Goal: Information Seeking & Learning: Learn about a topic

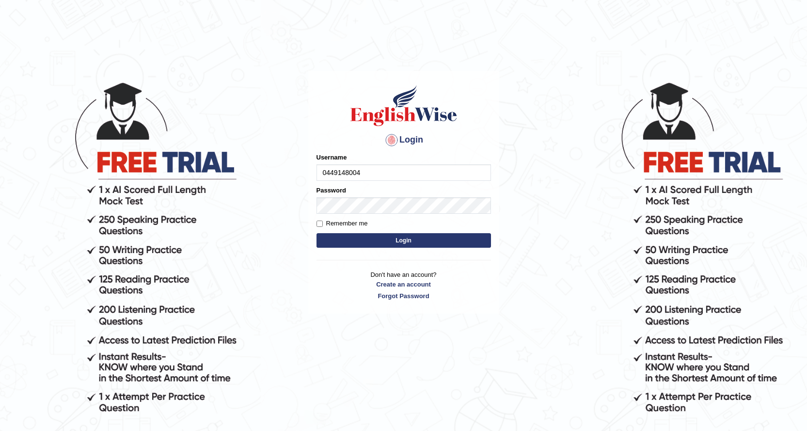
type input "0449148004"
click at [363, 237] on button "Login" at bounding box center [404, 240] width 175 height 15
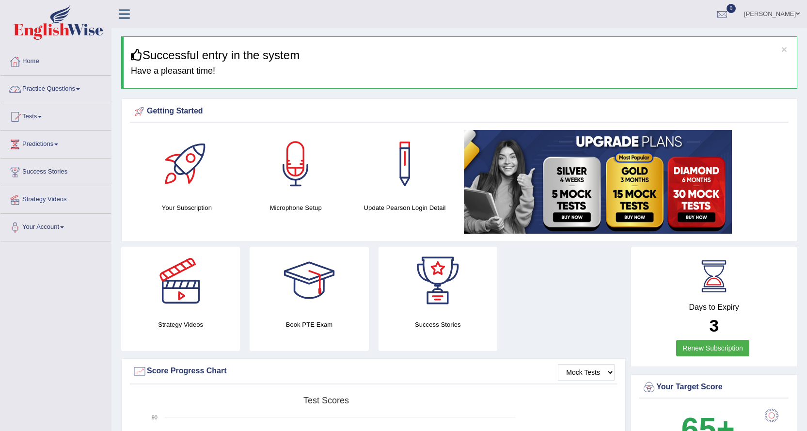
click at [72, 86] on link "Practice Questions" at bounding box center [55, 88] width 111 height 24
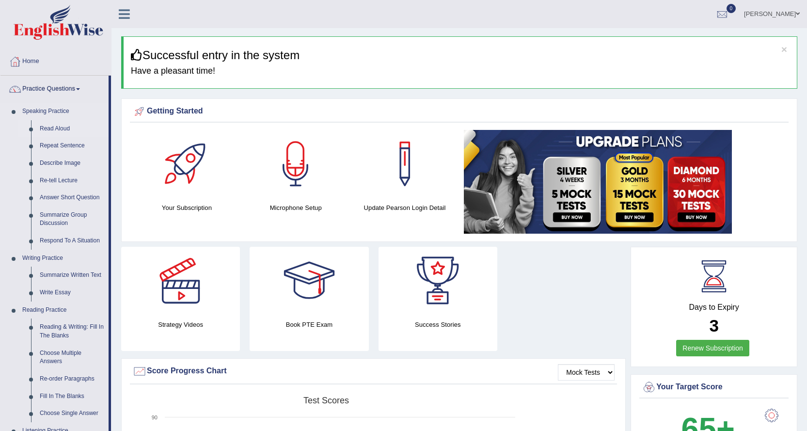
click at [47, 128] on link "Read Aloud" at bounding box center [71, 128] width 73 height 17
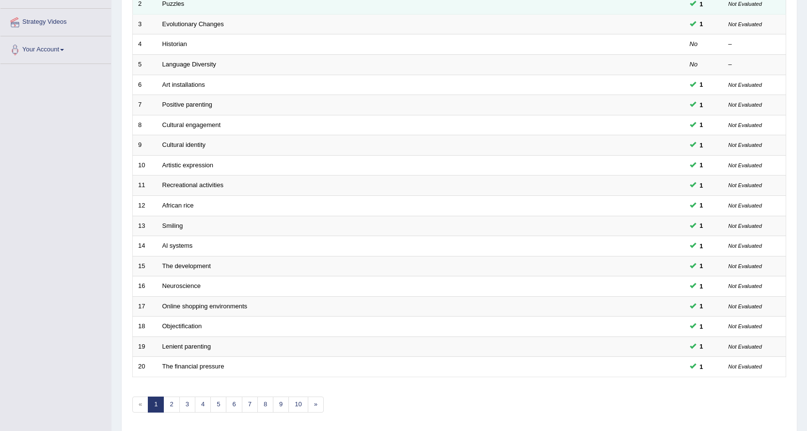
scroll to position [194, 0]
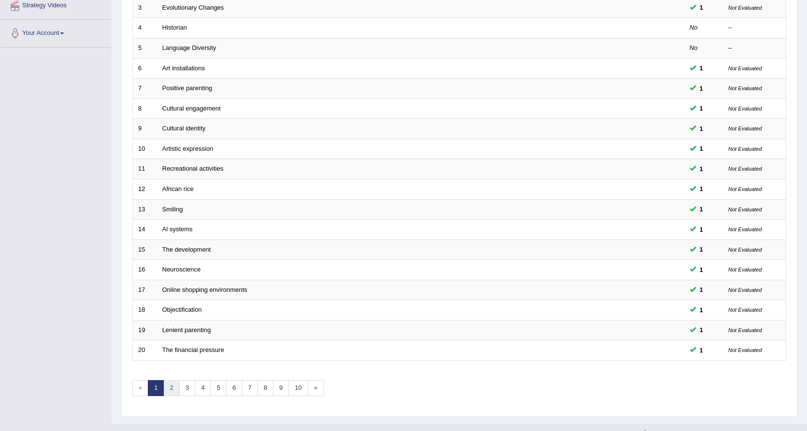
click at [173, 385] on link "2" at bounding box center [171, 388] width 16 height 16
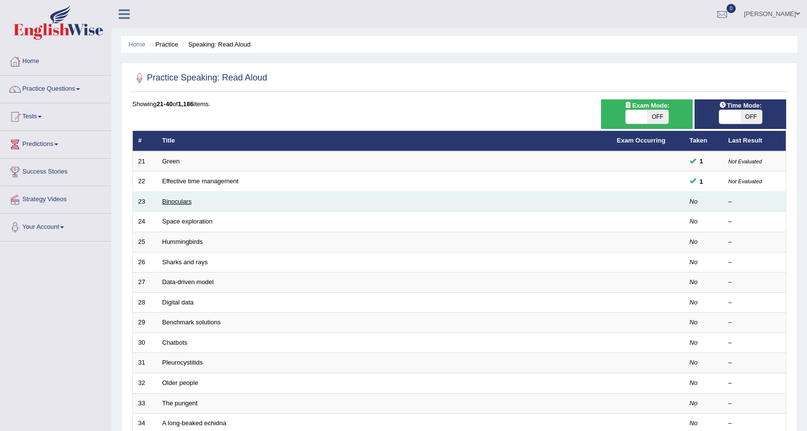
click at [169, 200] on link "Binoculars" at bounding box center [177, 201] width 30 height 7
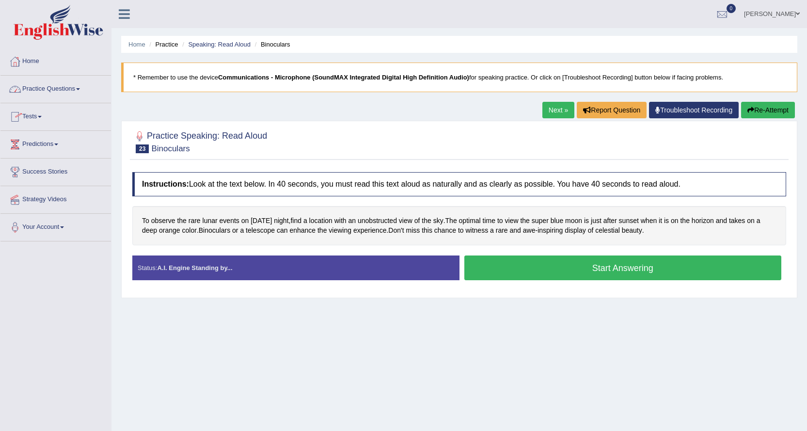
click at [80, 90] on span at bounding box center [78, 89] width 4 height 2
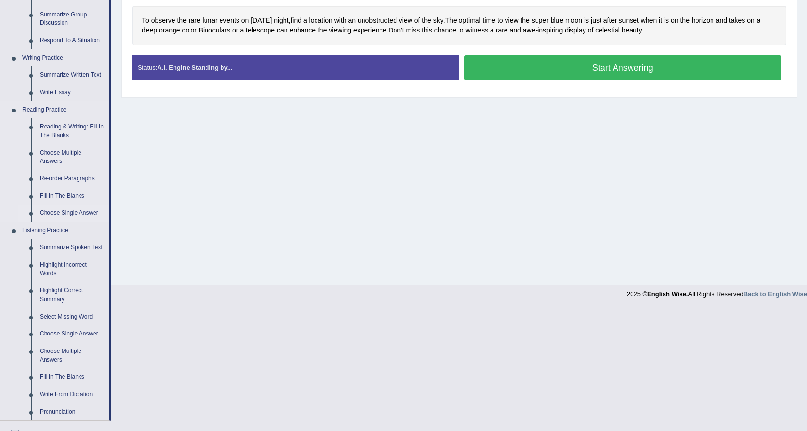
scroll to position [183, 0]
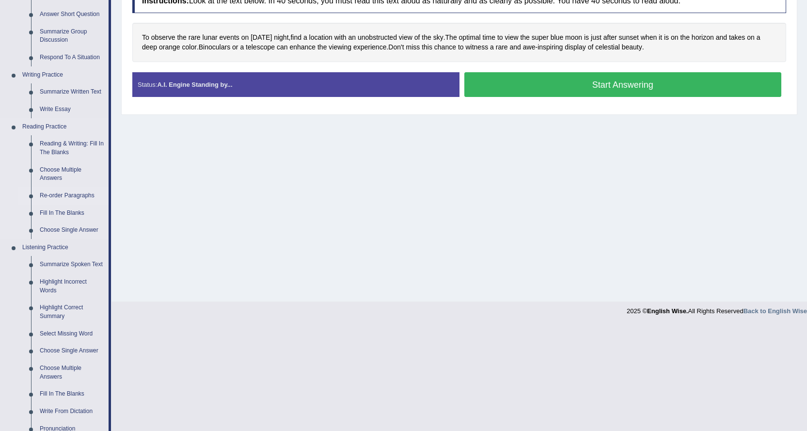
click at [74, 195] on link "Re-order Paragraphs" at bounding box center [71, 195] width 73 height 17
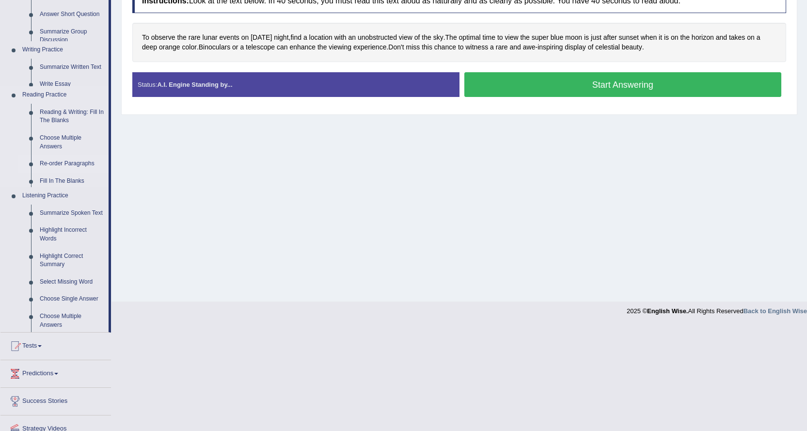
scroll to position [78, 0]
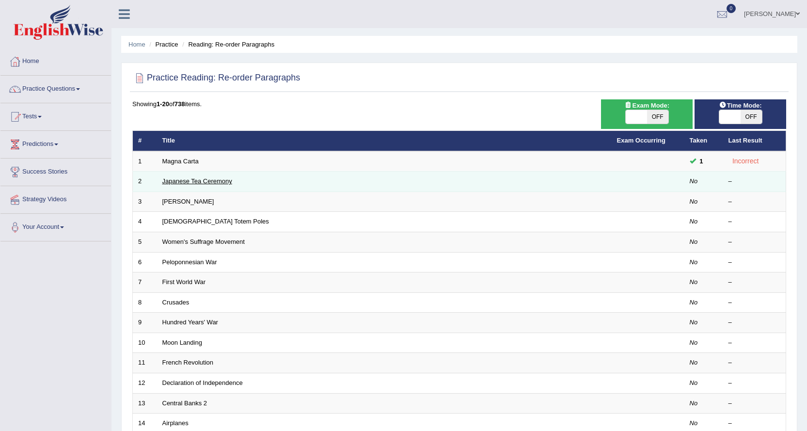
click at [178, 182] on link "Japanese Tea Ceremony" at bounding box center [197, 180] width 70 height 7
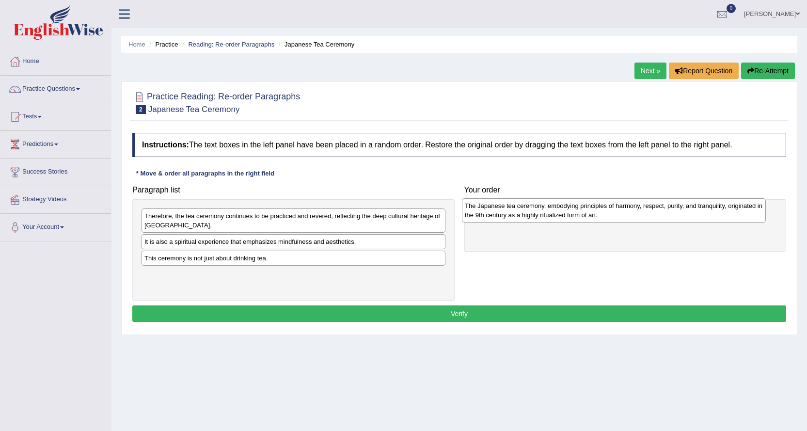
drag, startPoint x: 216, startPoint y: 246, endPoint x: 536, endPoint y: 210, distance: 322.5
click at [536, 210] on div "The Japanese tea ceremony, embodying principles of harmony, respect, purity, an…" at bounding box center [614, 210] width 304 height 24
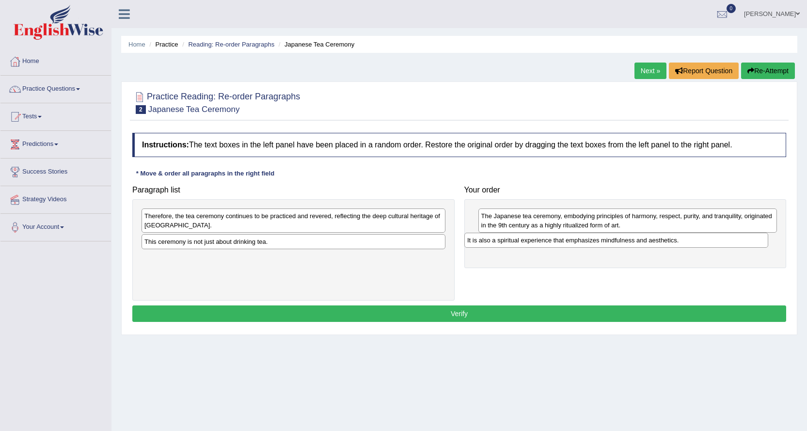
drag, startPoint x: 244, startPoint y: 244, endPoint x: 567, endPoint y: 243, distance: 322.9
click at [567, 243] on div "It is also a spiritual experience that emphasizes mindfulness and aesthetics." at bounding box center [616, 240] width 304 height 15
click at [327, 224] on div "Therefore, the tea ceremony continues to be practiced and revered, reflecting t…" at bounding box center [293, 220] width 304 height 24
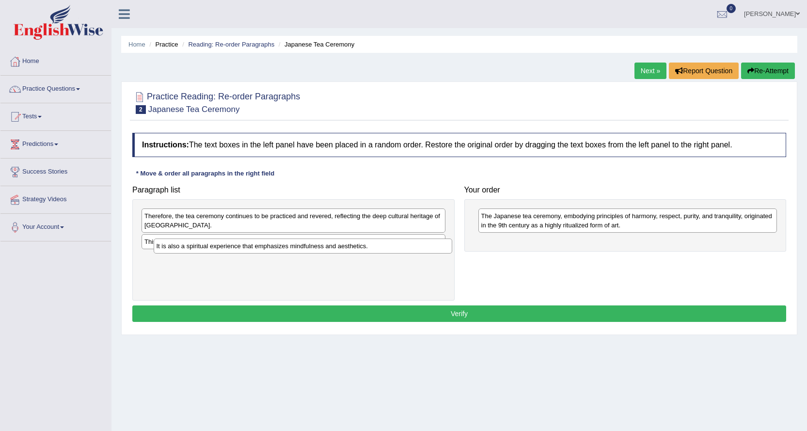
drag, startPoint x: 485, startPoint y: 241, endPoint x: 142, endPoint y: 245, distance: 343.8
click at [154, 247] on div "It is also a spiritual experience that emphasizes mindfulness and aesthetics." at bounding box center [303, 246] width 299 height 15
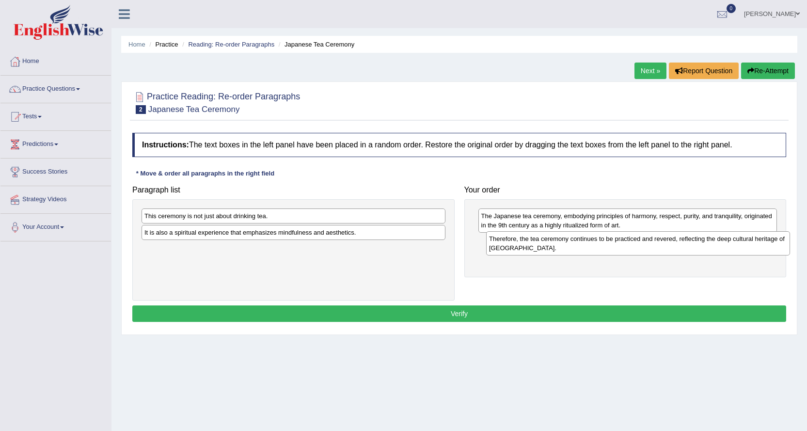
drag, startPoint x: 196, startPoint y: 219, endPoint x: 541, endPoint y: 241, distance: 345.5
click at [541, 241] on div "Therefore, the tea ceremony continues to be practiced and revered, reflecting t…" at bounding box center [638, 243] width 304 height 24
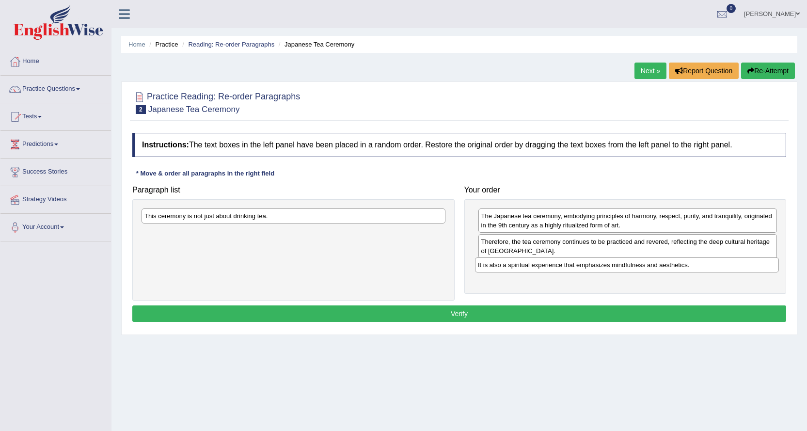
drag, startPoint x: 328, startPoint y: 239, endPoint x: 661, endPoint y: 271, distance: 335.2
click at [661, 271] on div "It is also a spiritual experience that emphasizes mindfulness and aesthetics." at bounding box center [627, 264] width 304 height 15
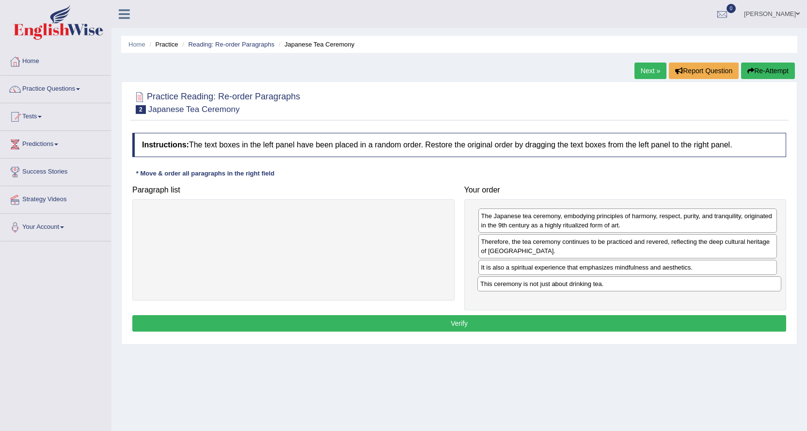
drag, startPoint x: 391, startPoint y: 215, endPoint x: 727, endPoint y: 283, distance: 342.8
click at [727, 283] on div "This ceremony is not just about drinking tea." at bounding box center [630, 283] width 304 height 15
click at [640, 321] on button "Verify" at bounding box center [459, 323] width 654 height 16
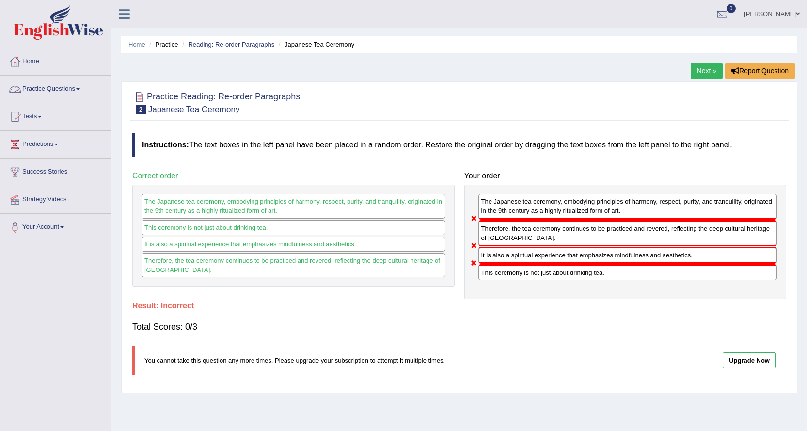
click at [53, 91] on link "Practice Questions" at bounding box center [55, 88] width 111 height 24
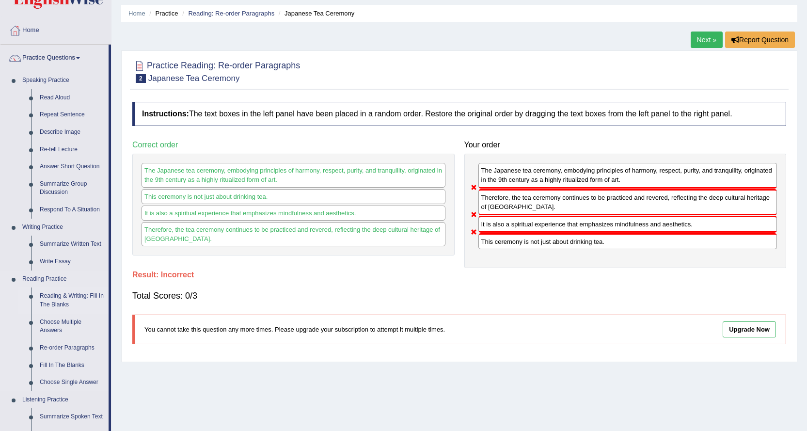
scroll to position [48, 0]
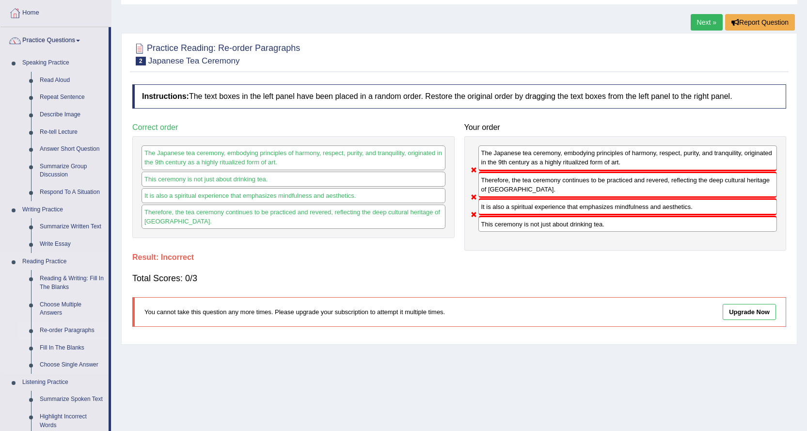
click at [61, 331] on link "Re-order Paragraphs" at bounding box center [71, 330] width 73 height 17
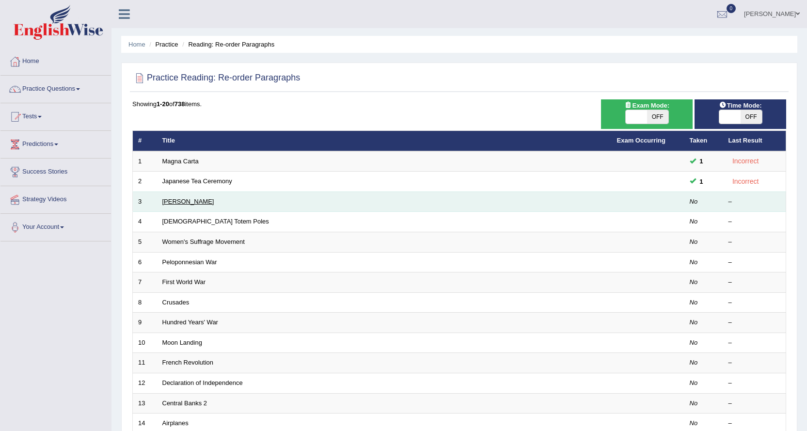
click at [214, 203] on link "Christopher Columbus" at bounding box center [188, 201] width 52 height 7
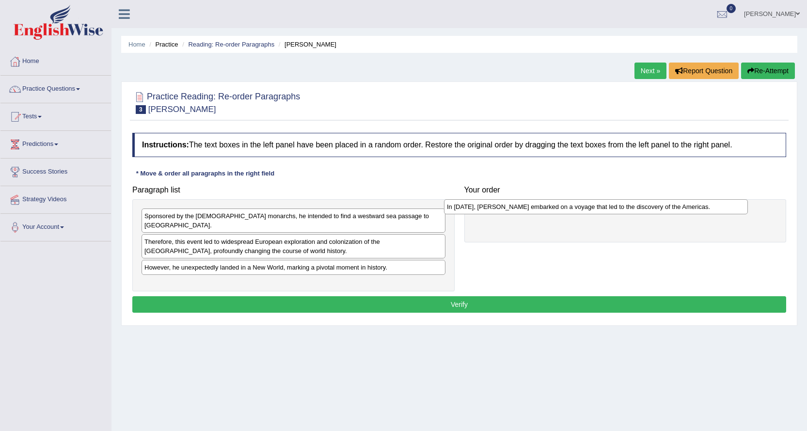
drag, startPoint x: 261, startPoint y: 276, endPoint x: 563, endPoint y: 208, distance: 310.1
click at [563, 208] on div "In 1492, Christopher Columbus embarked on a voyage that led to the discovery of…" at bounding box center [596, 206] width 304 height 15
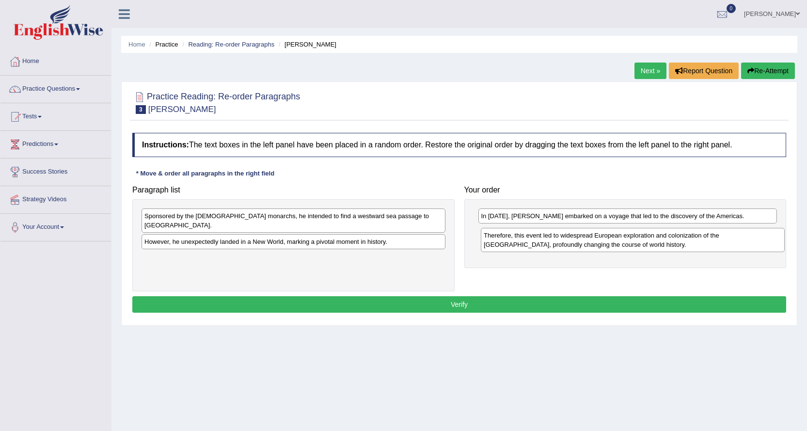
drag, startPoint x: 304, startPoint y: 241, endPoint x: 643, endPoint y: 244, distance: 339.4
click at [643, 244] on div "Therefore, this event led to widespread European exploration and colonization o…" at bounding box center [633, 240] width 304 height 24
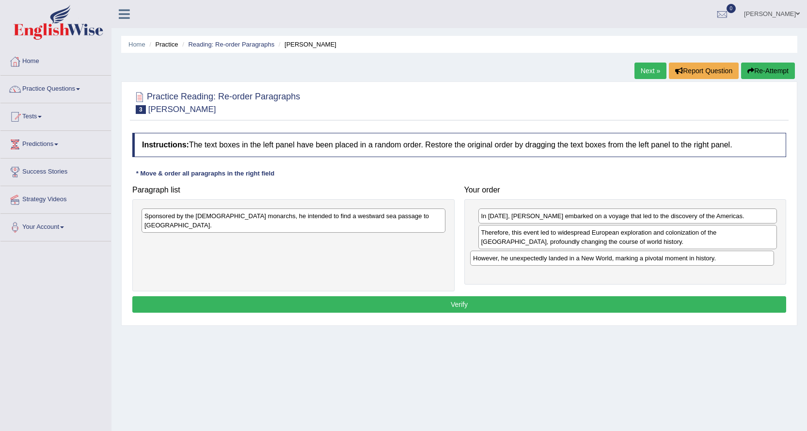
drag, startPoint x: 304, startPoint y: 235, endPoint x: 633, endPoint y: 260, distance: 329.7
click at [633, 260] on div "However, he unexpectedly landed in a New World, marking a pivotal moment in his…" at bounding box center [622, 258] width 304 height 15
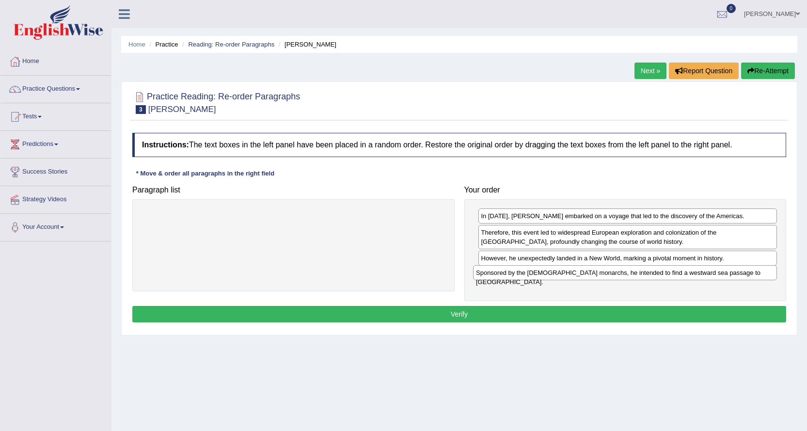
drag, startPoint x: 365, startPoint y: 219, endPoint x: 696, endPoint y: 276, distance: 336.5
click at [696, 276] on div "Sponsored by the Spanish monarchs, he intended to find a westward sea passage t…" at bounding box center [625, 272] width 304 height 15
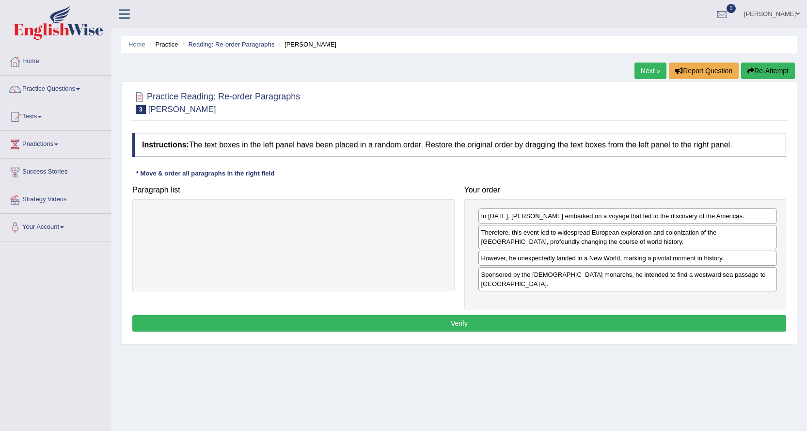
click at [546, 315] on button "Verify" at bounding box center [459, 323] width 654 height 16
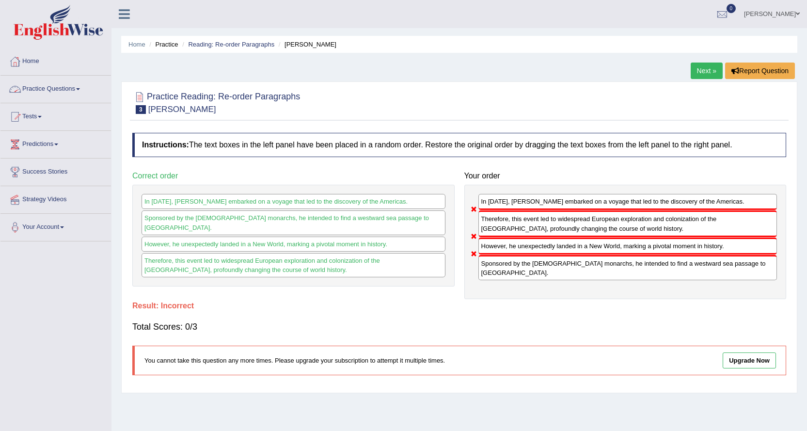
click at [59, 89] on link "Practice Questions" at bounding box center [55, 88] width 111 height 24
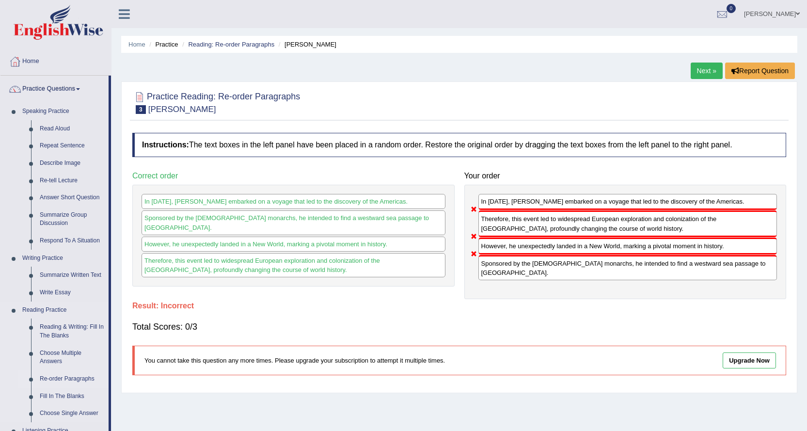
click at [75, 378] on link "Re-order Paragraphs" at bounding box center [71, 378] width 73 height 17
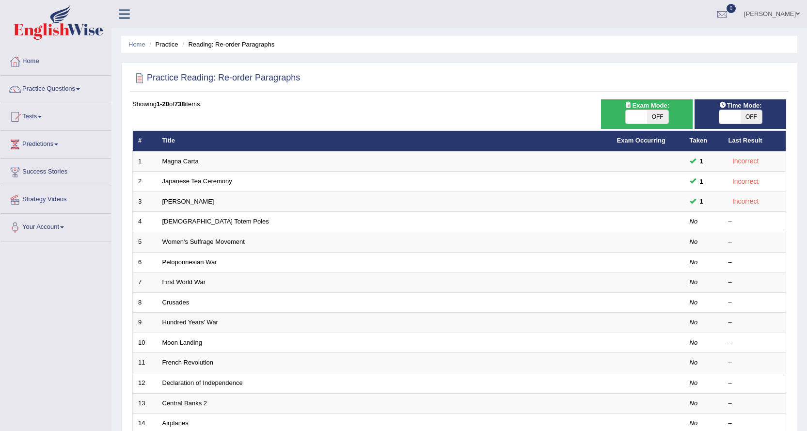
click at [201, 222] on link "[DEMOGRAPHIC_DATA] Totem Poles" at bounding box center [215, 221] width 107 height 7
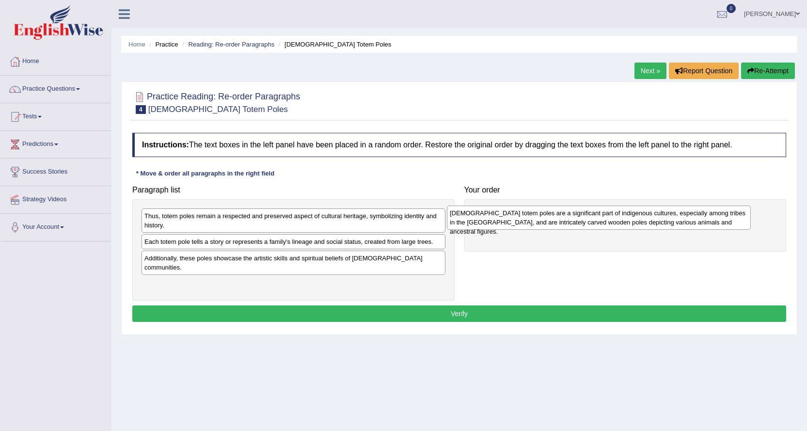
drag, startPoint x: 256, startPoint y: 227, endPoint x: 561, endPoint y: 224, distance: 305.5
click at [561, 224] on div "Native American totem poles are a significant part of indigenous cultures, espe…" at bounding box center [599, 218] width 304 height 24
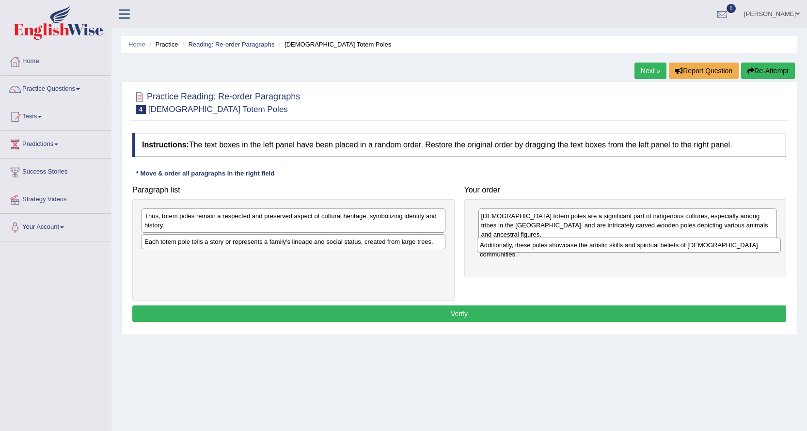
drag, startPoint x: 318, startPoint y: 264, endPoint x: 654, endPoint y: 251, distance: 335.8
click at [654, 251] on div "Additionally, these poles showcase the artistic skills and spiritual beliefs of…" at bounding box center [629, 245] width 304 height 15
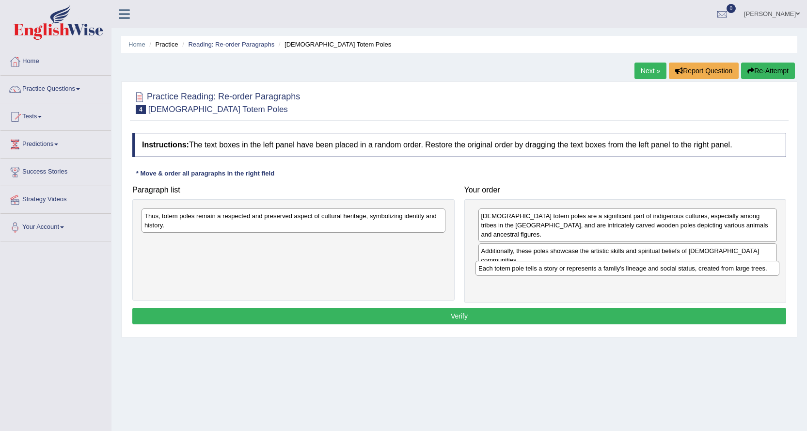
drag, startPoint x: 287, startPoint y: 245, endPoint x: 622, endPoint y: 272, distance: 336.1
click at [622, 272] on div "Each totem pole tells a story or represents a family's lineage and social statu…" at bounding box center [628, 268] width 304 height 15
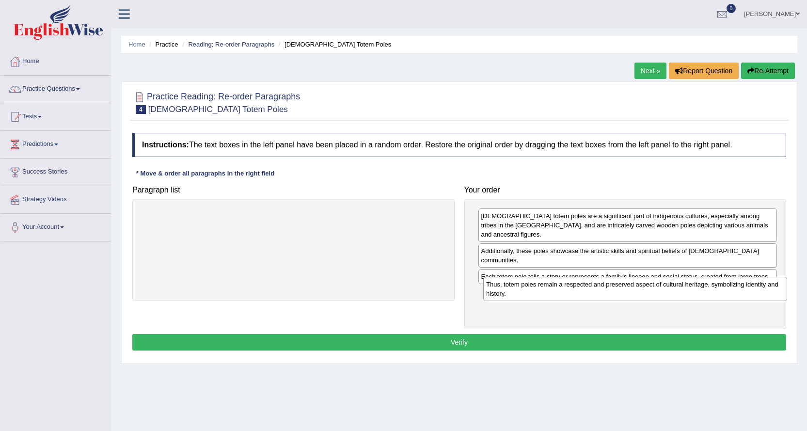
drag, startPoint x: 331, startPoint y: 225, endPoint x: 672, endPoint y: 294, distance: 347.7
click at [672, 294] on div "Thus, totem poles remain a respected and preserved aspect of cultural heritage,…" at bounding box center [635, 289] width 304 height 24
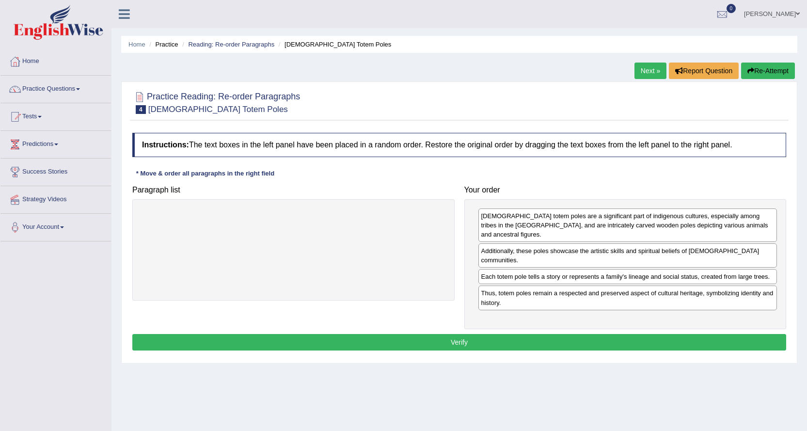
click at [504, 334] on button "Verify" at bounding box center [459, 342] width 654 height 16
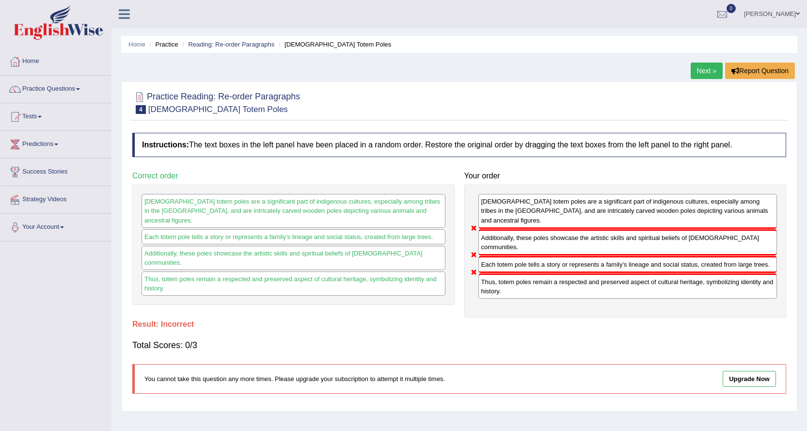
click at [702, 69] on link "Next »" at bounding box center [707, 71] width 32 height 16
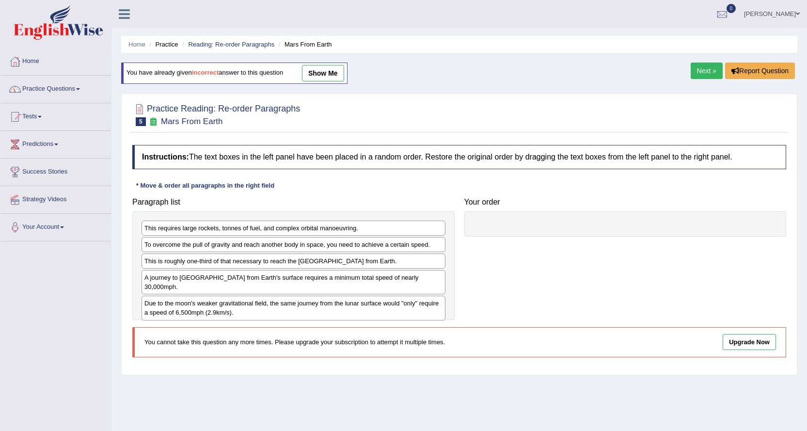
click at [48, 84] on link "Practice Questions" at bounding box center [55, 88] width 111 height 24
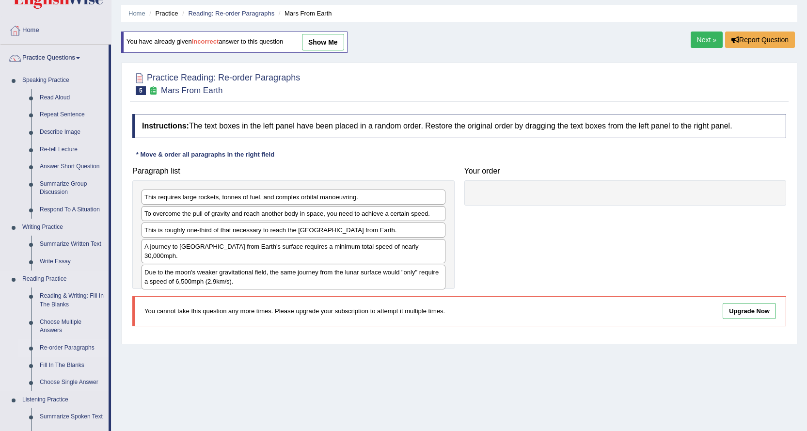
scroll to position [48, 0]
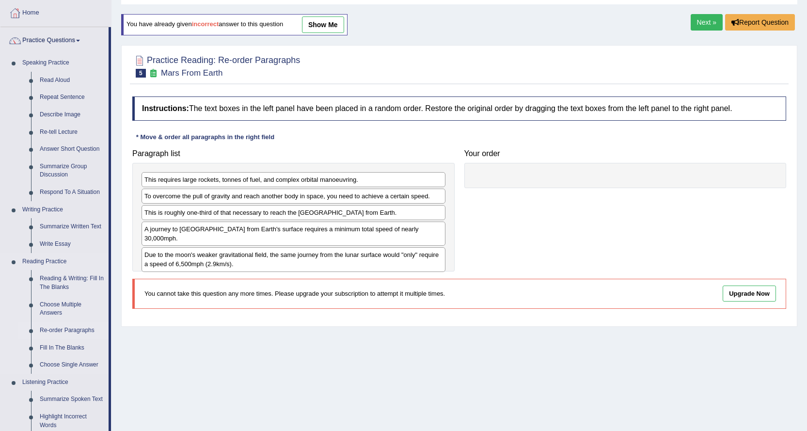
click at [65, 332] on link "Re-order Paragraphs" at bounding box center [71, 330] width 73 height 17
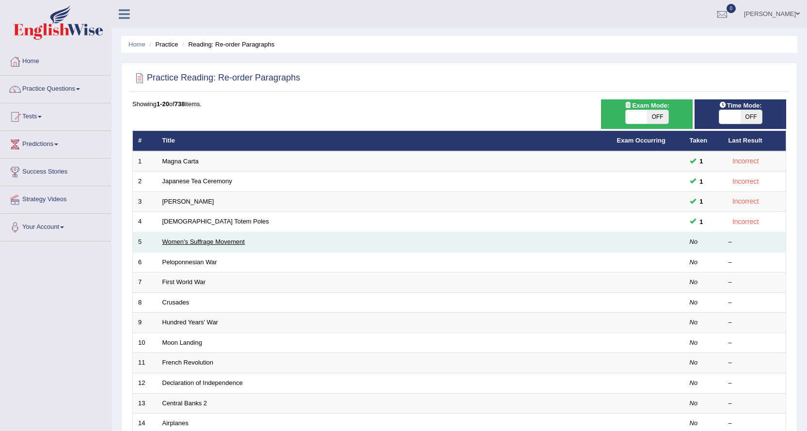
click at [207, 240] on link "Women's Suffrage Movement" at bounding box center [203, 241] width 82 height 7
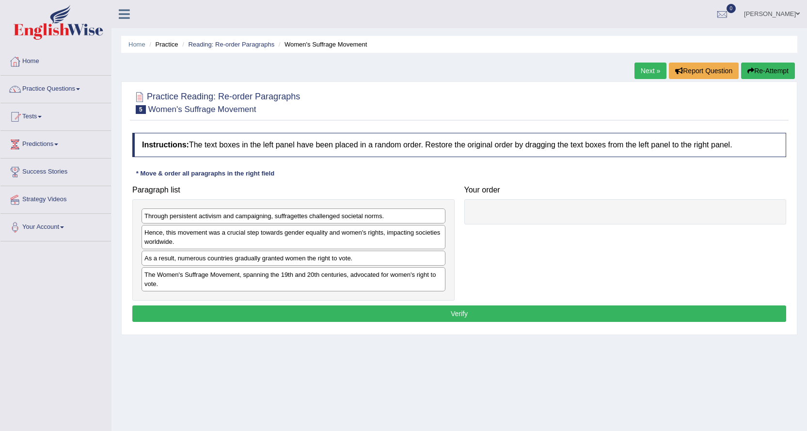
click at [224, 277] on div "The Women's Suffrage Movement, spanning the 19th and 20th centuries, advocated …" at bounding box center [294, 279] width 304 height 24
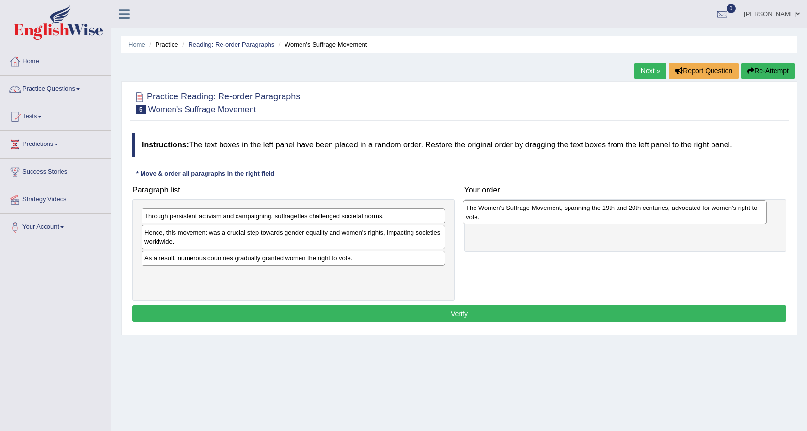
drag, startPoint x: 224, startPoint y: 277, endPoint x: 535, endPoint y: 198, distance: 320.2
click at [546, 210] on div "The Women's Suffrage Movement, spanning the 19th and 20th centuries, advocated …" at bounding box center [615, 212] width 304 height 24
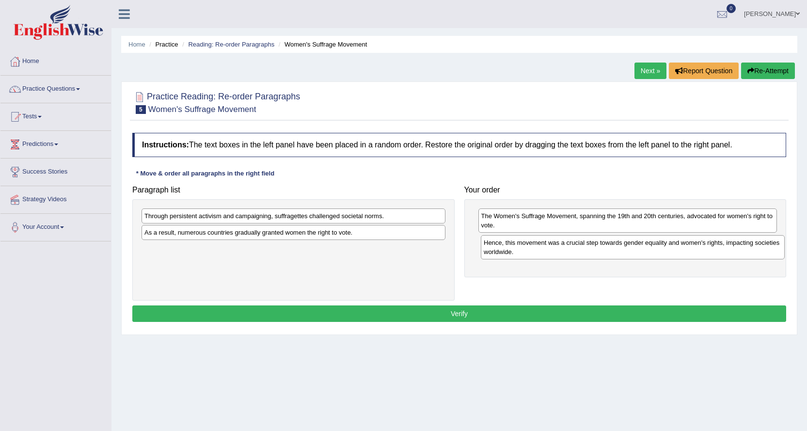
drag, startPoint x: 246, startPoint y: 236, endPoint x: 585, endPoint y: 246, distance: 339.6
click at [585, 246] on div "Hence, this movement was a crucial step towards gender equality and women's rig…" at bounding box center [633, 247] width 304 height 24
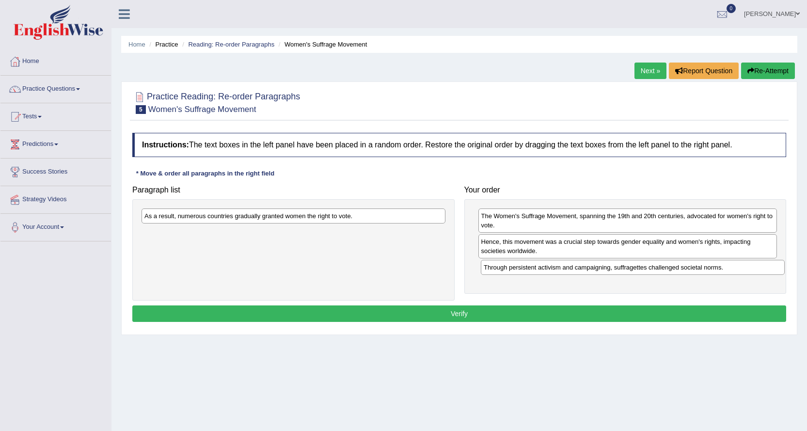
drag, startPoint x: 280, startPoint y: 217, endPoint x: 620, endPoint y: 269, distance: 343.3
click at [620, 269] on div "Through persistent activism and campaigning, suffragettes challenged societal n…" at bounding box center [633, 267] width 304 height 15
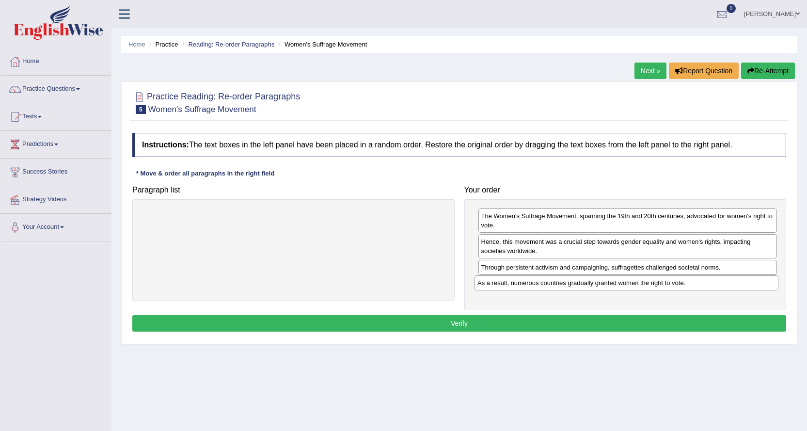
drag, startPoint x: 315, startPoint y: 220, endPoint x: 648, endPoint y: 287, distance: 339.8
click at [648, 287] on div "As a result, numerous countries gradually granted women the right to vote." at bounding box center [627, 282] width 304 height 15
click at [430, 323] on button "Verify" at bounding box center [459, 323] width 654 height 16
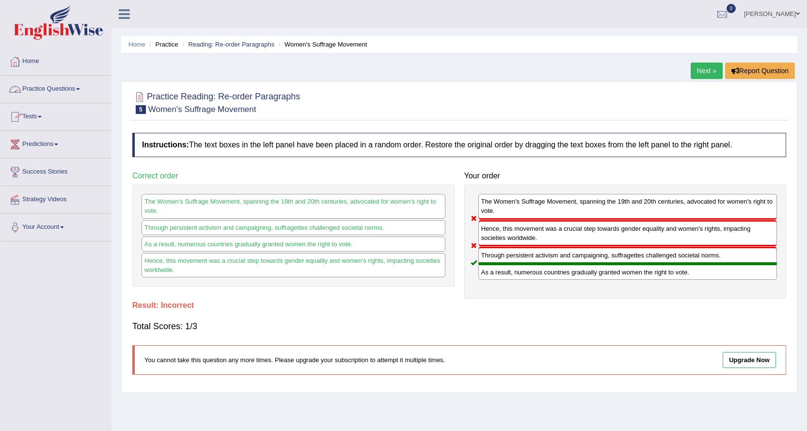
click at [62, 89] on link "Practice Questions" at bounding box center [55, 88] width 111 height 24
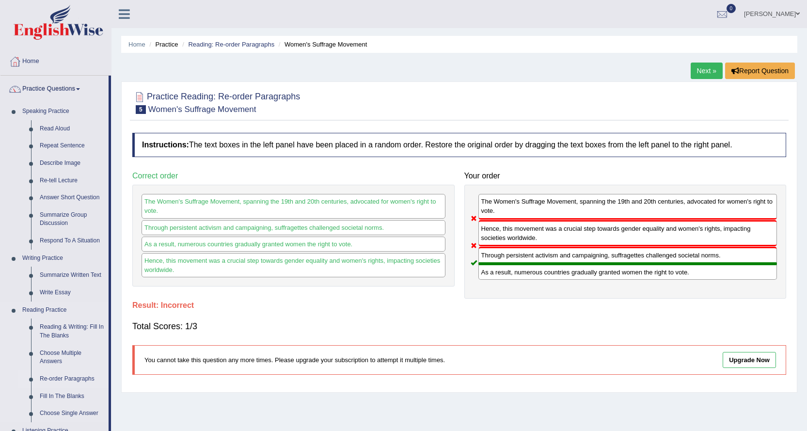
click at [83, 375] on link "Re-order Paragraphs" at bounding box center [71, 378] width 73 height 17
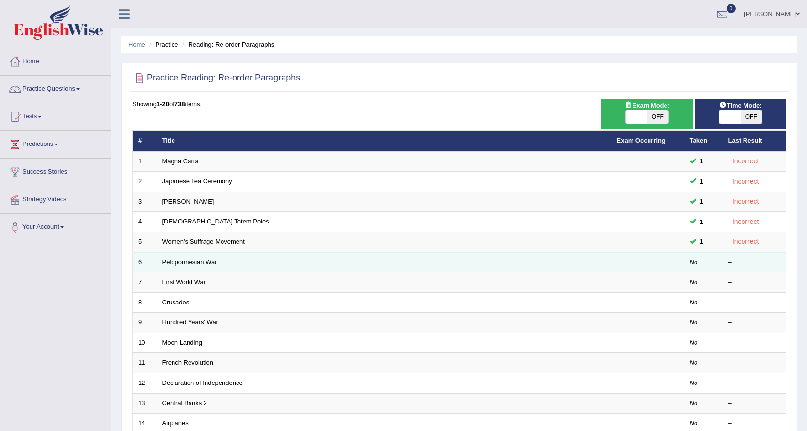
click at [195, 262] on link "Peloponnesian War" at bounding box center [189, 261] width 55 height 7
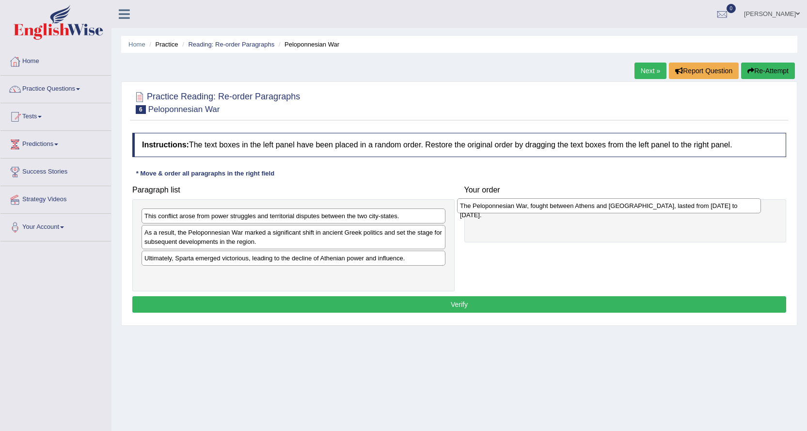
drag, startPoint x: 188, startPoint y: 278, endPoint x: 503, endPoint y: 209, distance: 323.1
click at [503, 209] on div "The Peloponnesian War, fought between Athens and [GEOGRAPHIC_DATA], lasted from…" at bounding box center [609, 205] width 304 height 15
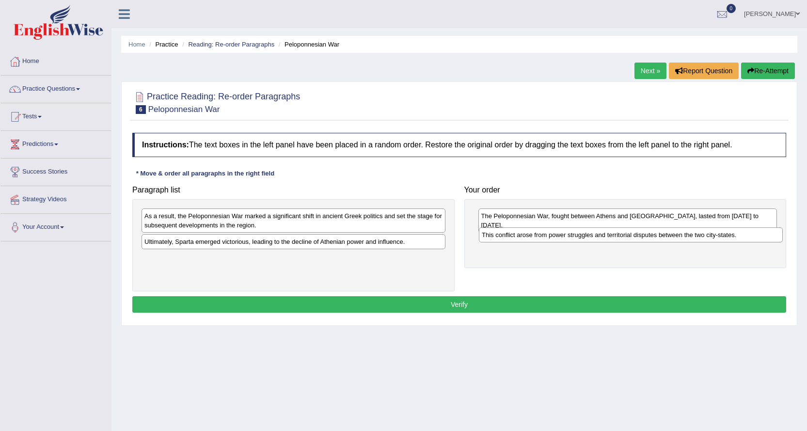
drag, startPoint x: 205, startPoint y: 220, endPoint x: 543, endPoint y: 239, distance: 338.0
click at [543, 239] on div "This conflict arose from power struggles and territorial disputes between the t…" at bounding box center [631, 234] width 304 height 15
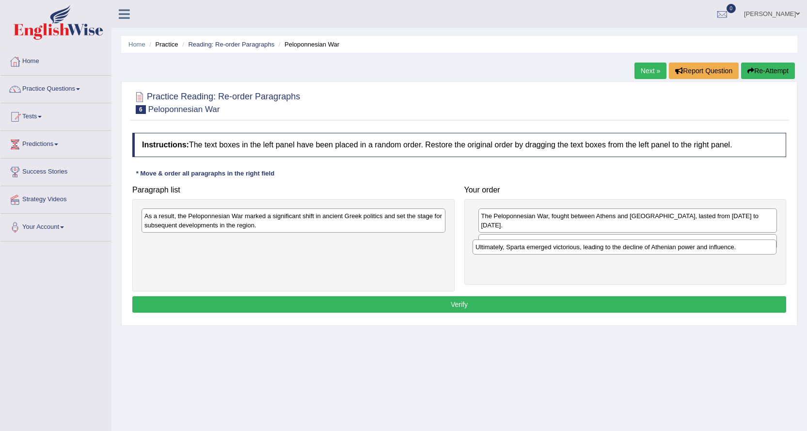
drag, startPoint x: 238, startPoint y: 245, endPoint x: 569, endPoint y: 251, distance: 331.2
click at [569, 251] on div "Ultimately, Sparta emerged victorious, leading to the decline of Athenian power…" at bounding box center [625, 247] width 304 height 15
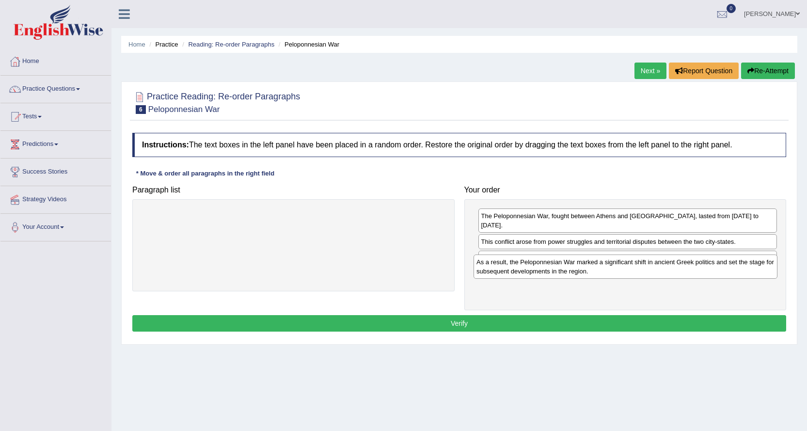
drag, startPoint x: 268, startPoint y: 223, endPoint x: 598, endPoint y: 272, distance: 333.9
click at [601, 269] on div "As a result, the Peloponnesian War marked a significant shift in ancient Greek …" at bounding box center [626, 267] width 304 height 24
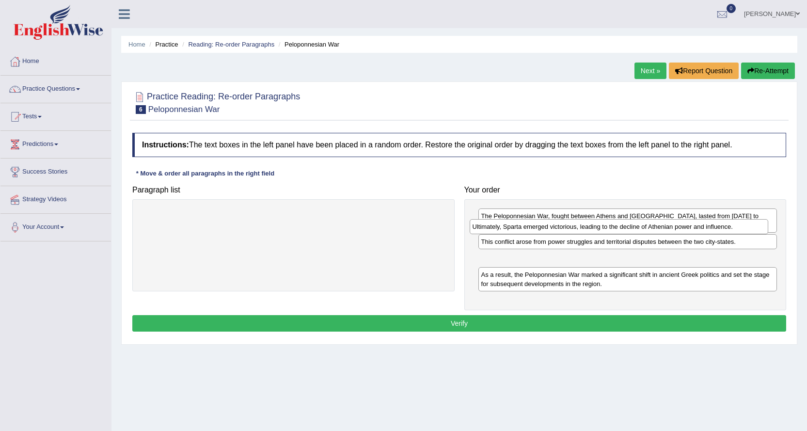
drag, startPoint x: 486, startPoint y: 251, endPoint x: 479, endPoint y: 227, distance: 24.5
click at [479, 227] on div "Ultimately, Sparta emerged victorious, leading to the decline of Athenian power…" at bounding box center [619, 226] width 299 height 15
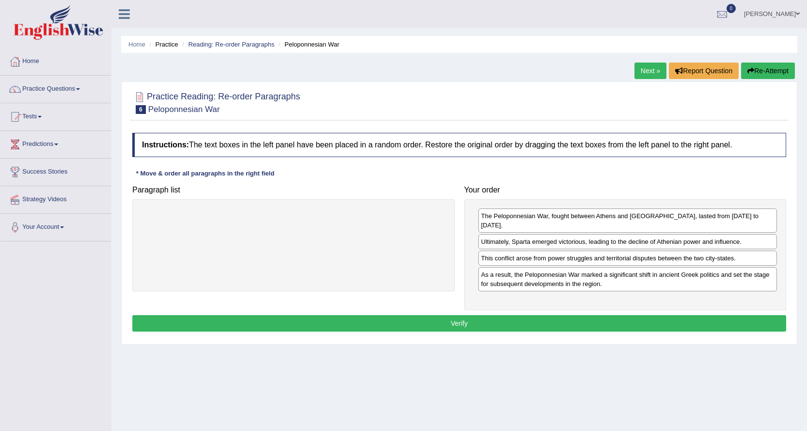
click at [461, 315] on button "Verify" at bounding box center [459, 323] width 654 height 16
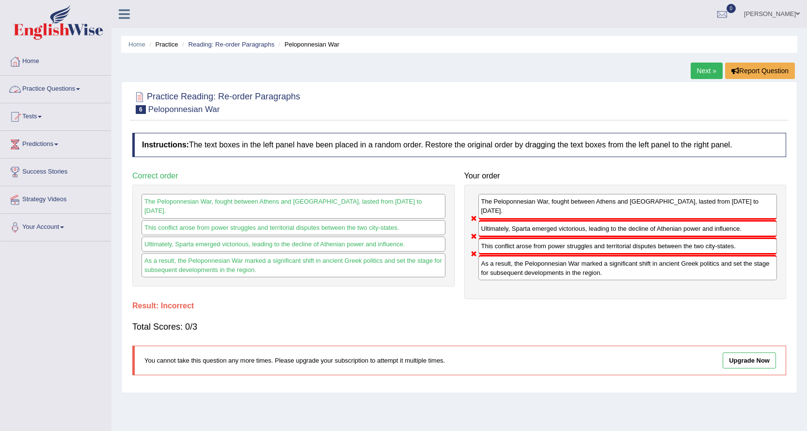
click at [55, 86] on link "Practice Questions" at bounding box center [55, 88] width 111 height 24
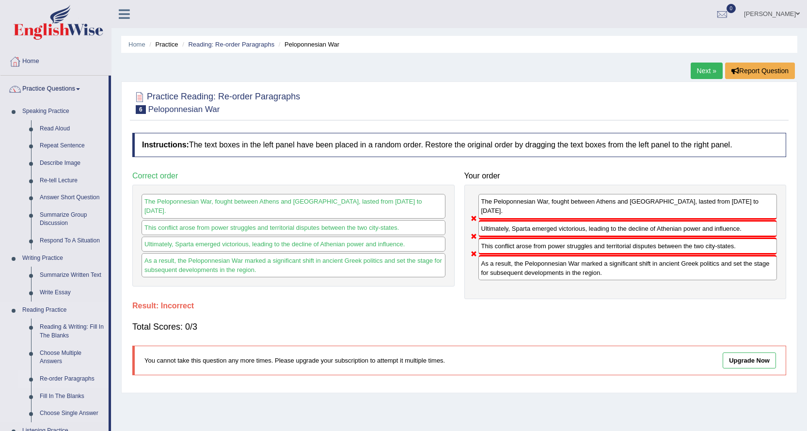
click at [73, 379] on link "Re-order Paragraphs" at bounding box center [71, 378] width 73 height 17
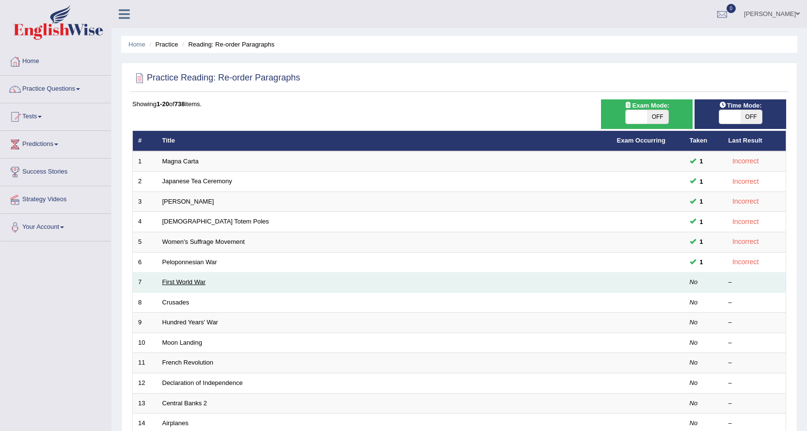
click at [183, 284] on link "First World War" at bounding box center [184, 281] width 44 height 7
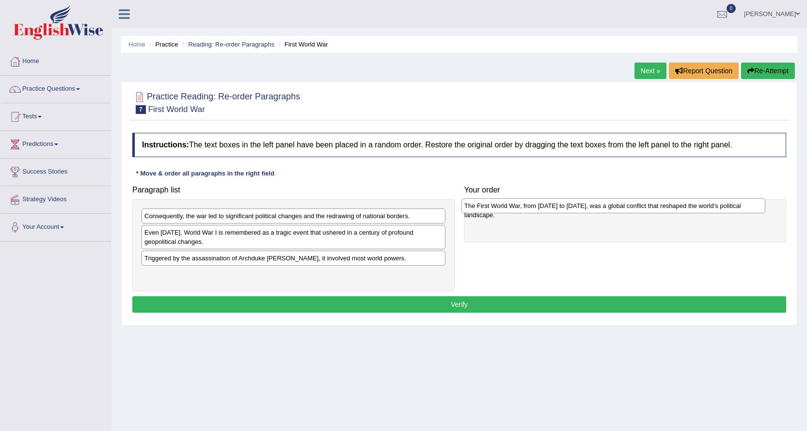
drag, startPoint x: 216, startPoint y: 281, endPoint x: 536, endPoint y: 212, distance: 326.9
click at [536, 212] on div "The First World War, from [DATE] to [DATE], was a global conflict that reshaped…" at bounding box center [614, 205] width 304 height 15
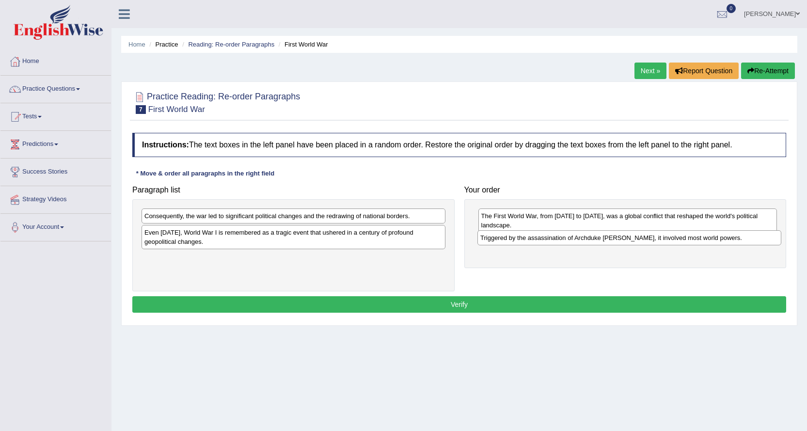
drag, startPoint x: 218, startPoint y: 261, endPoint x: 554, endPoint y: 241, distance: 336.6
click at [554, 241] on div "Triggered by the assassination of Archduke [PERSON_NAME], it involved most worl…" at bounding box center [630, 237] width 304 height 15
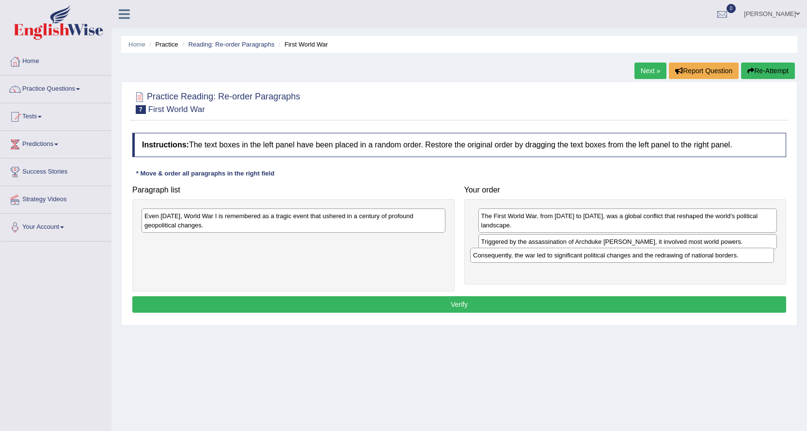
drag, startPoint x: 276, startPoint y: 222, endPoint x: 605, endPoint y: 261, distance: 331.1
click at [605, 261] on div "Consequently, the war led to significant political changes and the redrawing of…" at bounding box center [622, 255] width 304 height 15
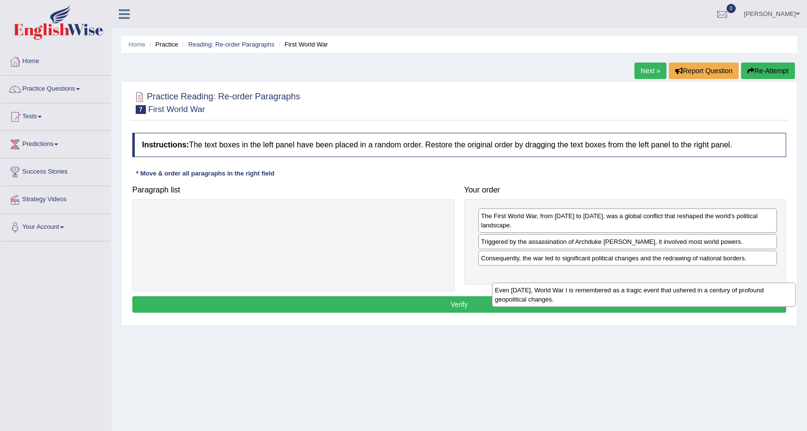
drag, startPoint x: 262, startPoint y: 225, endPoint x: 615, endPoint y: 294, distance: 359.6
click at [615, 295] on div "Even today, World War I is remembered as a tragic event that ushered in a centu…" at bounding box center [644, 295] width 304 height 24
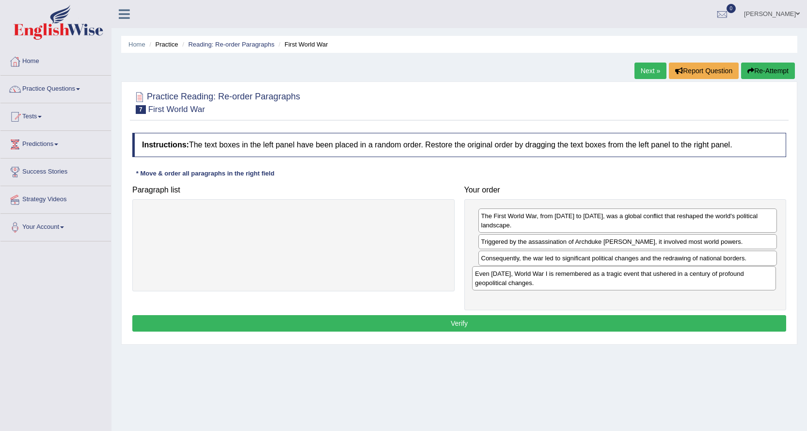
drag, startPoint x: 336, startPoint y: 226, endPoint x: 666, endPoint y: 284, distance: 335.7
click at [666, 284] on div "Even today, World War I is remembered as a tragic event that ushered in a centu…" at bounding box center [624, 278] width 304 height 24
click at [561, 323] on button "Verify" at bounding box center [459, 323] width 654 height 16
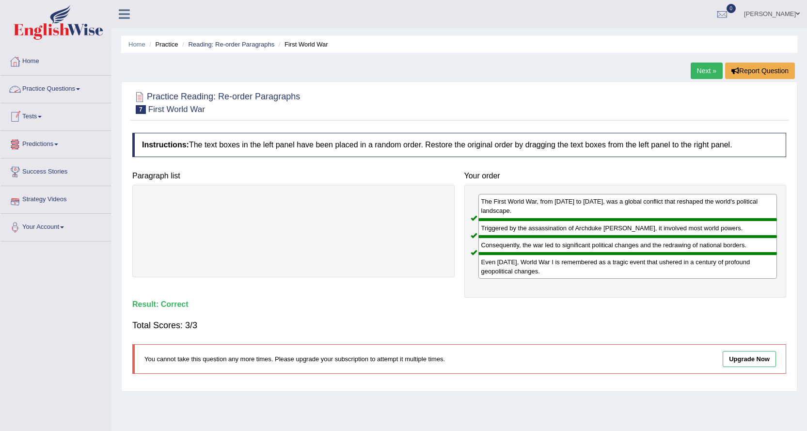
click at [44, 88] on link "Practice Questions" at bounding box center [55, 88] width 111 height 24
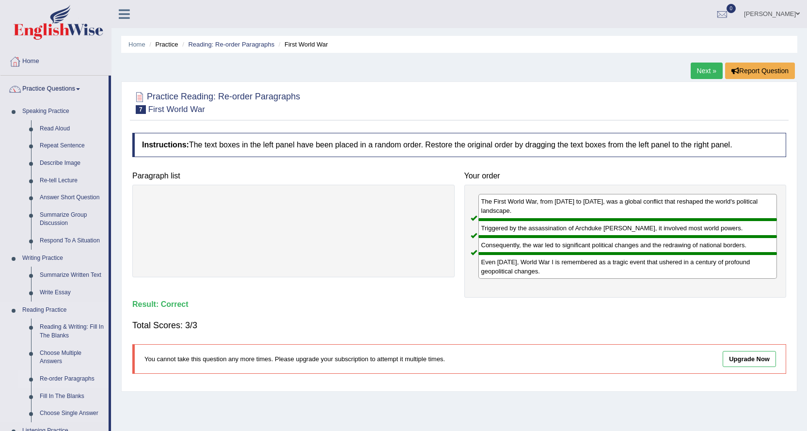
click at [67, 378] on link "Re-order Paragraphs" at bounding box center [71, 378] width 73 height 17
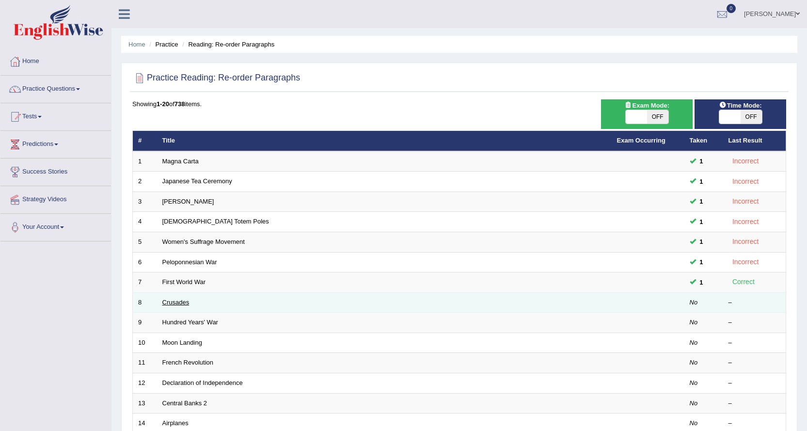
click at [167, 304] on link "Crusades" at bounding box center [175, 302] width 27 height 7
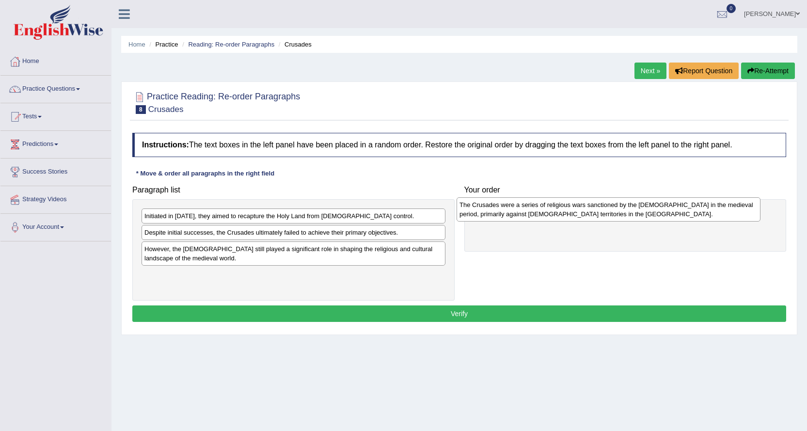
drag, startPoint x: 211, startPoint y: 256, endPoint x: 527, endPoint y: 211, distance: 318.2
click at [527, 211] on div "The Crusades were a series of religious wars sanctioned by the [DEMOGRAPHIC_DAT…" at bounding box center [609, 209] width 304 height 24
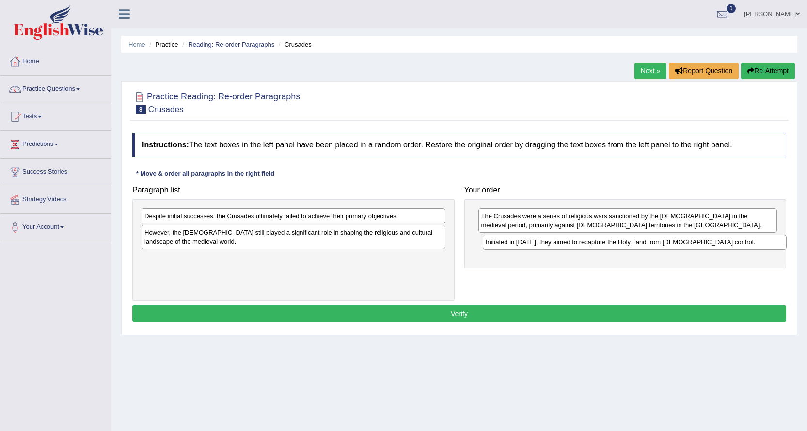
drag, startPoint x: 226, startPoint y: 221, endPoint x: 568, endPoint y: 247, distance: 342.3
click at [568, 247] on div "Initiated in 1095, they aimed to recapture the Holy Land from Muslim control." at bounding box center [635, 242] width 304 height 15
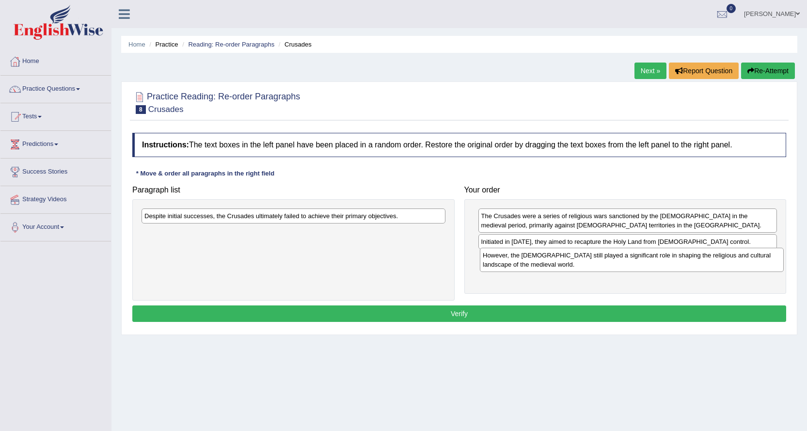
drag, startPoint x: 298, startPoint y: 241, endPoint x: 636, endPoint y: 263, distance: 338.7
click at [636, 263] on div "However, the Crusades still played a significant role in shaping the religious …" at bounding box center [632, 260] width 304 height 24
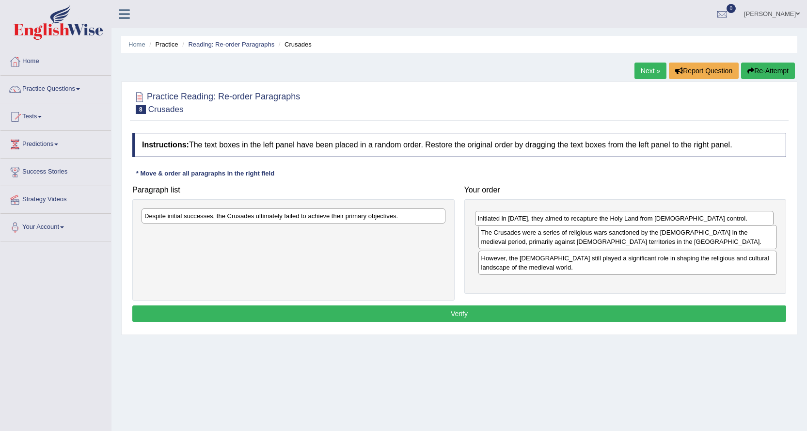
drag, startPoint x: 600, startPoint y: 245, endPoint x: 597, endPoint y: 222, distance: 23.5
click at [597, 222] on div "Initiated in 1095, they aimed to recapture the Holy Land from Muslim control." at bounding box center [624, 218] width 299 height 15
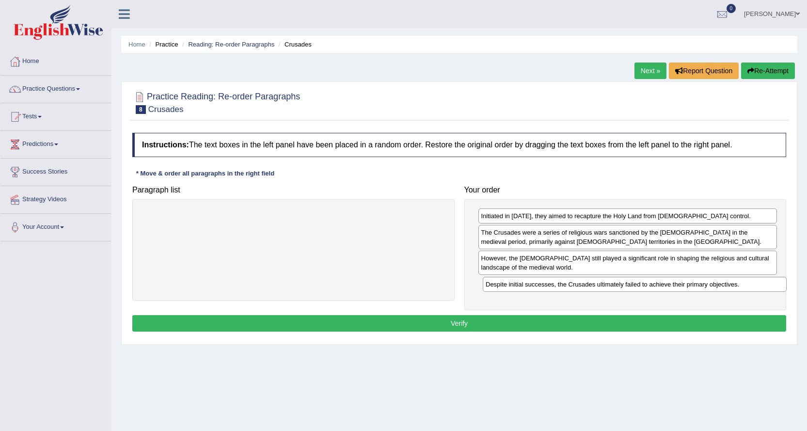
drag, startPoint x: 378, startPoint y: 221, endPoint x: 719, endPoint y: 289, distance: 348.1
click at [719, 289] on div "Despite initial successes, the Crusades ultimately failed to achieve their prim…" at bounding box center [635, 284] width 304 height 15
drag, startPoint x: 523, startPoint y: 240, endPoint x: 520, endPoint y: 224, distance: 16.3
click at [520, 224] on div "The Crusades were a series of religious wars sanctioned by the Latin Church in …" at bounding box center [625, 221] width 299 height 24
drag, startPoint x: 511, startPoint y: 236, endPoint x: 507, endPoint y: 214, distance: 22.2
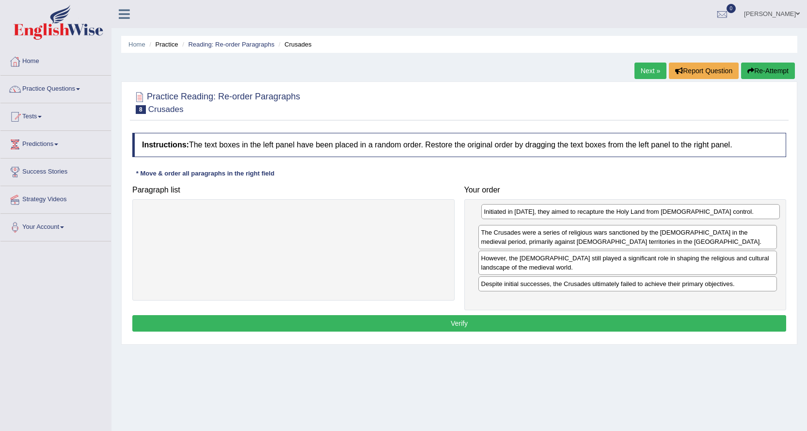
click at [512, 212] on div "Initiated in 1095, they aimed to recapture the Holy Land from Muslim control." at bounding box center [630, 211] width 299 height 15
click at [422, 319] on button "Verify" at bounding box center [459, 323] width 654 height 16
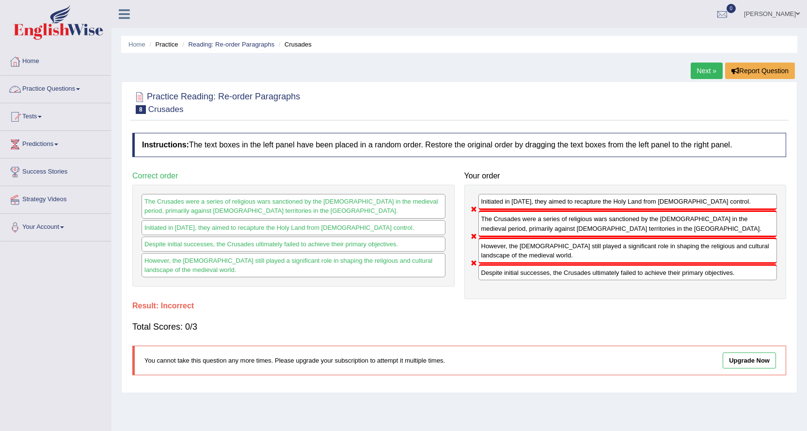
click at [50, 89] on link "Practice Questions" at bounding box center [55, 88] width 111 height 24
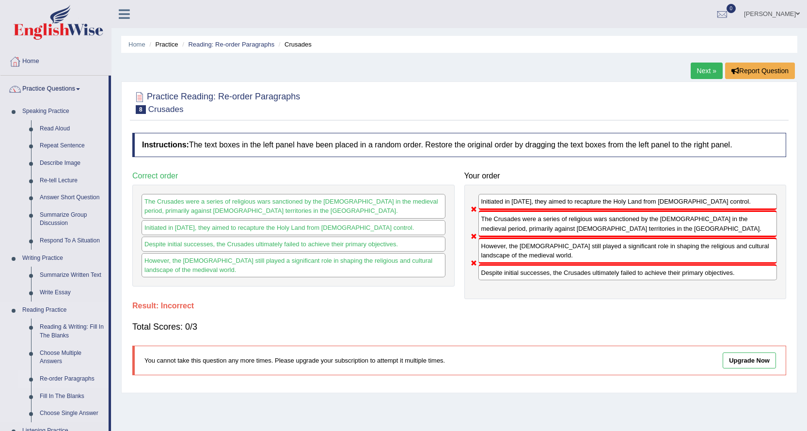
click at [76, 376] on link "Re-order Paragraphs" at bounding box center [71, 378] width 73 height 17
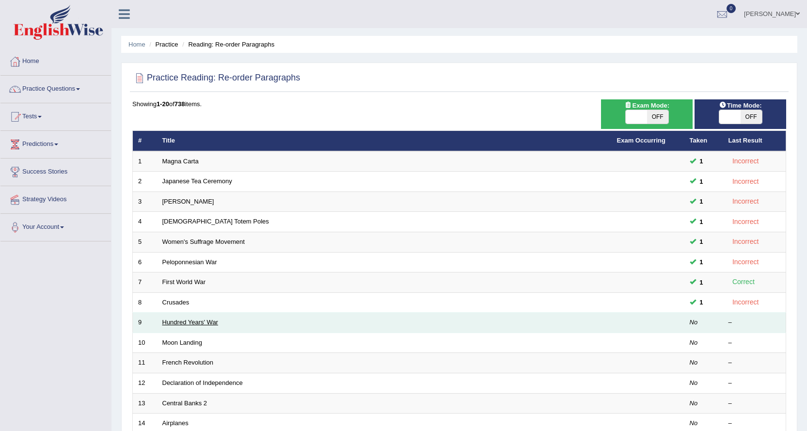
click at [187, 322] on link "Hundred Years' War" at bounding box center [190, 322] width 56 height 7
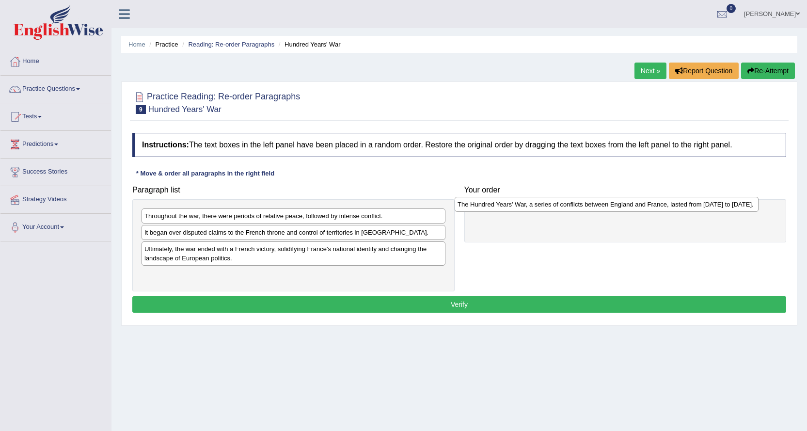
drag, startPoint x: 187, startPoint y: 281, endPoint x: 500, endPoint y: 210, distance: 321.0
click at [500, 210] on div "The Hundred Years' War, a series of conflicts between England and France, laste…" at bounding box center [607, 204] width 304 height 15
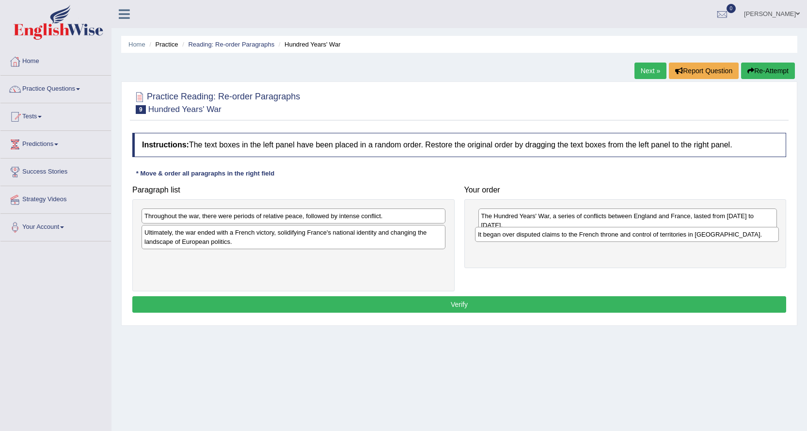
drag, startPoint x: 202, startPoint y: 238, endPoint x: 535, endPoint y: 240, distance: 333.6
click at [535, 240] on div "It began over disputed claims to the French throne and control of territories i…" at bounding box center [627, 234] width 304 height 15
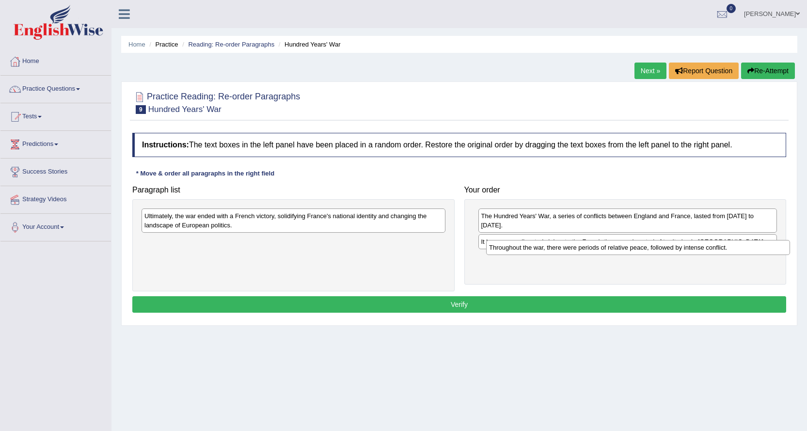
drag, startPoint x: 268, startPoint y: 218, endPoint x: 613, endPoint y: 250, distance: 346.2
click at [613, 250] on div "Throughout the war, there were periods of relative peace, followed by intense c…" at bounding box center [638, 247] width 304 height 15
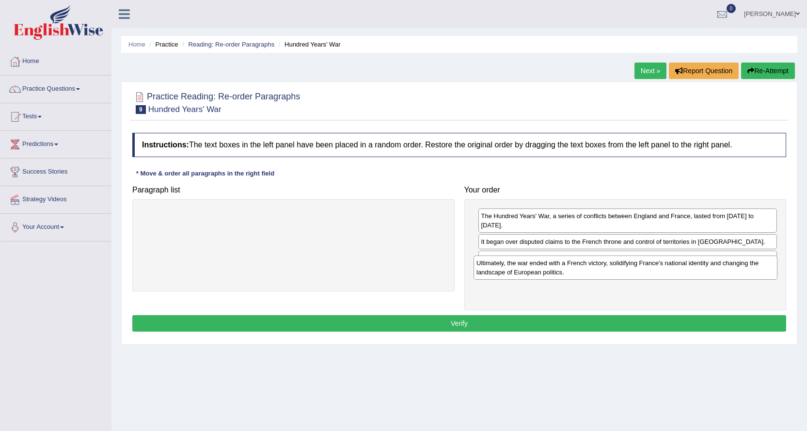
drag, startPoint x: 333, startPoint y: 225, endPoint x: 664, endPoint y: 273, distance: 334.6
click at [664, 273] on div "Ultimately, the war ended with a French victory, solidifying France's national …" at bounding box center [626, 268] width 304 height 24
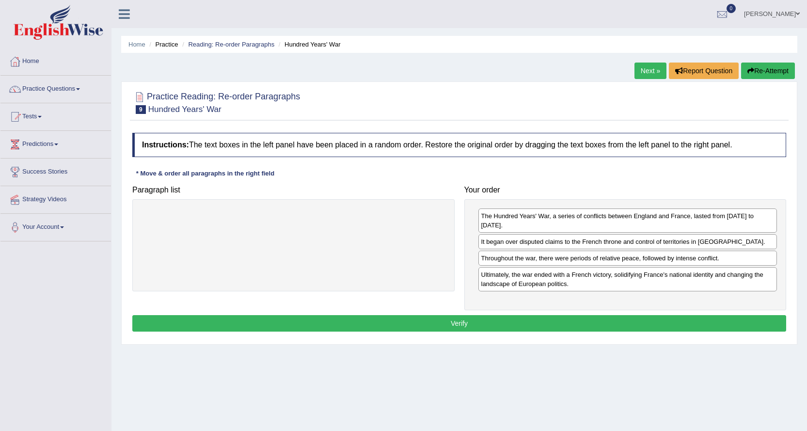
click at [461, 315] on button "Verify" at bounding box center [459, 323] width 654 height 16
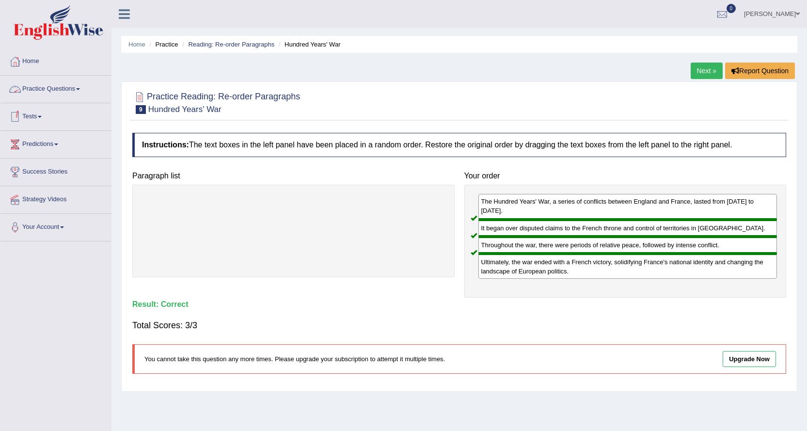
click at [53, 90] on link "Practice Questions" at bounding box center [55, 88] width 111 height 24
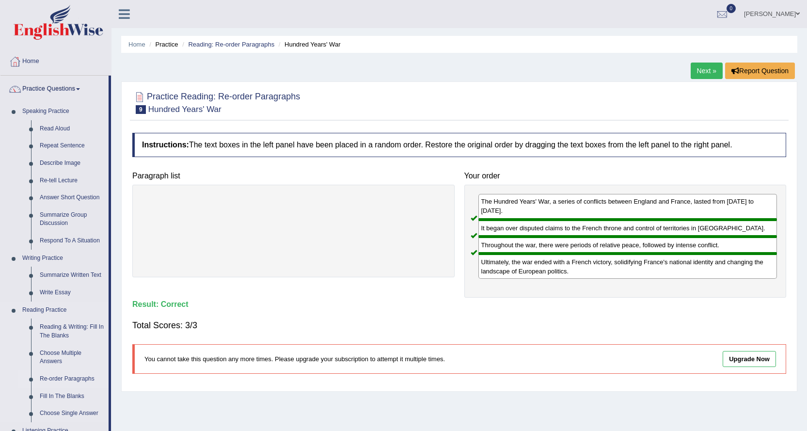
click at [57, 377] on link "Re-order Paragraphs" at bounding box center [71, 378] width 73 height 17
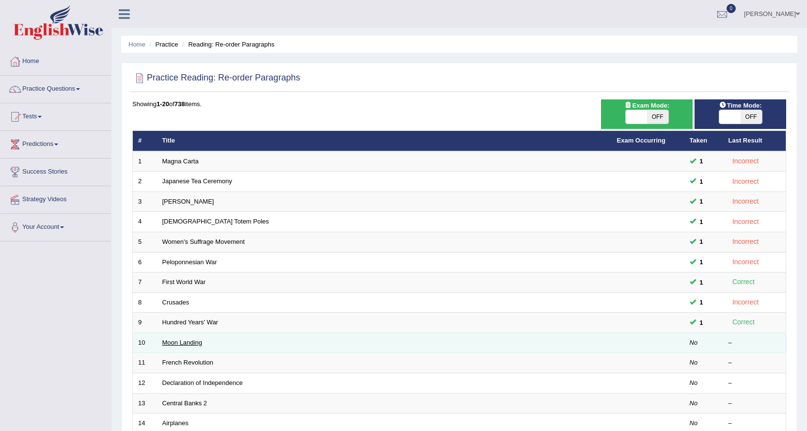
click at [178, 343] on link "Moon Landing" at bounding box center [182, 342] width 40 height 7
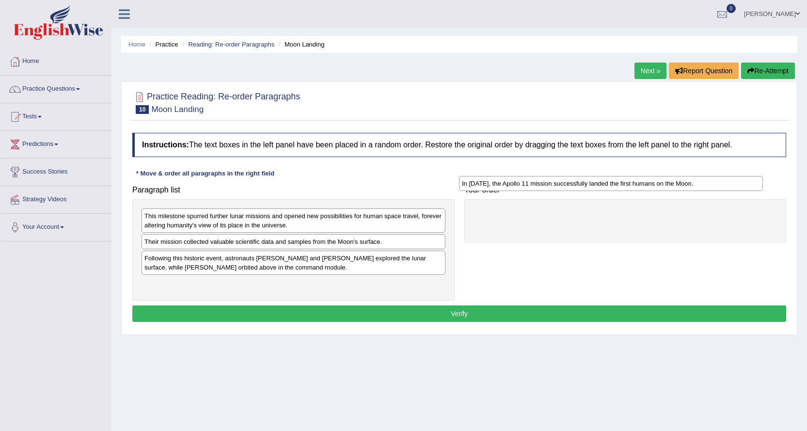
drag, startPoint x: 224, startPoint y: 259, endPoint x: 541, endPoint y: 185, distance: 326.2
click at [541, 185] on div "In [DATE], the Apollo 11 mission successfully landed the first humans on the Mo…" at bounding box center [611, 183] width 304 height 15
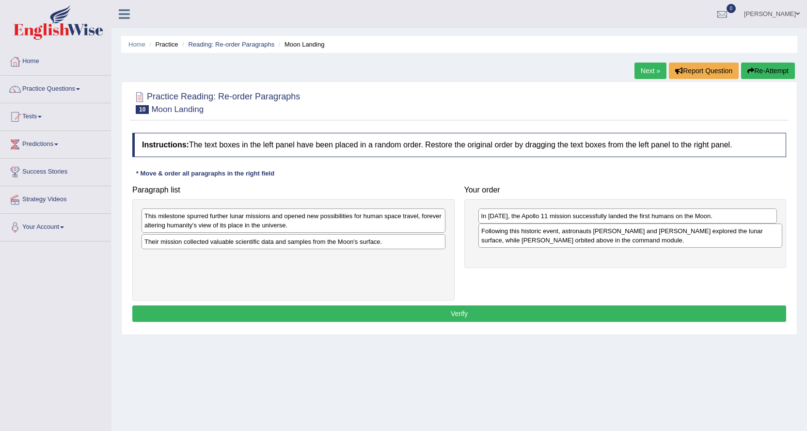
drag, startPoint x: 216, startPoint y: 265, endPoint x: 553, endPoint y: 238, distance: 338.1
click at [553, 238] on div "Following this historic event, astronauts Neil Armstrong and Buzz Aldrin explor…" at bounding box center [631, 236] width 304 height 24
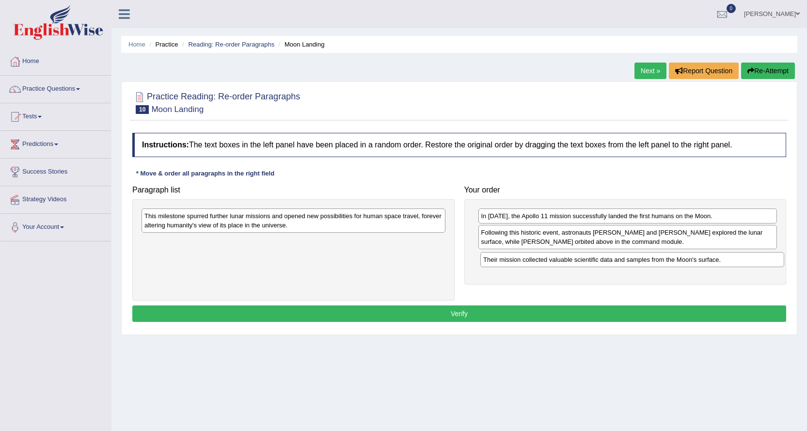
drag, startPoint x: 298, startPoint y: 246, endPoint x: 630, endPoint y: 262, distance: 332.0
click at [636, 263] on div "Their mission collected valuable scientific data and samples from the Moon's su…" at bounding box center [632, 259] width 304 height 15
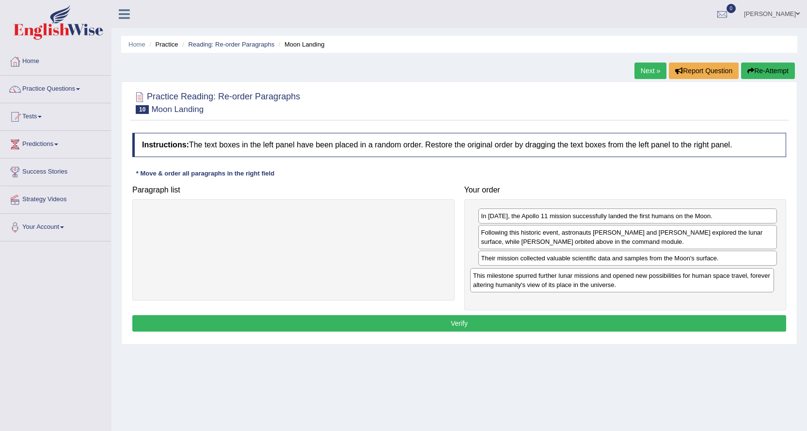
drag, startPoint x: 269, startPoint y: 221, endPoint x: 597, endPoint y: 280, distance: 334.1
click at [597, 280] on div "This milestone spurred further lunar missions and opened new possibilities for …" at bounding box center [622, 280] width 304 height 24
click at [455, 322] on button "Verify" at bounding box center [459, 323] width 654 height 16
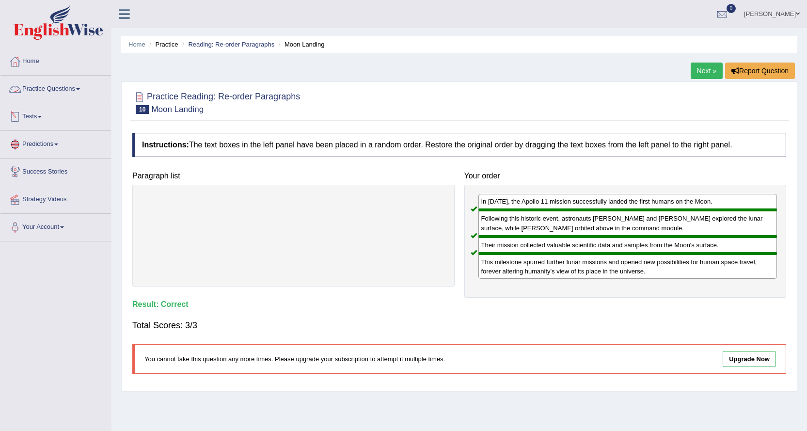
click at [77, 89] on link "Practice Questions" at bounding box center [55, 88] width 111 height 24
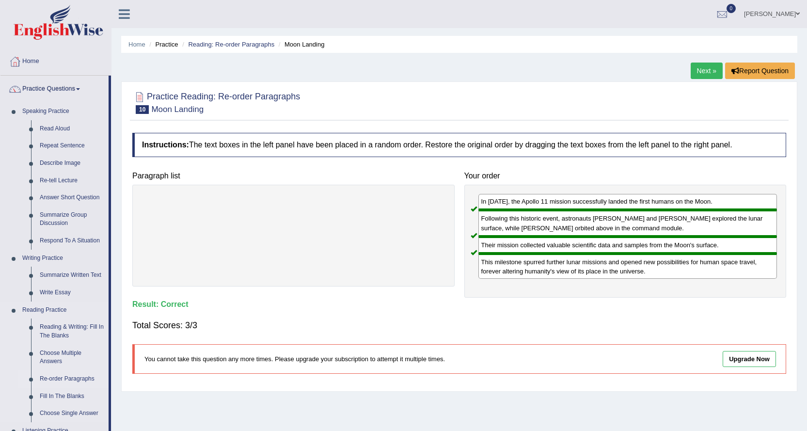
click at [79, 377] on link "Re-order Paragraphs" at bounding box center [71, 378] width 73 height 17
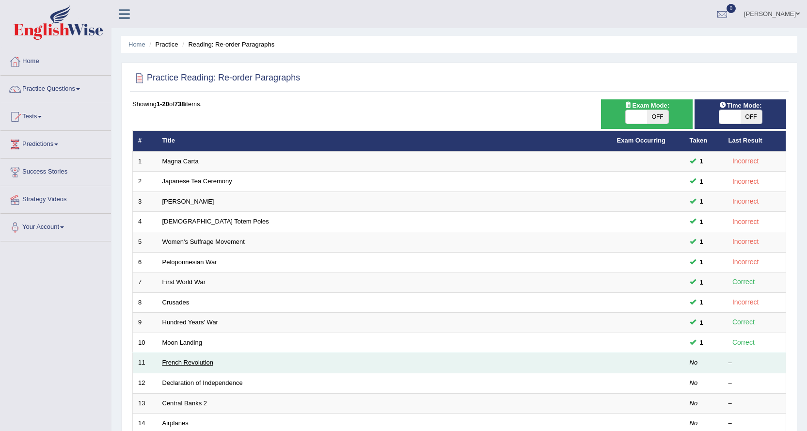
click at [198, 361] on link "French Revolution" at bounding box center [187, 362] width 51 height 7
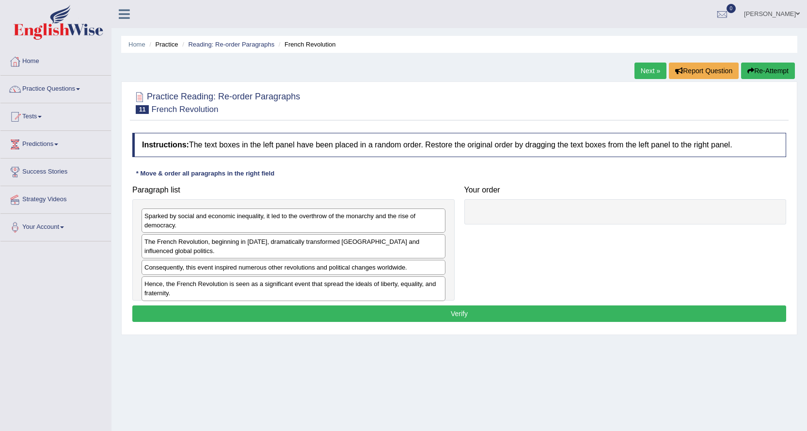
drag, startPoint x: 195, startPoint y: 250, endPoint x: 254, endPoint y: 241, distance: 59.3
click at [254, 241] on div "Sparked by social and economic inequality, it led to the overthrow of the monar…" at bounding box center [293, 250] width 322 height 102
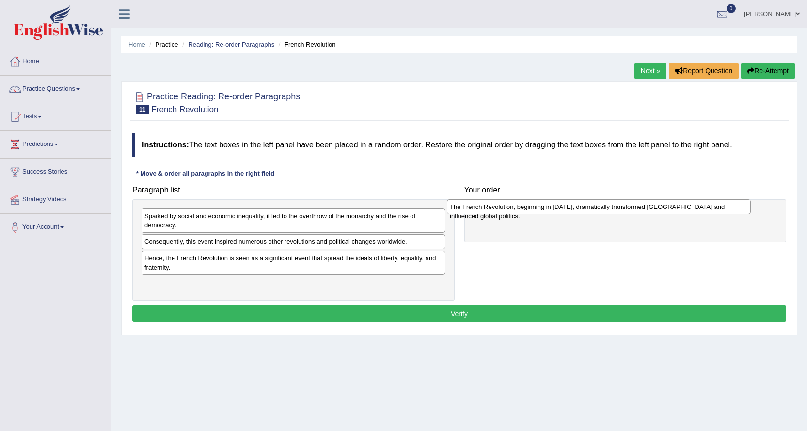
drag, startPoint x: 254, startPoint y: 241, endPoint x: 559, endPoint y: 207, distance: 307.4
click at [559, 207] on div "The French Revolution, beginning in 1789, dramatically transformed France and i…" at bounding box center [599, 206] width 304 height 15
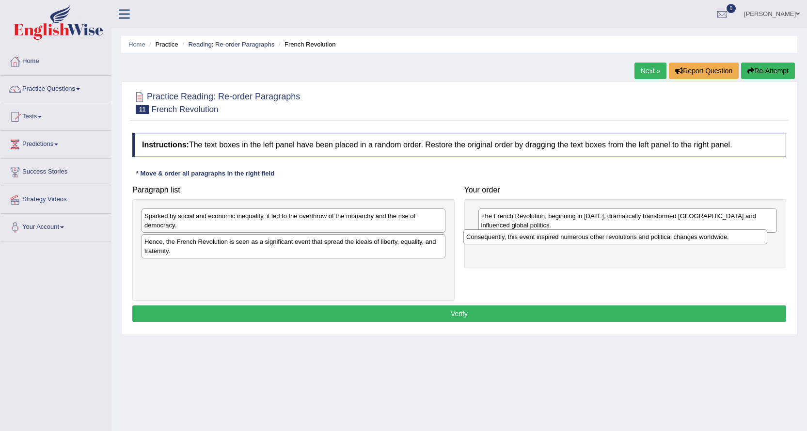
drag, startPoint x: 189, startPoint y: 245, endPoint x: 511, endPoint y: 240, distance: 322.0
click at [511, 240] on div "Consequently, this event inspired numerous other revolutions and political chan…" at bounding box center [616, 236] width 304 height 15
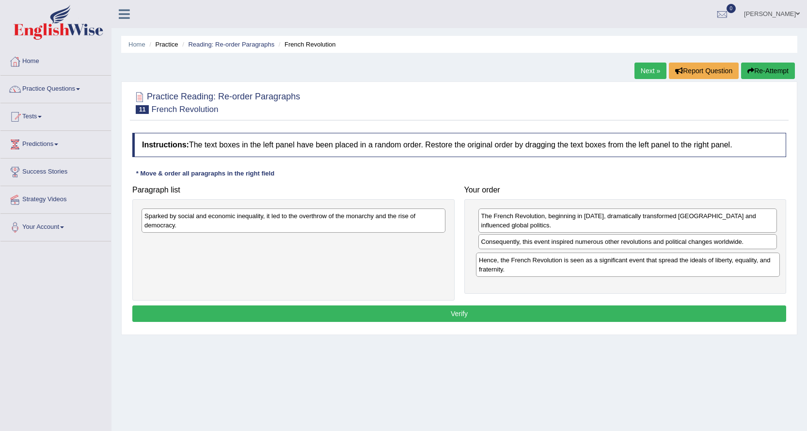
drag, startPoint x: 352, startPoint y: 249, endPoint x: 687, endPoint y: 268, distance: 335.1
click at [687, 268] on div "Hence, the French Revolution is seen as a significant event that spread the ide…" at bounding box center [628, 265] width 304 height 24
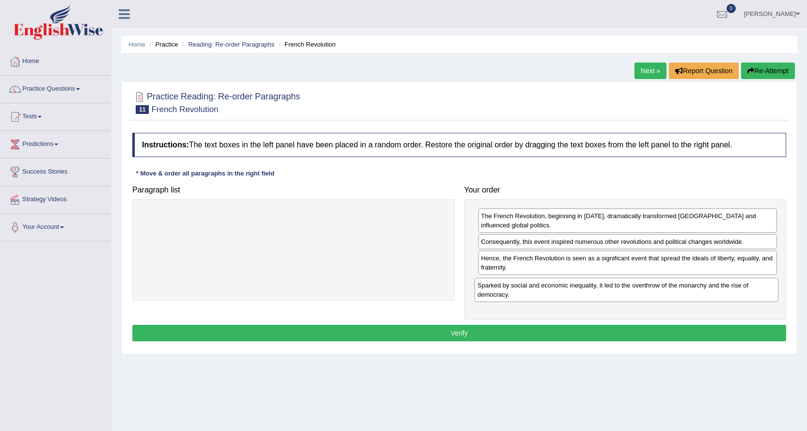
drag, startPoint x: 270, startPoint y: 226, endPoint x: 603, endPoint y: 295, distance: 340.2
click at [603, 295] on div "Sparked by social and economic inequality, it led to the overthrow of the monar…" at bounding box center [627, 290] width 304 height 24
click at [412, 324] on div "Instructions: The text boxes in the left panel have been placed in a random ord…" at bounding box center [459, 238] width 659 height 221
click at [416, 329] on button "Verify" at bounding box center [459, 333] width 654 height 16
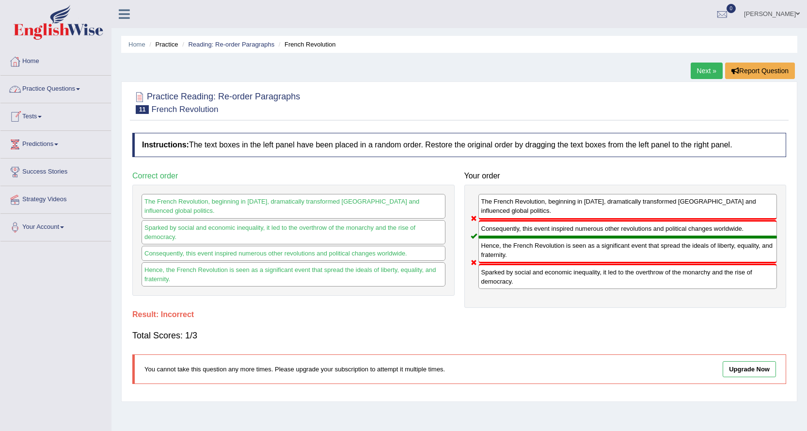
click at [43, 89] on link "Practice Questions" at bounding box center [55, 88] width 111 height 24
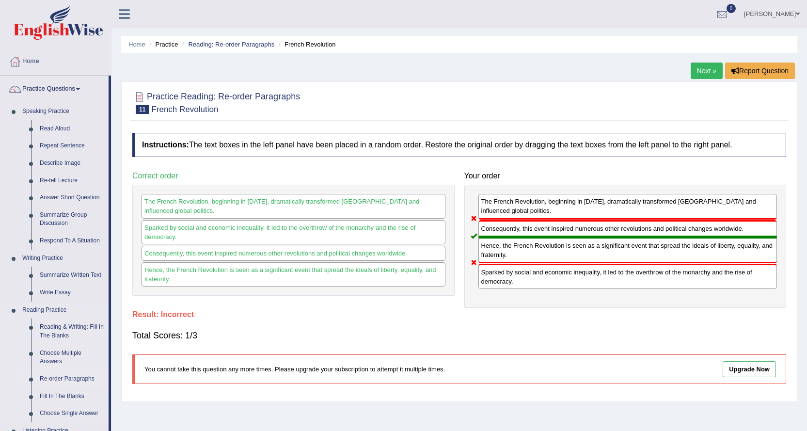
click at [54, 377] on link "Re-order Paragraphs" at bounding box center [71, 378] width 73 height 17
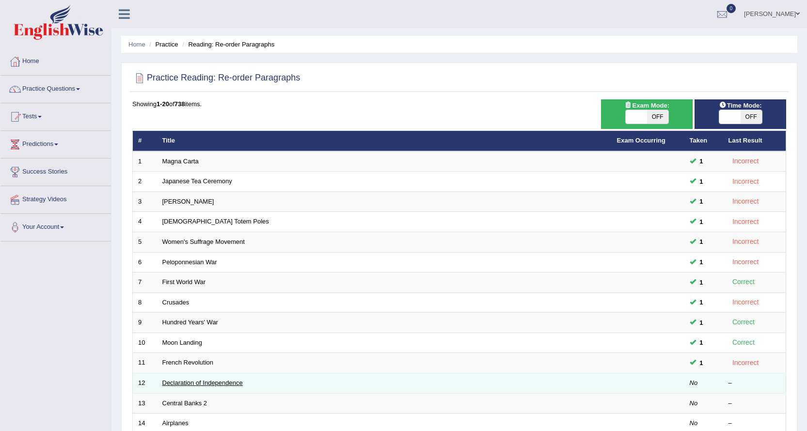
click at [173, 384] on link "Declaration of Independence" at bounding box center [202, 382] width 80 height 7
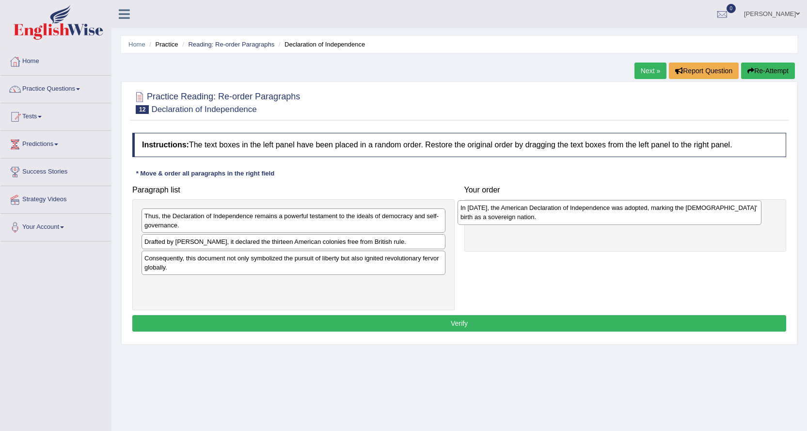
drag, startPoint x: 233, startPoint y: 286, endPoint x: 549, endPoint y: 210, distance: 325.2
click at [549, 210] on div "In 1776, the American Declaration of Independence was adopted, marking the Unit…" at bounding box center [610, 212] width 304 height 24
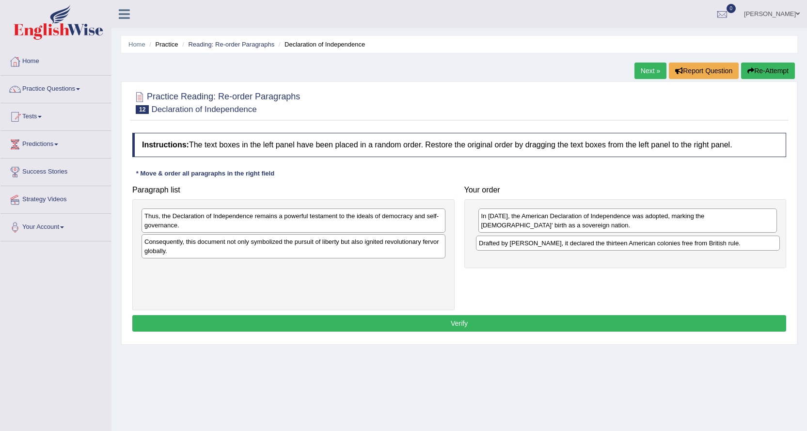
drag, startPoint x: 194, startPoint y: 246, endPoint x: 528, endPoint y: 248, distance: 334.6
click at [528, 248] on div "Drafted by Thomas Jefferson, it declared the thirteen American colonies free fr…" at bounding box center [628, 243] width 304 height 15
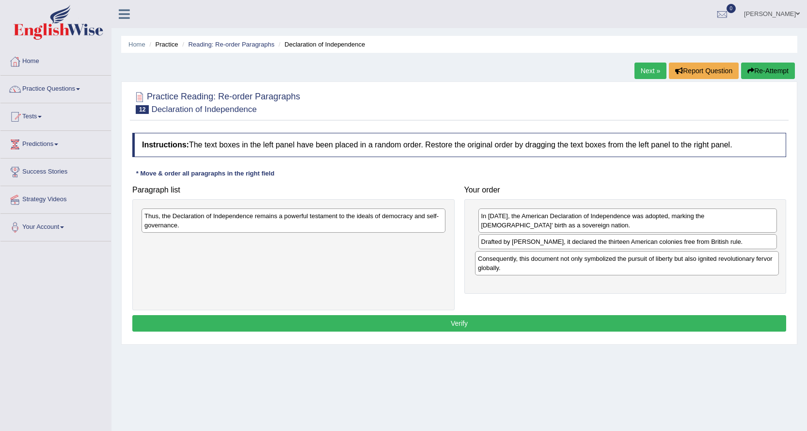
drag, startPoint x: 318, startPoint y: 248, endPoint x: 651, endPoint y: 265, distance: 334.0
click at [651, 265] on div "Consequently, this document not only symbolized the pursuit of liberty but also…" at bounding box center [627, 263] width 304 height 24
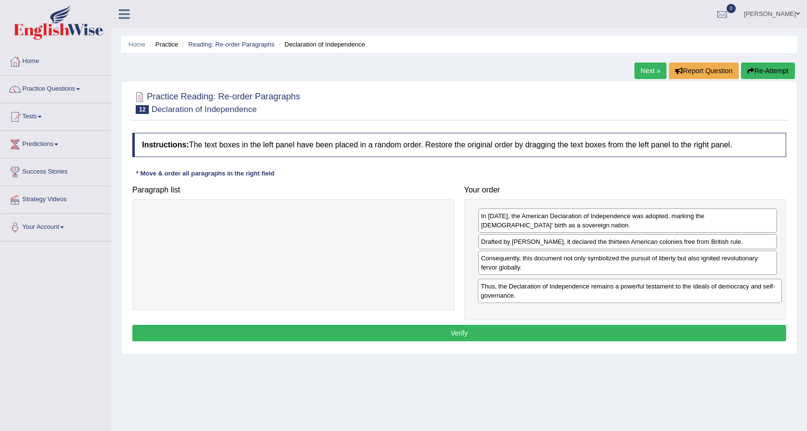
drag, startPoint x: 253, startPoint y: 221, endPoint x: 586, endPoint y: 290, distance: 340.8
click at [586, 290] on div "Thus, the Declaration of Independence remains a powerful testament to the ideal…" at bounding box center [630, 291] width 304 height 24
click at [481, 331] on button "Verify" at bounding box center [459, 333] width 654 height 16
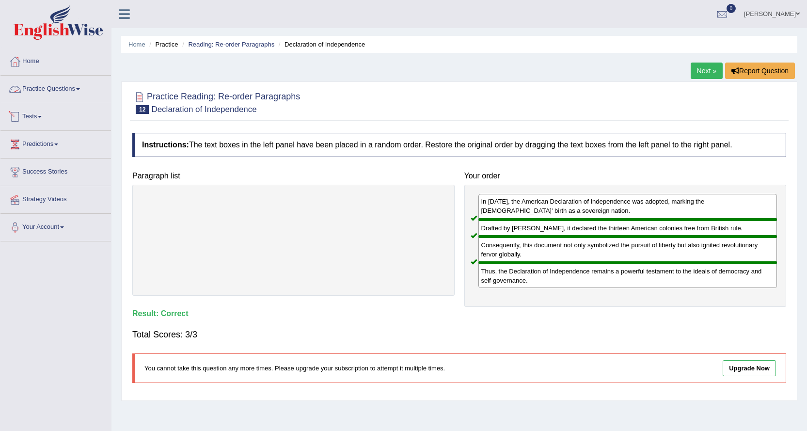
click at [54, 89] on link "Practice Questions" at bounding box center [55, 88] width 111 height 24
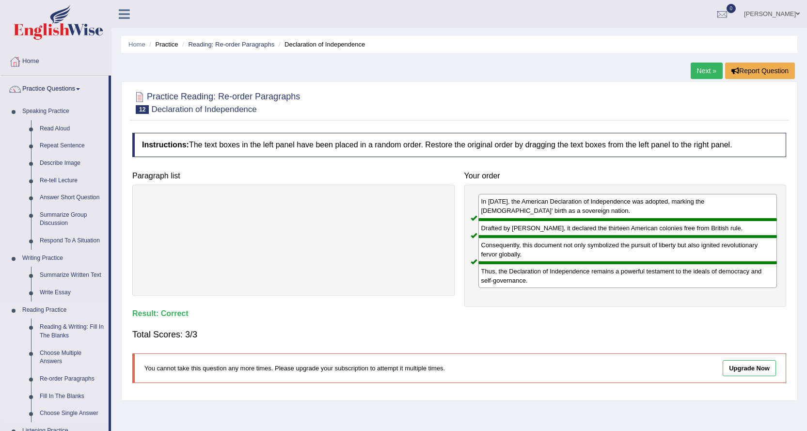
click at [64, 375] on link "Re-order Paragraphs" at bounding box center [71, 378] width 73 height 17
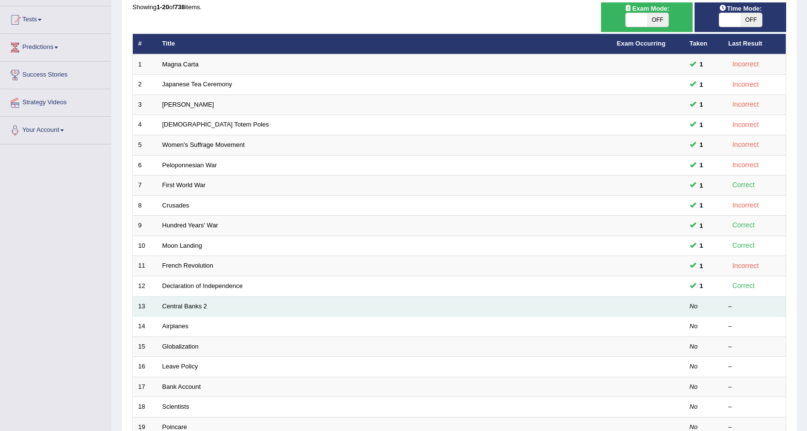
click at [169, 310] on td "Central Banks 2" at bounding box center [384, 306] width 455 height 20
click at [170, 305] on link "Central Banks 2" at bounding box center [184, 306] width 45 height 7
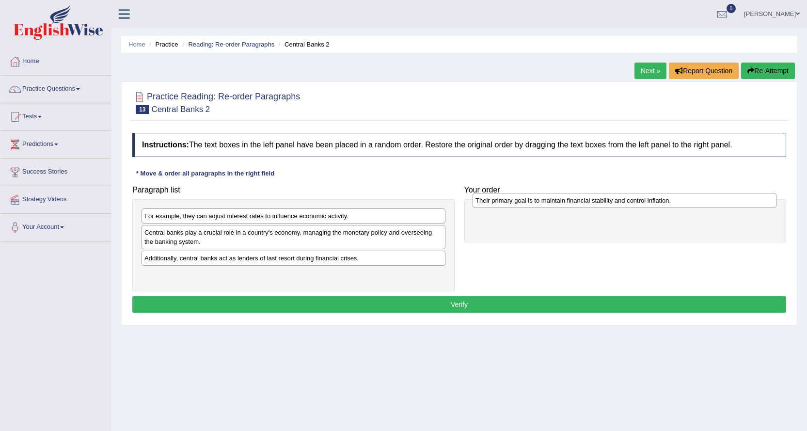
drag, startPoint x: 171, startPoint y: 263, endPoint x: 502, endPoint y: 205, distance: 336.1
click at [502, 205] on div "Their primary goal is to maintain financial stability and control inflation." at bounding box center [625, 200] width 304 height 15
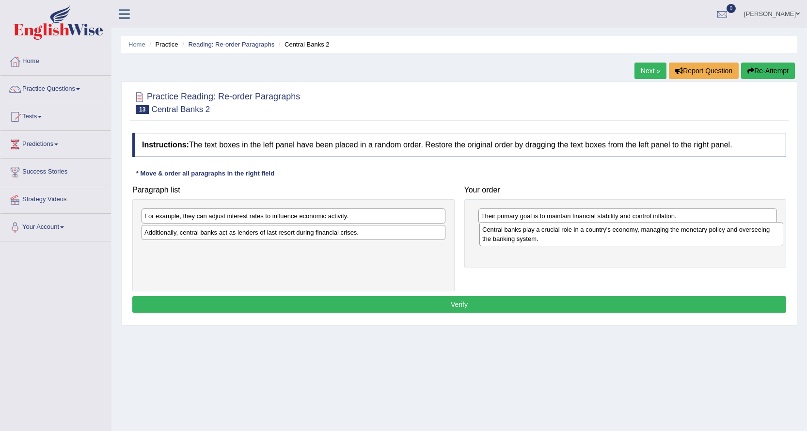
drag, startPoint x: 224, startPoint y: 242, endPoint x: 562, endPoint y: 239, distance: 338.0
click at [562, 239] on div "Central banks play a crucial role in a country's economy, managing the monetary…" at bounding box center [632, 234] width 304 height 24
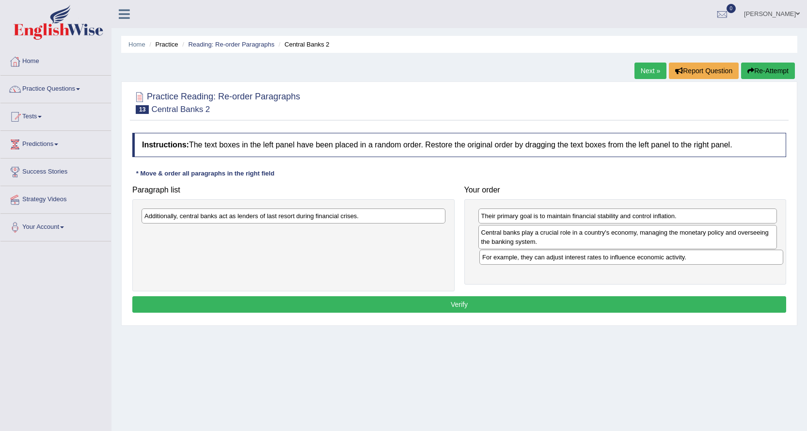
drag, startPoint x: 295, startPoint y: 218, endPoint x: 633, endPoint y: 259, distance: 340.5
click at [633, 259] on div "For example, they can adjust interest rates to influence economic activity." at bounding box center [632, 257] width 304 height 15
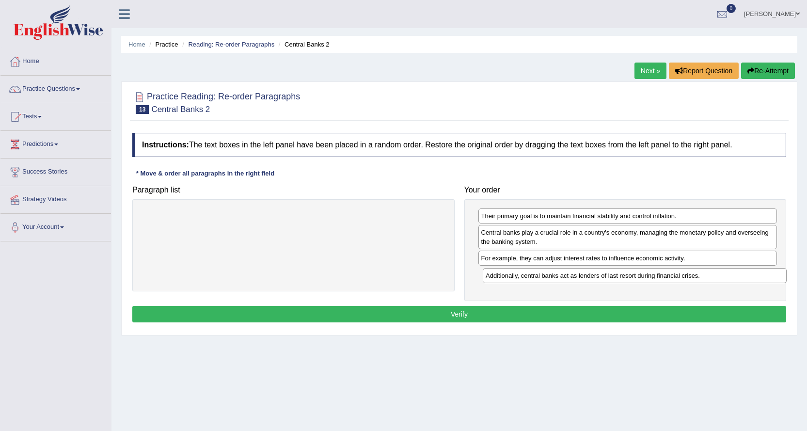
drag, startPoint x: 307, startPoint y: 220, endPoint x: 648, endPoint y: 279, distance: 346.5
click at [648, 279] on div "Additionally, central banks act as lenders of last resort during financial cris…" at bounding box center [635, 275] width 304 height 15
click at [485, 314] on button "Verify" at bounding box center [459, 314] width 654 height 16
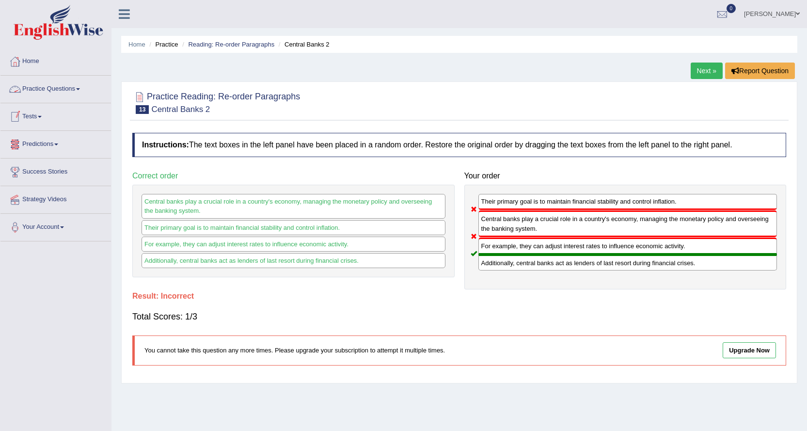
click at [70, 88] on link "Practice Questions" at bounding box center [55, 88] width 111 height 24
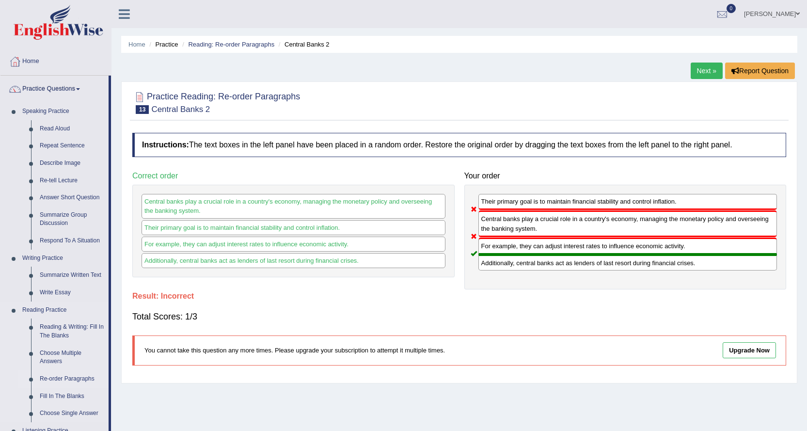
click at [68, 376] on link "Re-order Paragraphs" at bounding box center [71, 378] width 73 height 17
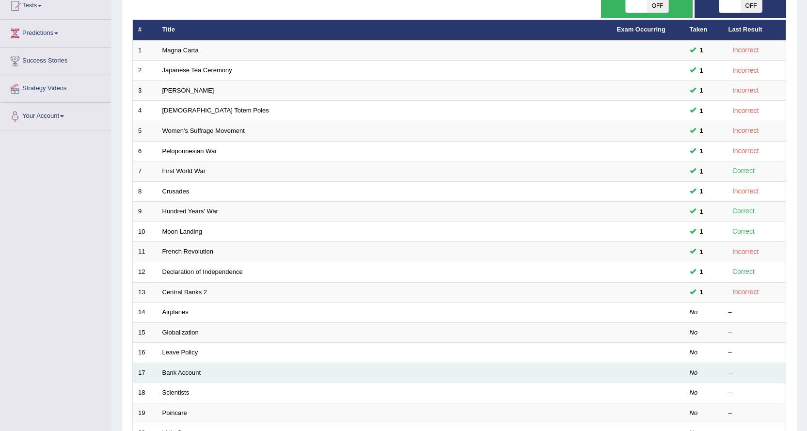
scroll to position [211, 0]
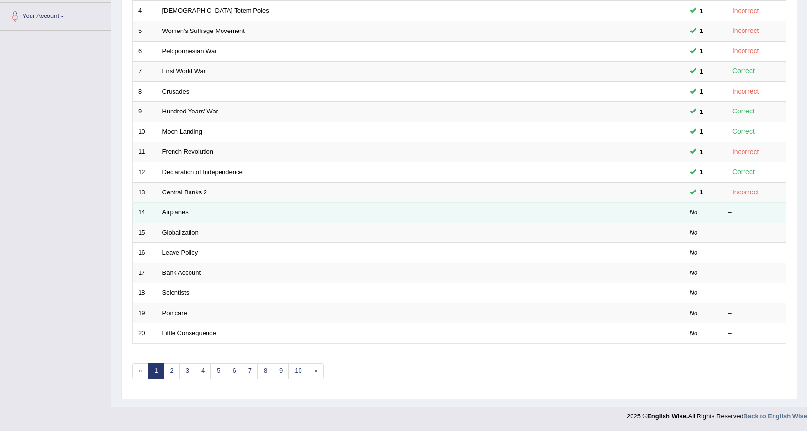
click at [171, 211] on link "Airplanes" at bounding box center [175, 211] width 26 height 7
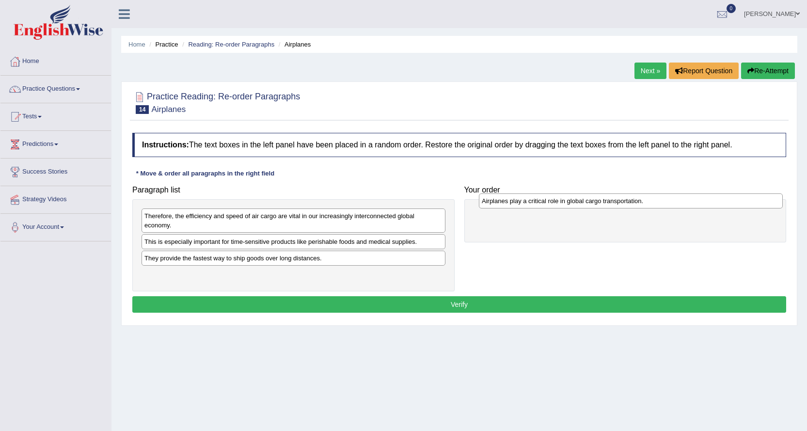
drag, startPoint x: 168, startPoint y: 280, endPoint x: 505, endPoint y: 207, distance: 345.4
click at [505, 207] on div "Airplanes play a critical role in global cargo transportation." at bounding box center [631, 200] width 304 height 15
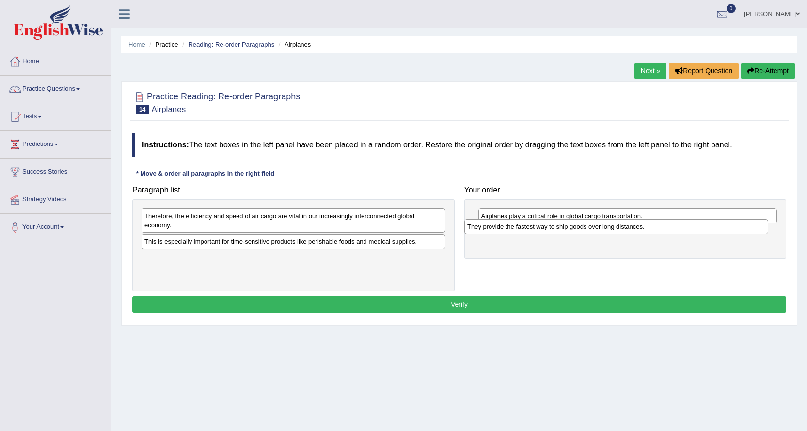
drag, startPoint x: 221, startPoint y: 263, endPoint x: 544, endPoint y: 231, distance: 324.5
click at [544, 231] on div "They provide the fastest way to ship goods over long distances." at bounding box center [616, 226] width 304 height 15
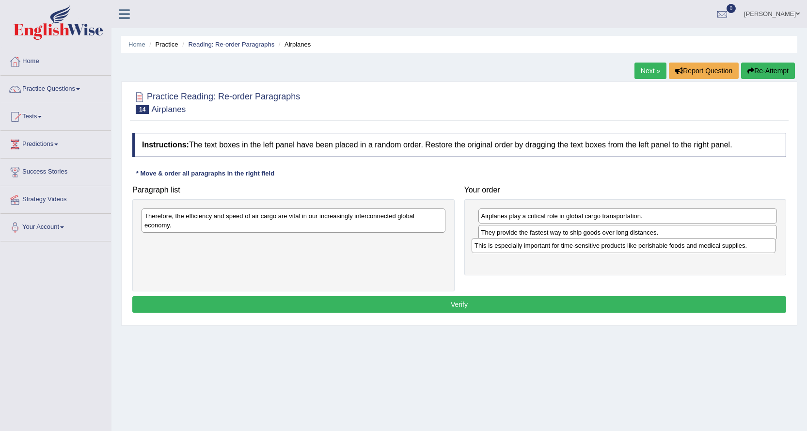
drag, startPoint x: 284, startPoint y: 245, endPoint x: 614, endPoint y: 249, distance: 330.2
click at [614, 249] on div "This is especially important for time-sensitive products like perishable foods …" at bounding box center [624, 245] width 304 height 15
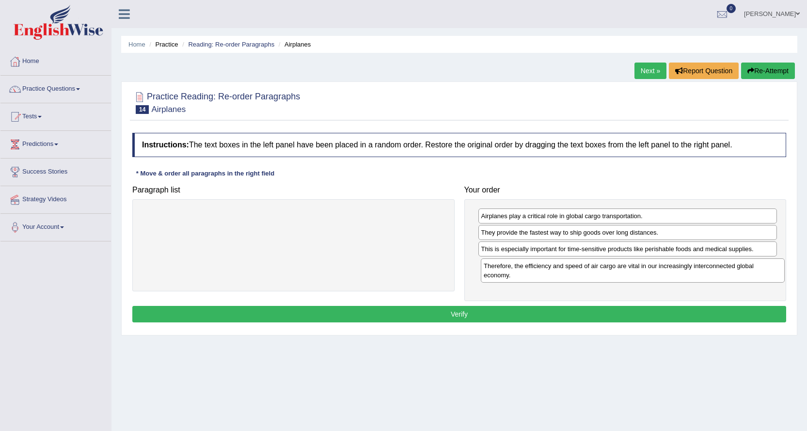
drag, startPoint x: 250, startPoint y: 220, endPoint x: 590, endPoint y: 270, distance: 343.1
click at [590, 270] on div "Therefore, the efficiency and speed of air cargo are vital in our increasingly …" at bounding box center [633, 270] width 304 height 24
click at [429, 308] on button "Verify" at bounding box center [459, 314] width 654 height 16
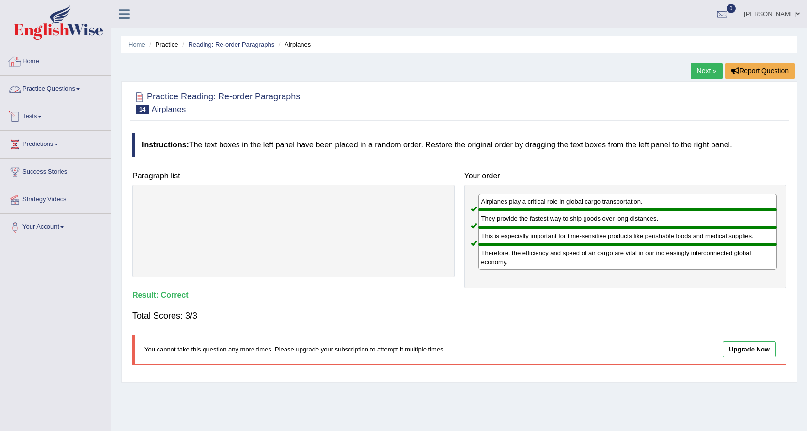
click at [83, 87] on link "Practice Questions" at bounding box center [55, 88] width 111 height 24
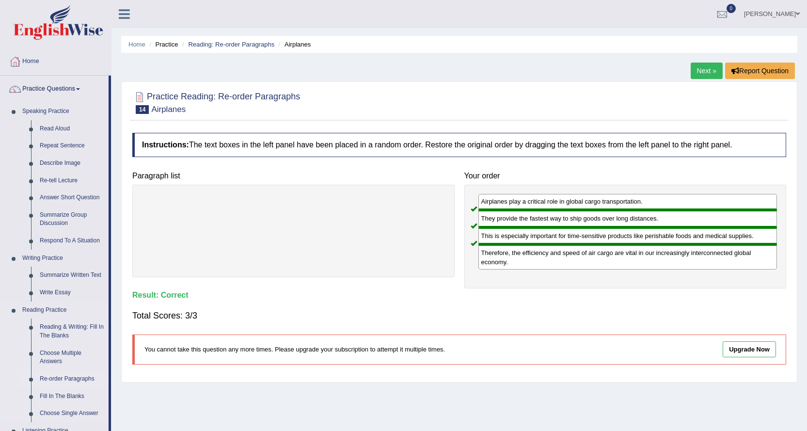
click at [78, 379] on link "Re-order Paragraphs" at bounding box center [71, 378] width 73 height 17
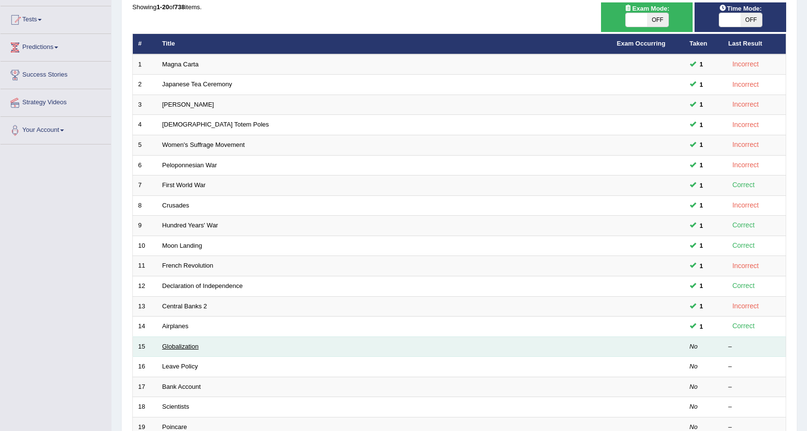
click at [169, 344] on link "Globalization" at bounding box center [180, 346] width 36 height 7
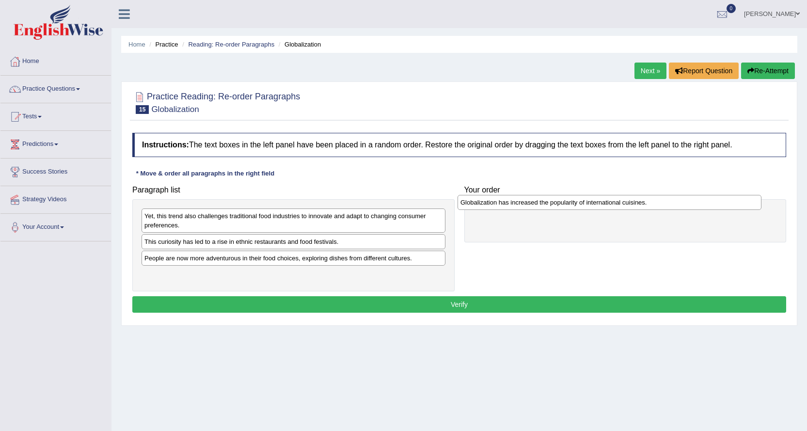
drag, startPoint x: 209, startPoint y: 259, endPoint x: 526, endPoint y: 203, distance: 321.0
click at [526, 203] on div "Globalization has increased the popularity of international cuisines." at bounding box center [610, 202] width 304 height 15
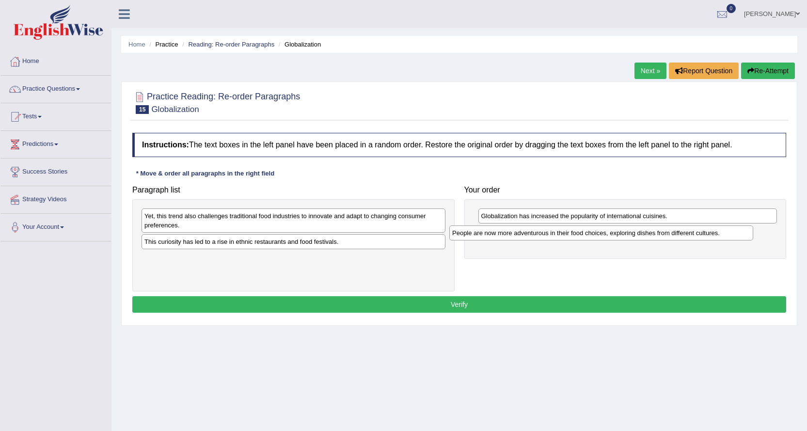
drag, startPoint x: 253, startPoint y: 259, endPoint x: 561, endPoint y: 234, distance: 308.9
click at [561, 234] on div "People are now more adventurous in their food choices, exploring dishes from di…" at bounding box center [601, 232] width 304 height 15
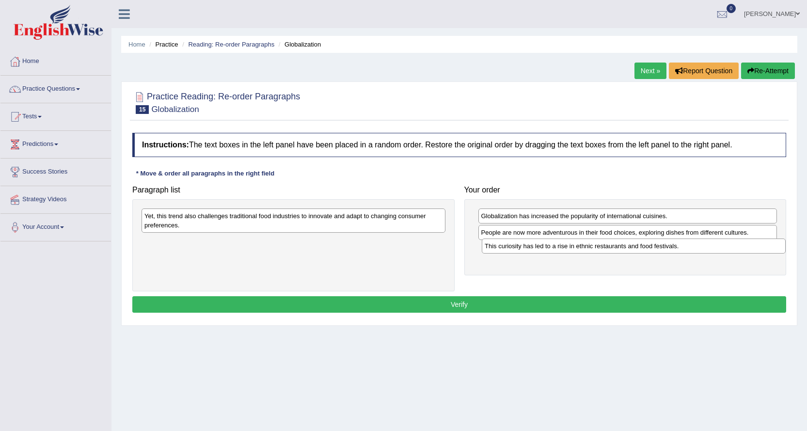
drag, startPoint x: 267, startPoint y: 244, endPoint x: 607, endPoint y: 248, distance: 340.4
click at [607, 248] on div "This curiosity has led to a rise in ethnic restaurants and food festivals." at bounding box center [634, 246] width 304 height 15
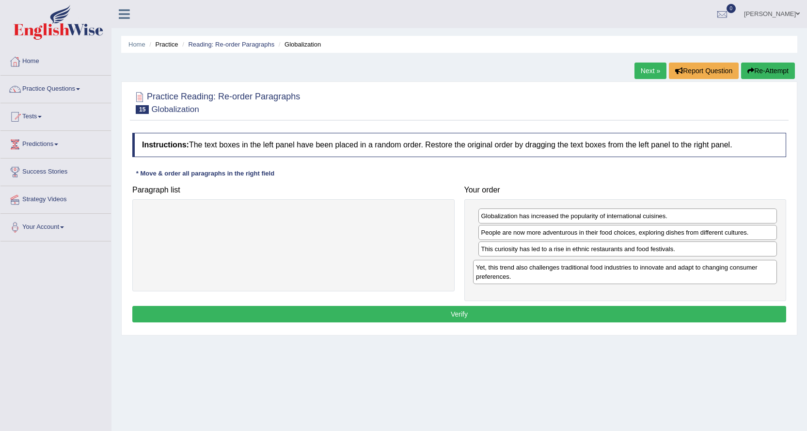
drag, startPoint x: 267, startPoint y: 230, endPoint x: 599, endPoint y: 281, distance: 335.6
click at [599, 281] on div "Yet, this trend also challenges traditional food industries to innovate and ada…" at bounding box center [625, 272] width 304 height 24
click at [520, 312] on button "Verify" at bounding box center [459, 314] width 654 height 16
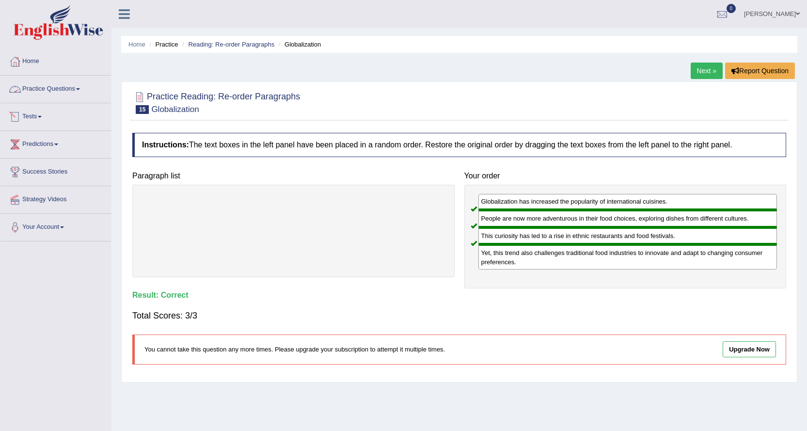
click at [79, 88] on link "Practice Questions" at bounding box center [55, 88] width 111 height 24
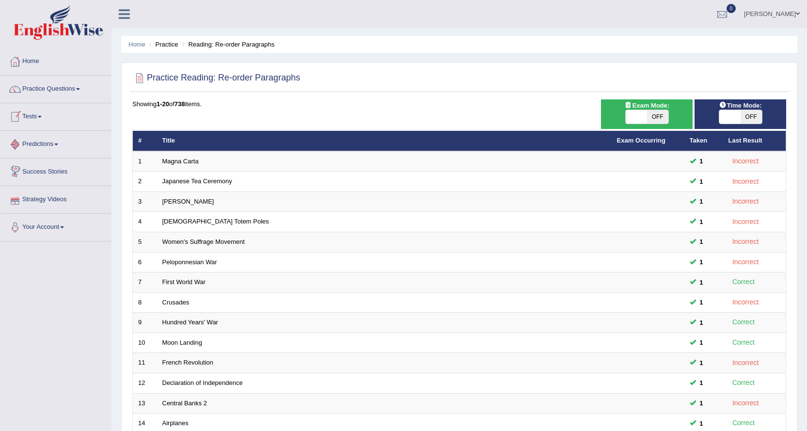
click at [37, 198] on link "Strategy Videos" at bounding box center [55, 198] width 111 height 24
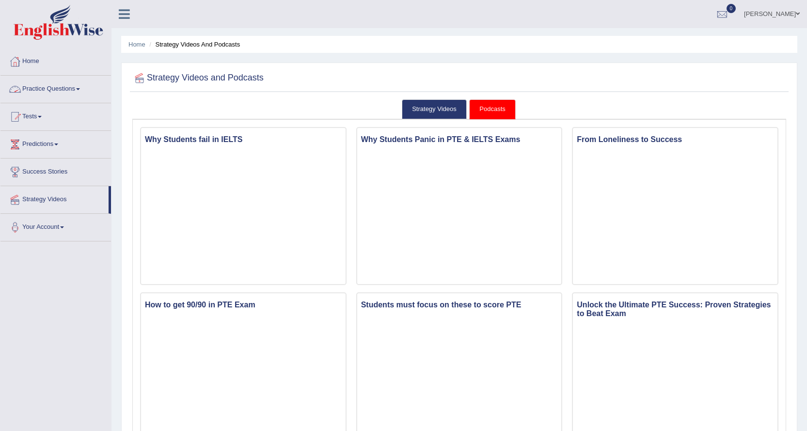
click at [61, 89] on link "Practice Questions" at bounding box center [55, 88] width 111 height 24
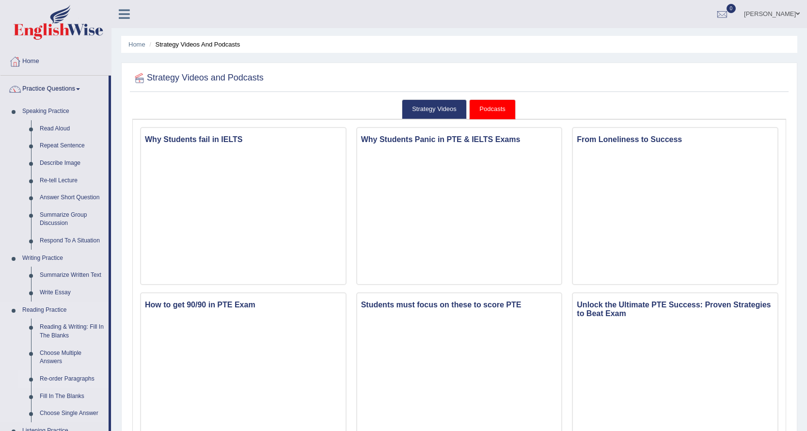
click at [56, 378] on link "Re-order Paragraphs" at bounding box center [71, 378] width 73 height 17
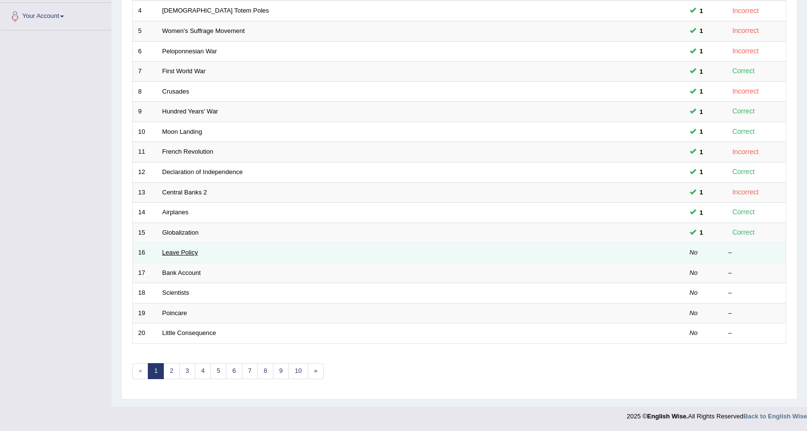
click at [186, 252] on link "Leave Policy" at bounding box center [180, 252] width 36 height 7
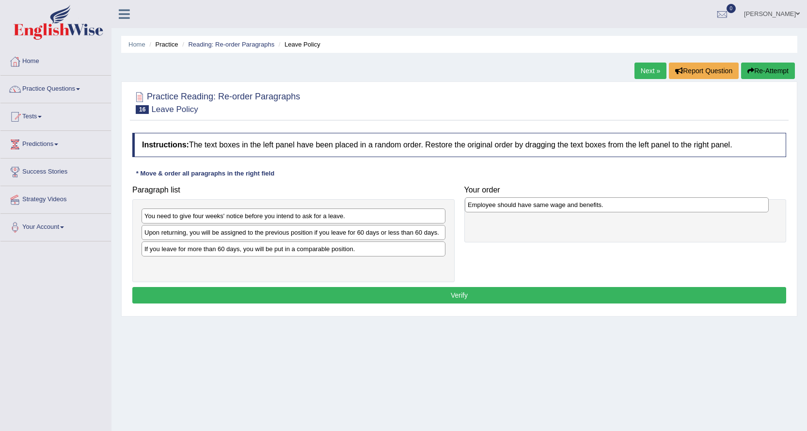
drag, startPoint x: 177, startPoint y: 254, endPoint x: 501, endPoint y: 210, distance: 326.4
click at [501, 210] on div "Employee should have same wage and benefits." at bounding box center [617, 204] width 304 height 15
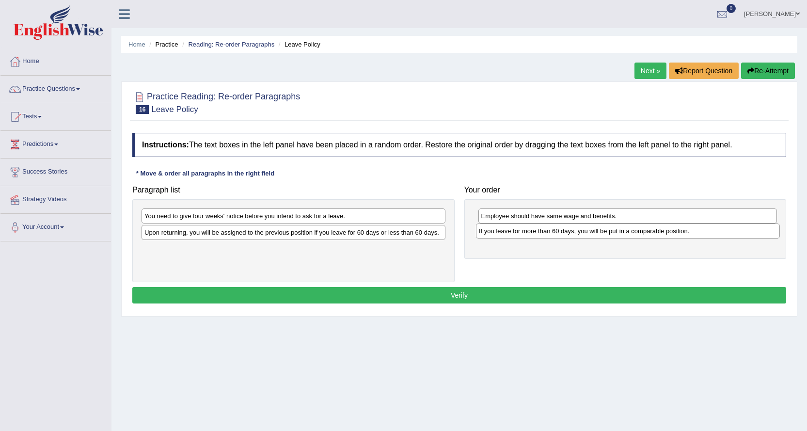
drag, startPoint x: 246, startPoint y: 253, endPoint x: 580, endPoint y: 235, distance: 335.0
click at [580, 235] on div "If you leave for more than 60 days, you will be put in a comparable position." at bounding box center [628, 231] width 304 height 15
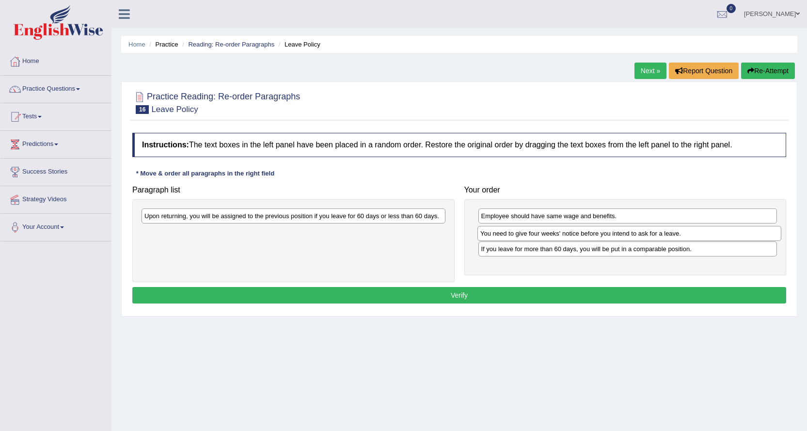
drag, startPoint x: 264, startPoint y: 220, endPoint x: 600, endPoint y: 238, distance: 336.5
click at [600, 238] on div "You need to give four weeks' notice before you intend to ask for a leave." at bounding box center [630, 233] width 304 height 15
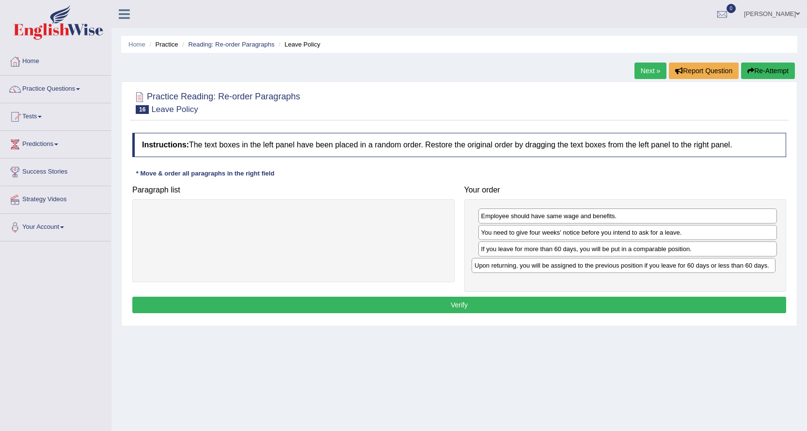
drag, startPoint x: 281, startPoint y: 220, endPoint x: 611, endPoint y: 270, distance: 333.9
click at [611, 270] on div "Upon returning, you will be assigned to the previous position if you leave for …" at bounding box center [624, 265] width 304 height 15
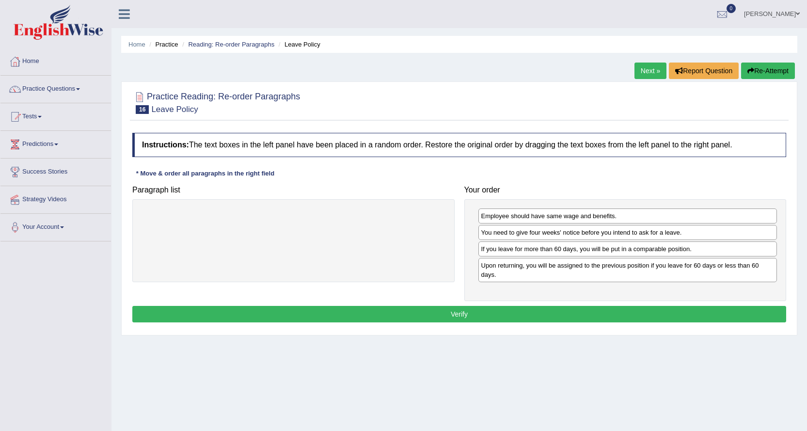
click at [603, 318] on button "Verify" at bounding box center [459, 314] width 654 height 16
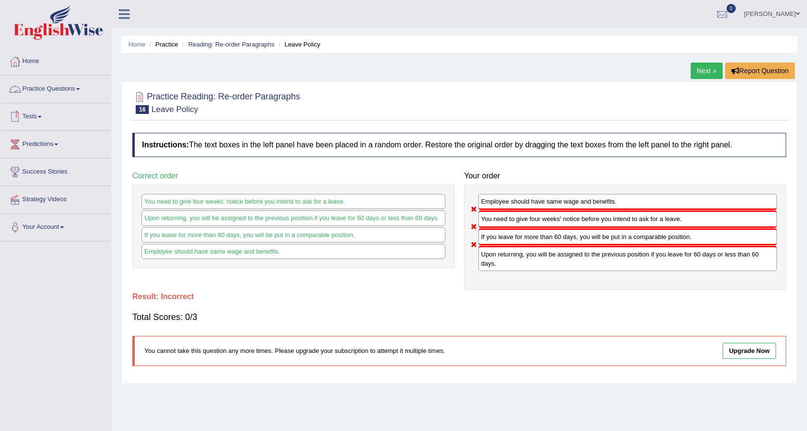
click at [74, 86] on link "Practice Questions" at bounding box center [55, 88] width 111 height 24
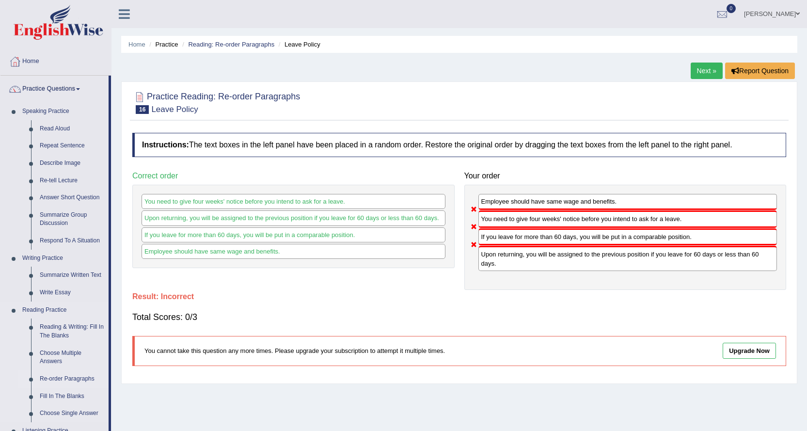
click at [66, 378] on link "Re-order Paragraphs" at bounding box center [71, 378] width 73 height 17
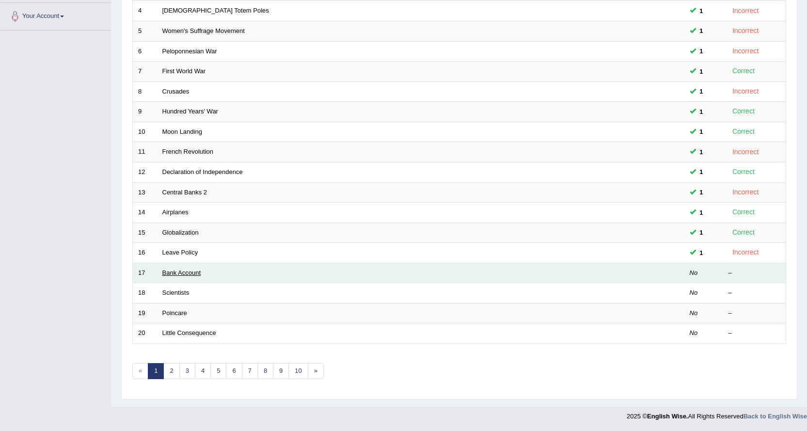
click at [175, 269] on link "Bank Account" at bounding box center [181, 272] width 39 height 7
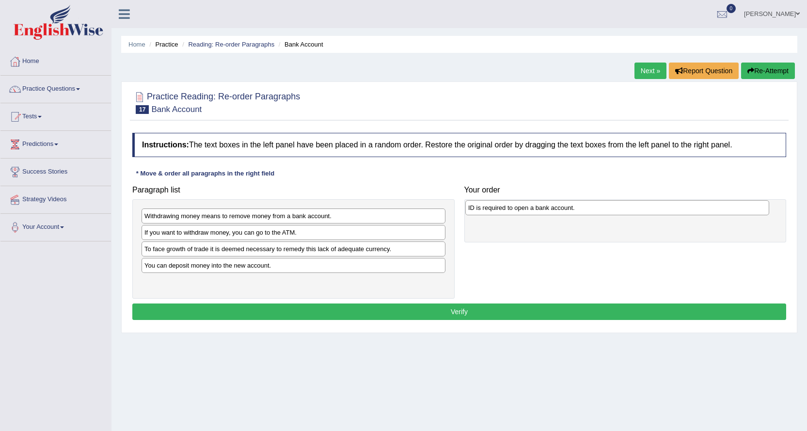
drag, startPoint x: 229, startPoint y: 233, endPoint x: 553, endPoint y: 208, distance: 324.8
click at [553, 208] on div "ID is required to open a bank account." at bounding box center [617, 207] width 304 height 15
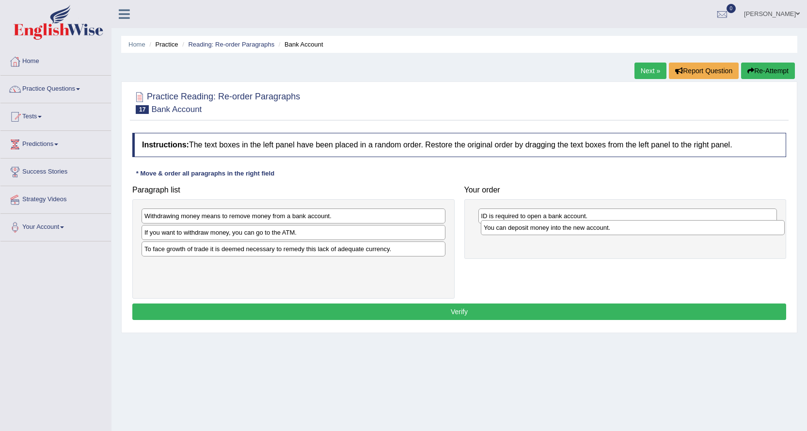
drag, startPoint x: 269, startPoint y: 271, endPoint x: 608, endPoint y: 233, distance: 341.5
click at [608, 233] on div "You can deposit money into the new account." at bounding box center [633, 227] width 304 height 15
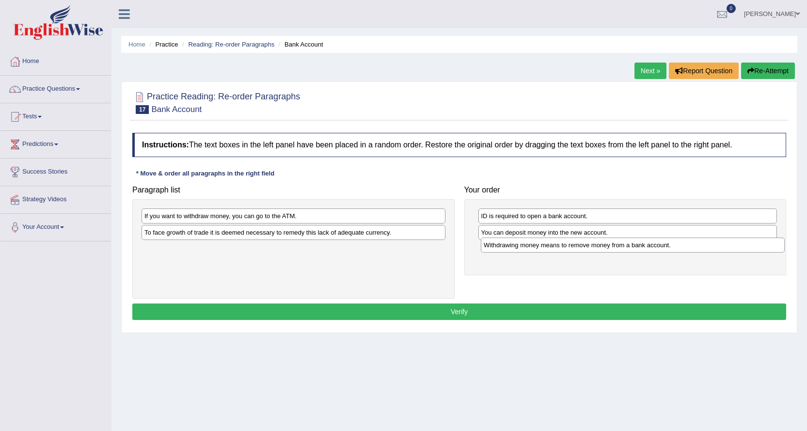
drag, startPoint x: 254, startPoint y: 218, endPoint x: 593, endPoint y: 247, distance: 340.6
click at [593, 247] on div "Withdrawing money means to remove money from a bank account." at bounding box center [633, 245] width 304 height 15
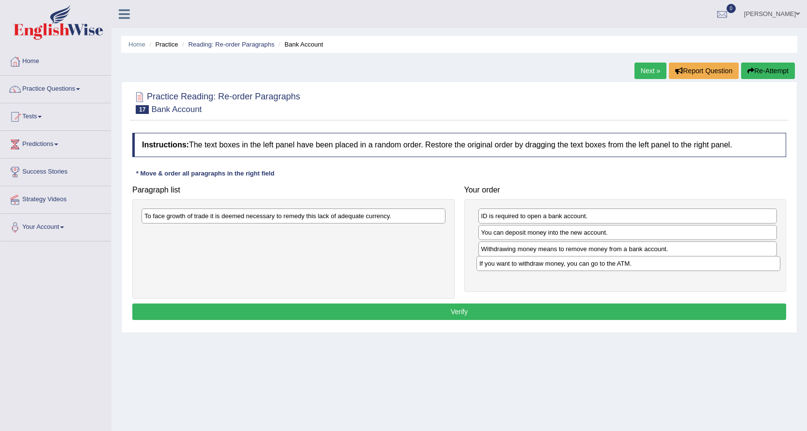
drag, startPoint x: 264, startPoint y: 218, endPoint x: 599, endPoint y: 266, distance: 338.4
click at [599, 266] on div "If you want to withdraw money, you can go to the ATM." at bounding box center [629, 263] width 304 height 15
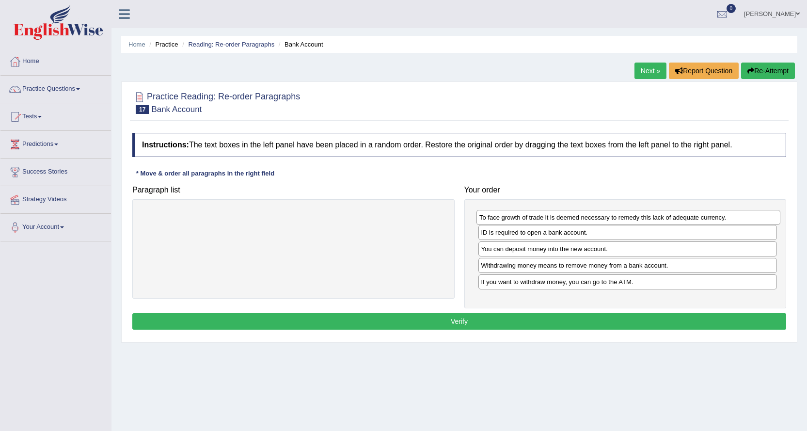
drag, startPoint x: 281, startPoint y: 220, endPoint x: 616, endPoint y: 221, distance: 335.0
click at [616, 221] on div "To face growth of trade it is deemed necessary to remedy this lack of adequate …" at bounding box center [629, 217] width 304 height 15
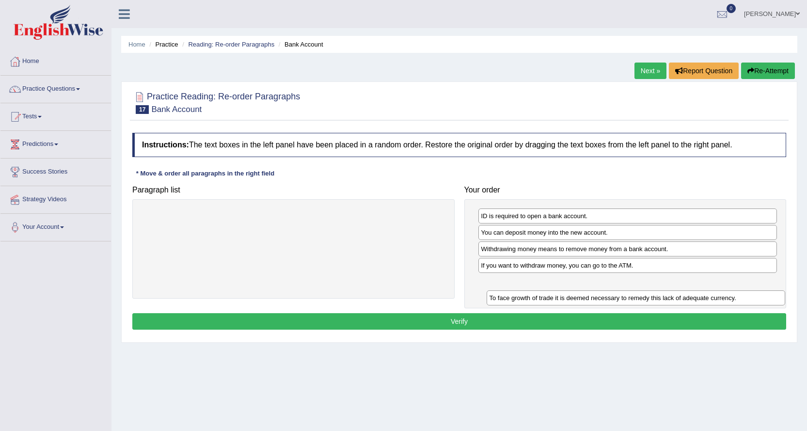
drag, startPoint x: 610, startPoint y: 218, endPoint x: 619, endPoint y: 302, distance: 84.3
click at [619, 302] on div "To face growth of trade it is deemed necessary to remedy this lack of adequate …" at bounding box center [636, 297] width 299 height 15
click at [450, 320] on button "Verify" at bounding box center [459, 321] width 654 height 16
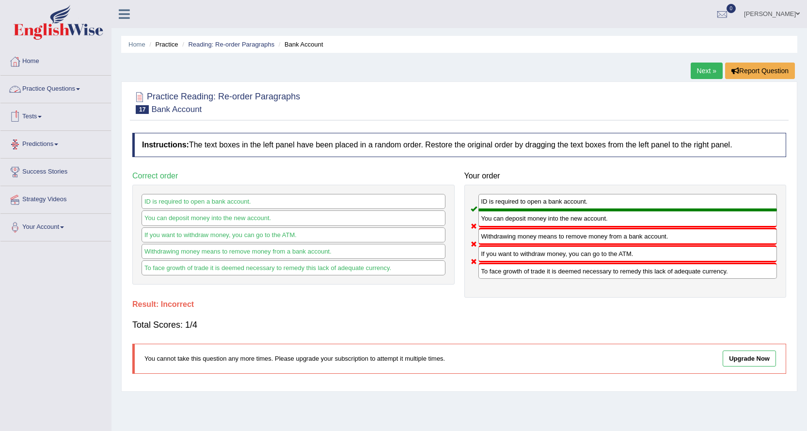
click at [58, 88] on link "Practice Questions" at bounding box center [55, 88] width 111 height 24
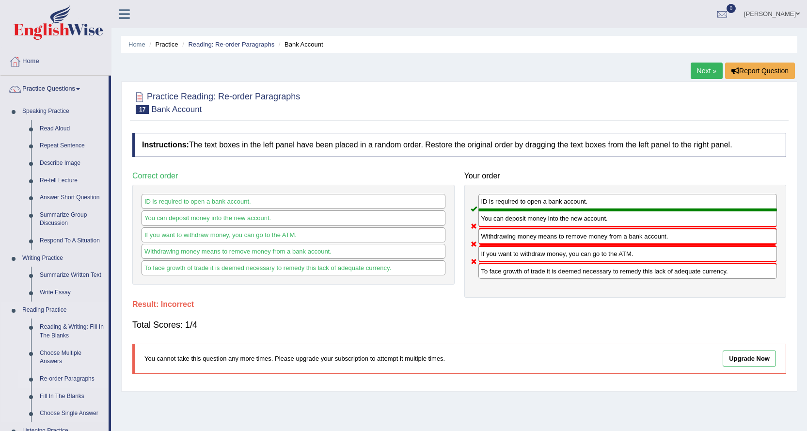
click at [70, 380] on link "Re-order Paragraphs" at bounding box center [71, 378] width 73 height 17
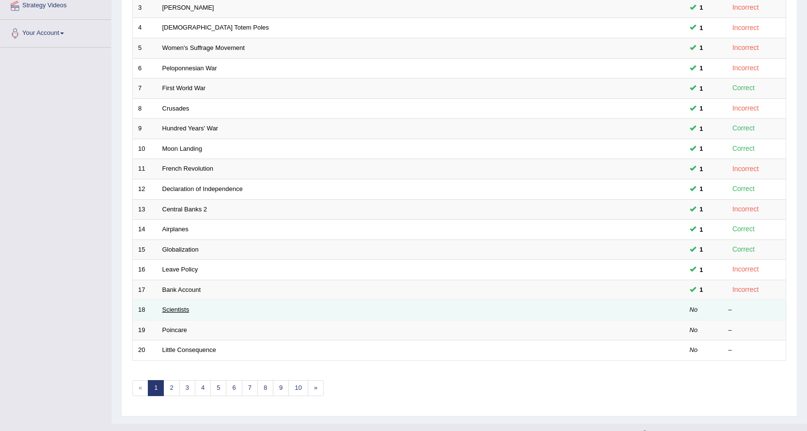
click at [168, 312] on link "Scientists" at bounding box center [175, 309] width 27 height 7
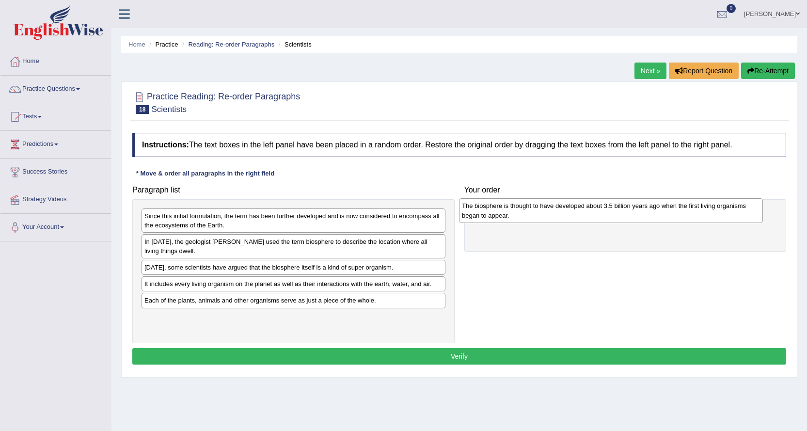
drag, startPoint x: 248, startPoint y: 300, endPoint x: 566, endPoint y: 205, distance: 331.4
click at [566, 205] on div "The biosphere is thought to have developed about 3.5 billion years ago when the…" at bounding box center [611, 210] width 304 height 24
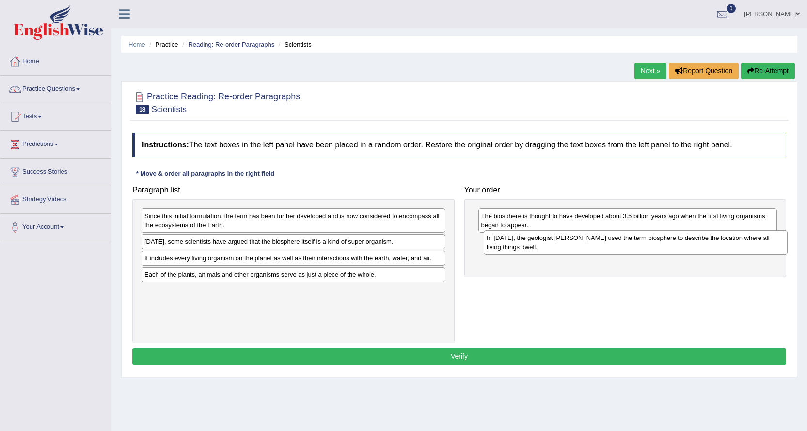
drag, startPoint x: 200, startPoint y: 246, endPoint x: 543, endPoint y: 242, distance: 342.3
click at [543, 242] on div "In 1875, the geologist Eduard Suess used the term biosphere to describe the loc…" at bounding box center [636, 242] width 304 height 24
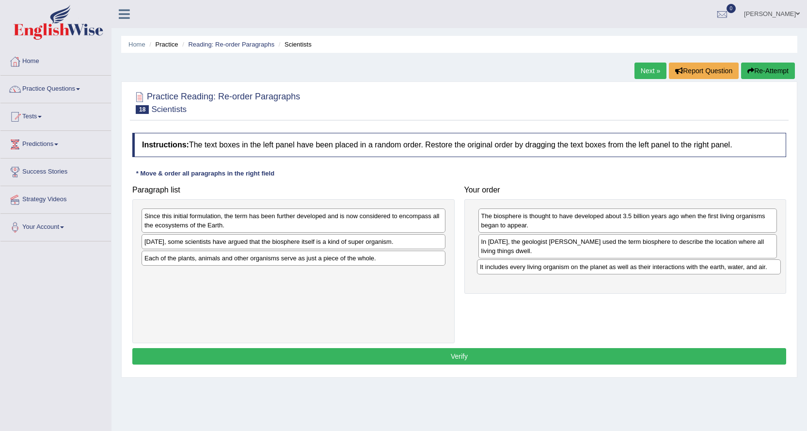
drag, startPoint x: 282, startPoint y: 261, endPoint x: 617, endPoint y: 270, distance: 335.6
click at [617, 270] on div "It includes every living organism on the planet as well as their interactions w…" at bounding box center [629, 266] width 304 height 15
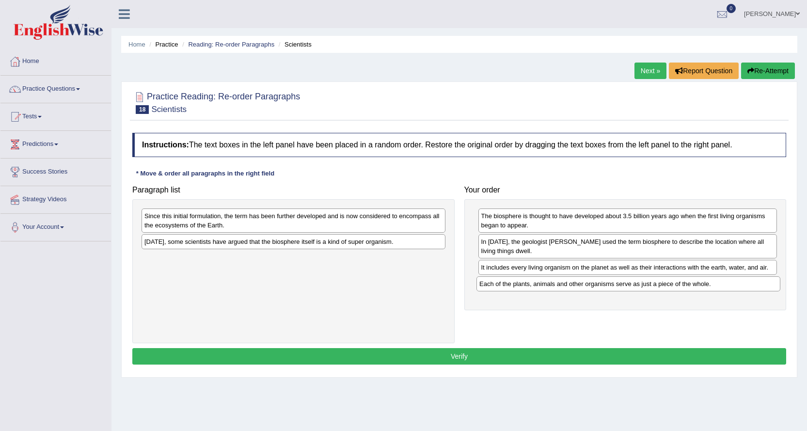
drag, startPoint x: 303, startPoint y: 262, endPoint x: 638, endPoint y: 288, distance: 336.0
click at [638, 288] on div "Each of the plants, animals and other organisms serve as just a piece of the wh…" at bounding box center [629, 283] width 304 height 15
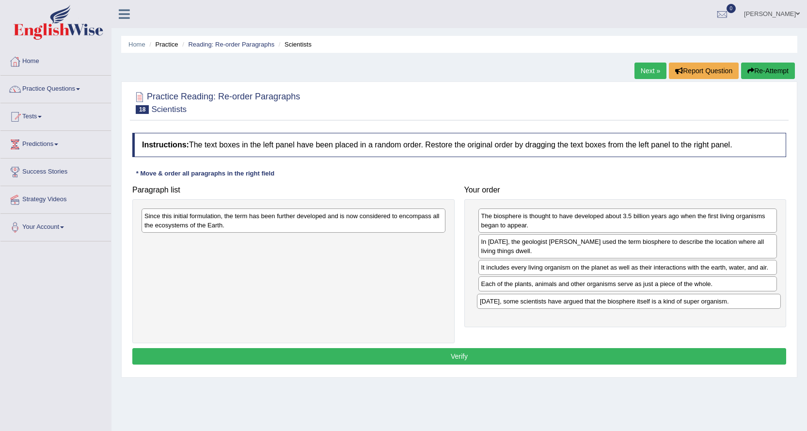
drag, startPoint x: 261, startPoint y: 243, endPoint x: 597, endPoint y: 302, distance: 341.0
click at [597, 302] on div "Today, some scientists have argued that the biosphere itself is a kind of super…" at bounding box center [629, 301] width 304 height 15
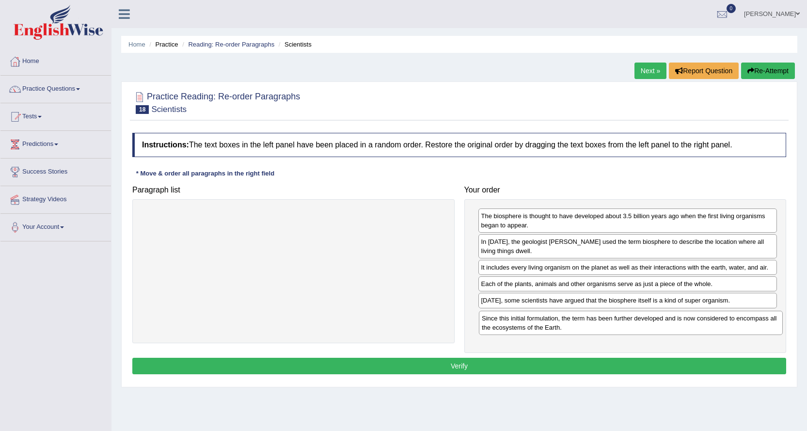
drag, startPoint x: 282, startPoint y: 223, endPoint x: 620, endPoint y: 325, distance: 352.6
click at [620, 325] on div "Since this initial formulation, the term has been further developed and is now …" at bounding box center [631, 323] width 304 height 24
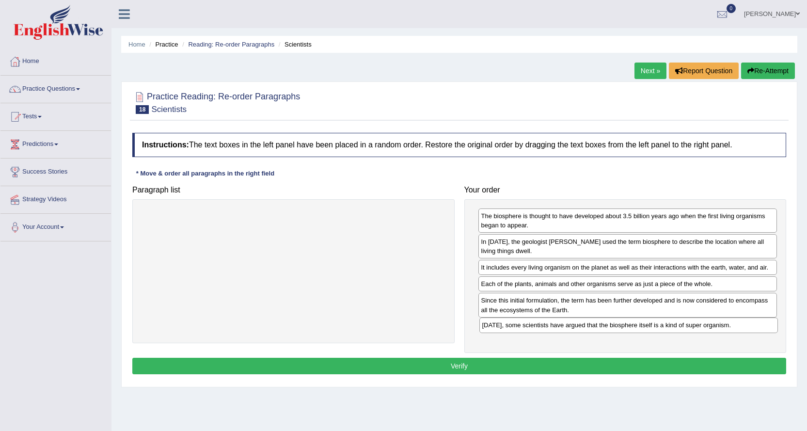
drag, startPoint x: 534, startPoint y: 303, endPoint x: 535, endPoint y: 327, distance: 24.7
click at [535, 327] on div "Today, some scientists have argued that the biosphere itself is a kind of super…" at bounding box center [629, 325] width 299 height 15
click at [498, 366] on button "Verify" at bounding box center [459, 366] width 654 height 16
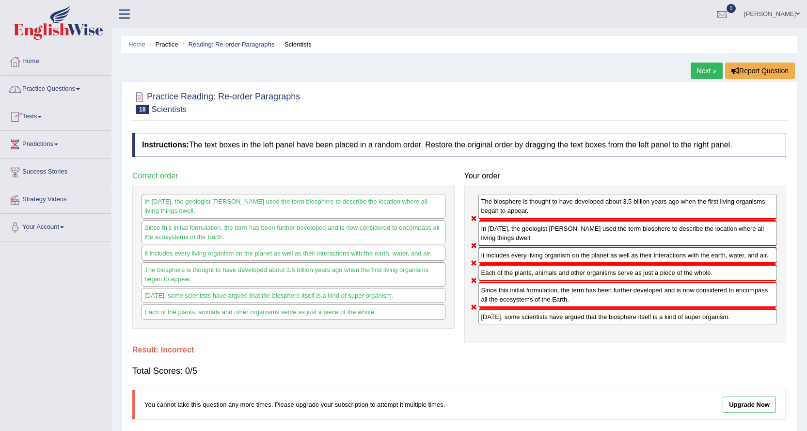
click at [55, 88] on link "Practice Questions" at bounding box center [55, 88] width 111 height 24
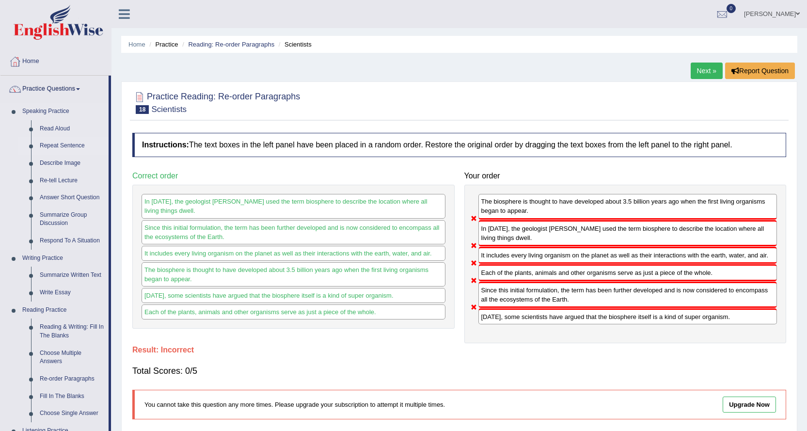
click at [71, 144] on link "Repeat Sentence" at bounding box center [71, 145] width 73 height 17
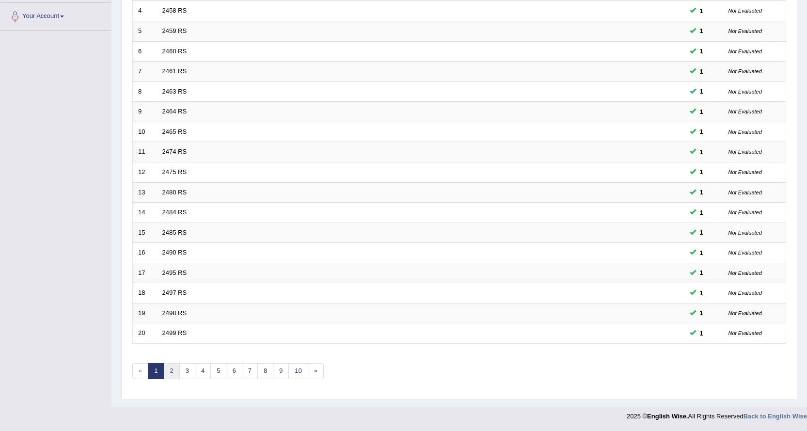
click at [171, 372] on link "2" at bounding box center [171, 371] width 16 height 16
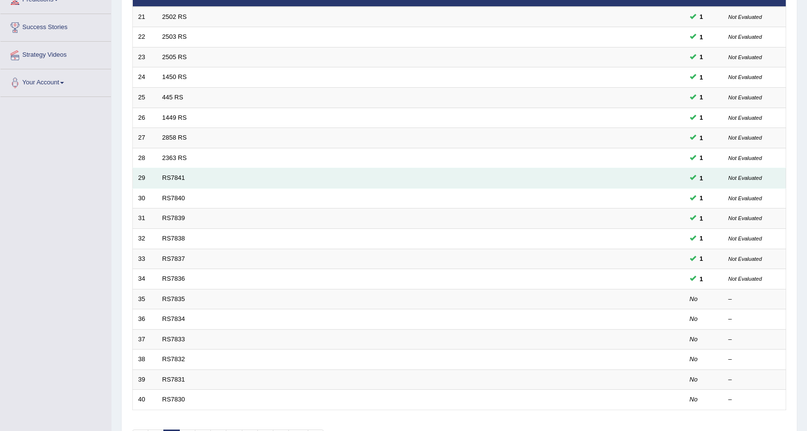
scroll to position [145, 0]
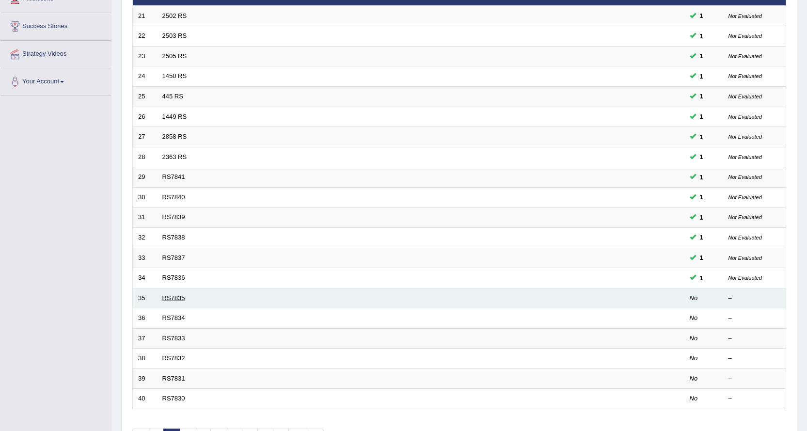
click at [171, 298] on link "RS7835" at bounding box center [173, 297] width 23 height 7
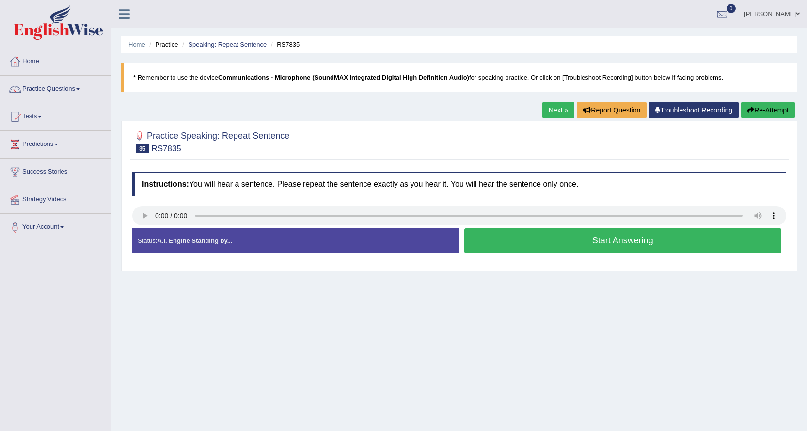
click at [478, 242] on button "Start Answering" at bounding box center [623, 240] width 318 height 25
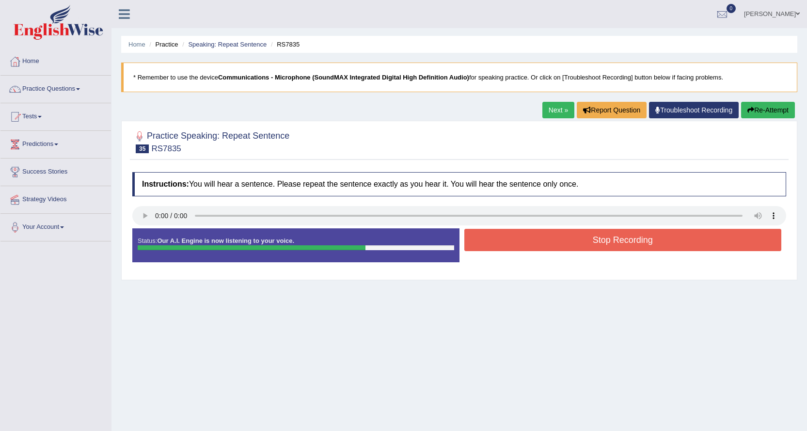
click at [488, 240] on button "Stop Recording" at bounding box center [623, 240] width 318 height 22
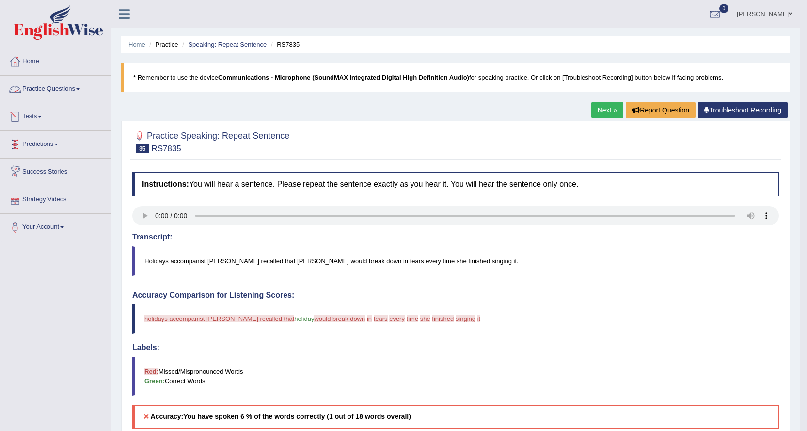
click at [55, 87] on link "Practice Questions" at bounding box center [55, 88] width 111 height 24
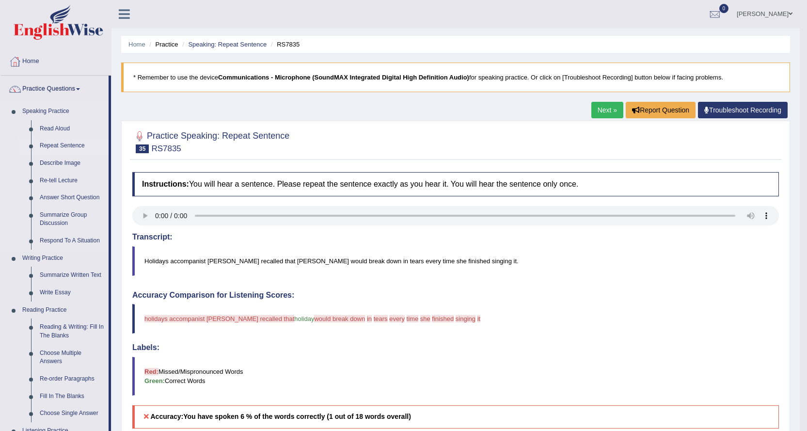
click at [72, 146] on link "Repeat Sentence" at bounding box center [71, 145] width 73 height 17
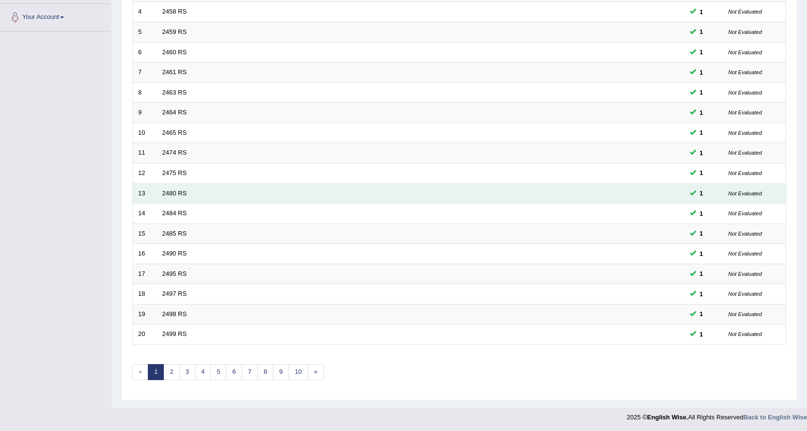
scroll to position [211, 0]
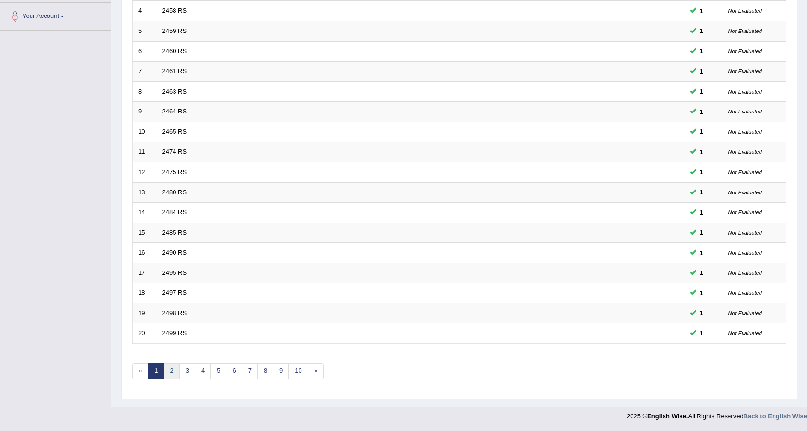
click at [171, 368] on link "2" at bounding box center [171, 371] width 16 height 16
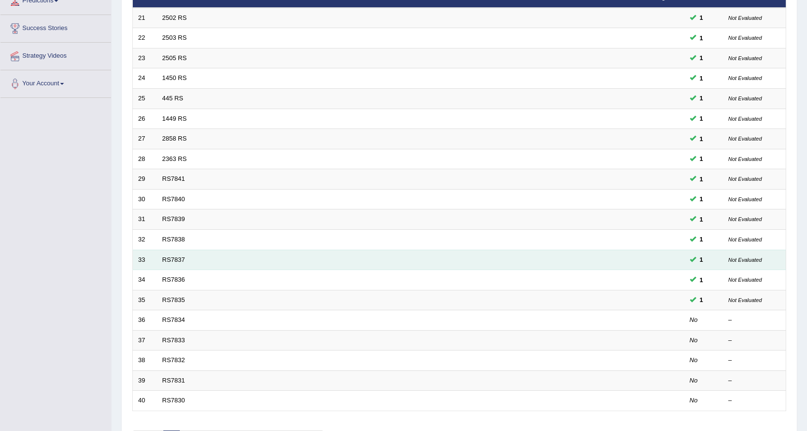
scroll to position [145, 0]
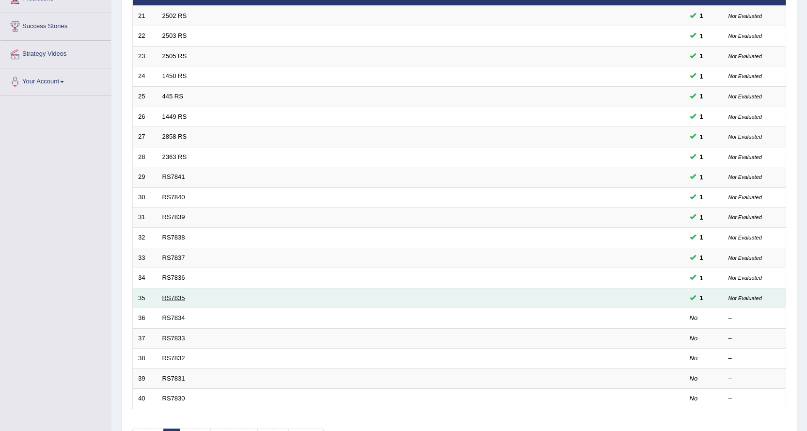
click at [179, 299] on link "RS7835" at bounding box center [173, 297] width 23 height 7
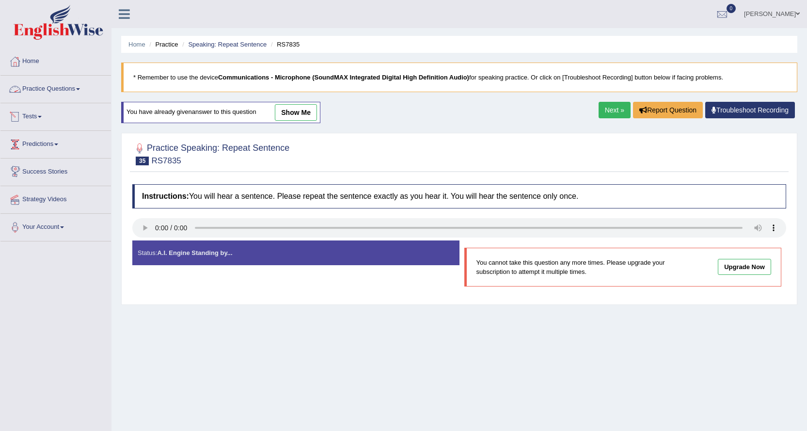
click at [58, 88] on link "Practice Questions" at bounding box center [55, 88] width 111 height 24
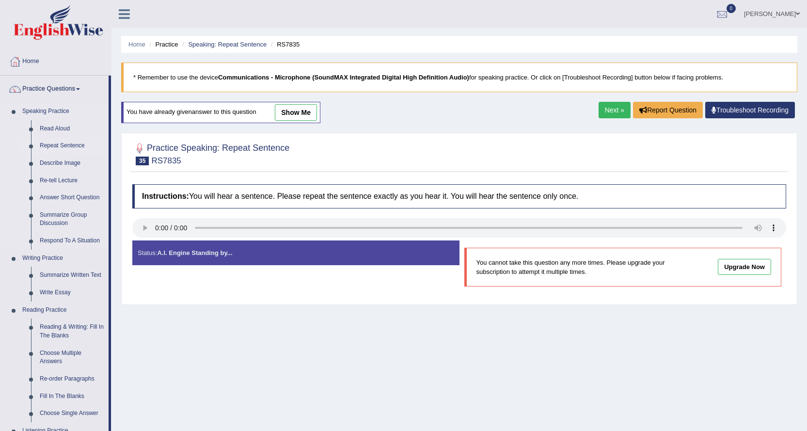
click at [65, 143] on link "Repeat Sentence" at bounding box center [71, 145] width 73 height 17
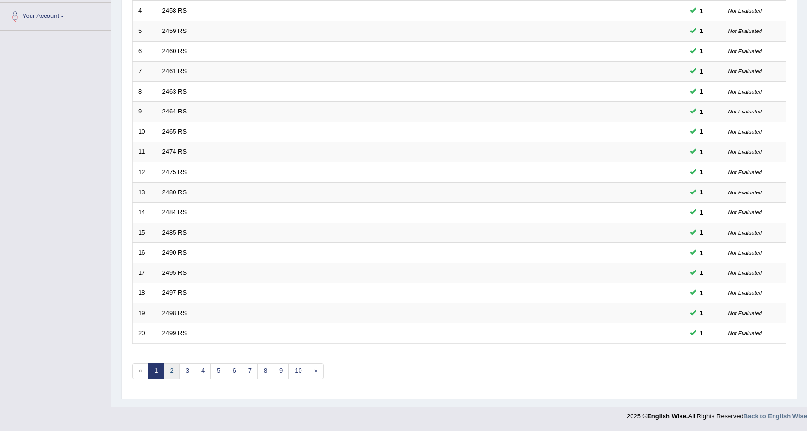
click at [169, 368] on link "2" at bounding box center [171, 371] width 16 height 16
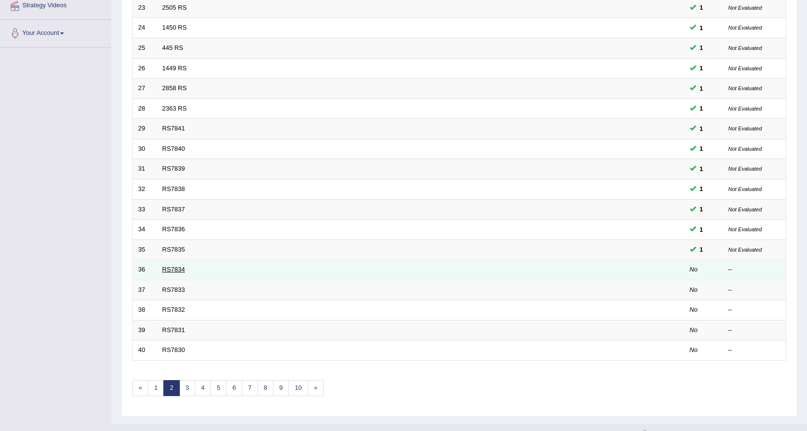
click at [178, 268] on link "RS7834" at bounding box center [173, 269] width 23 height 7
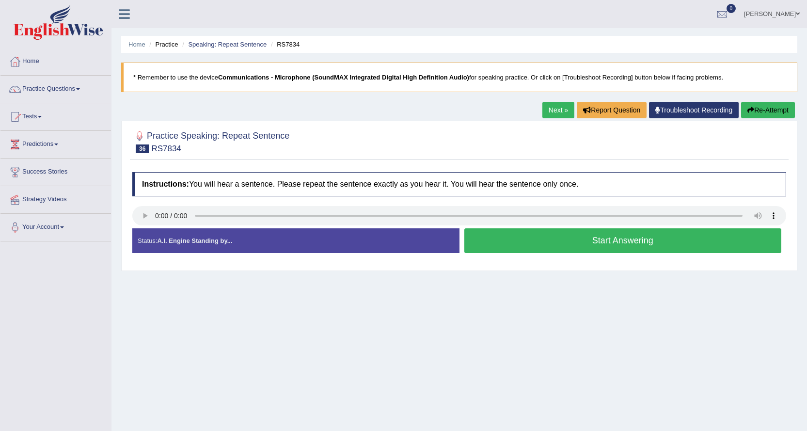
click at [542, 241] on button "Start Answering" at bounding box center [623, 240] width 318 height 25
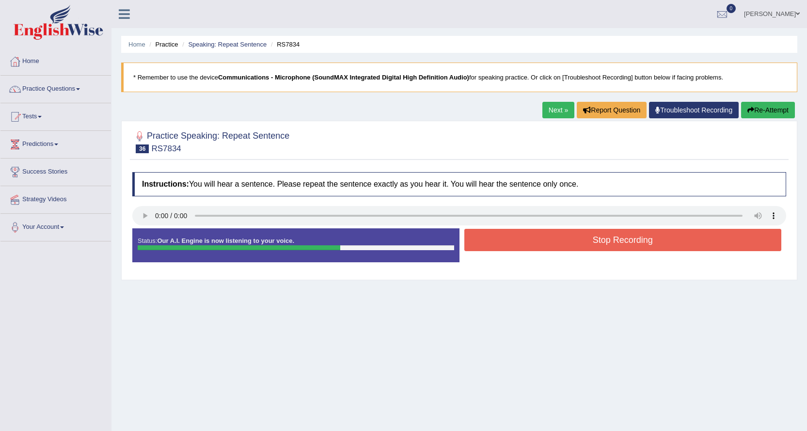
click at [544, 240] on button "Stop Recording" at bounding box center [623, 240] width 318 height 22
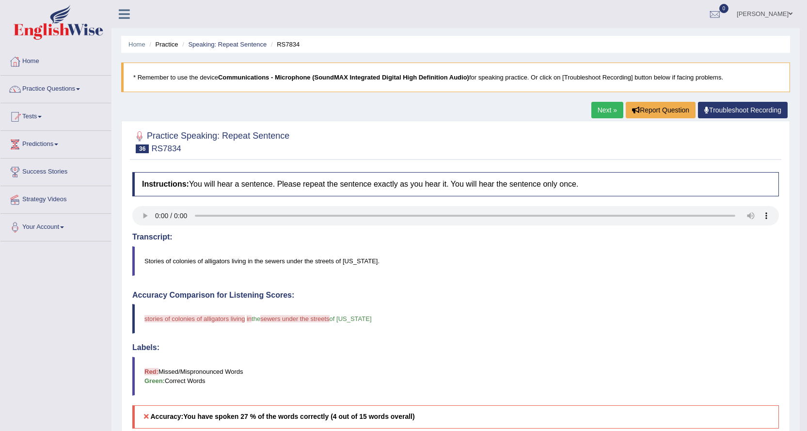
click at [55, 88] on link "Practice Questions" at bounding box center [55, 88] width 111 height 24
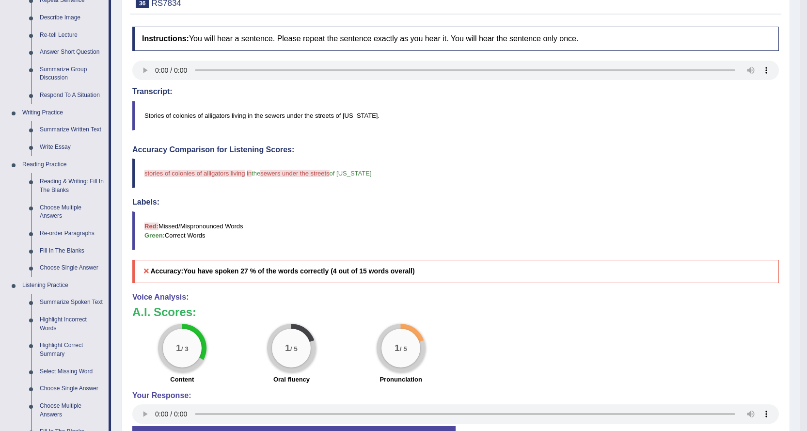
scroll to position [97, 0]
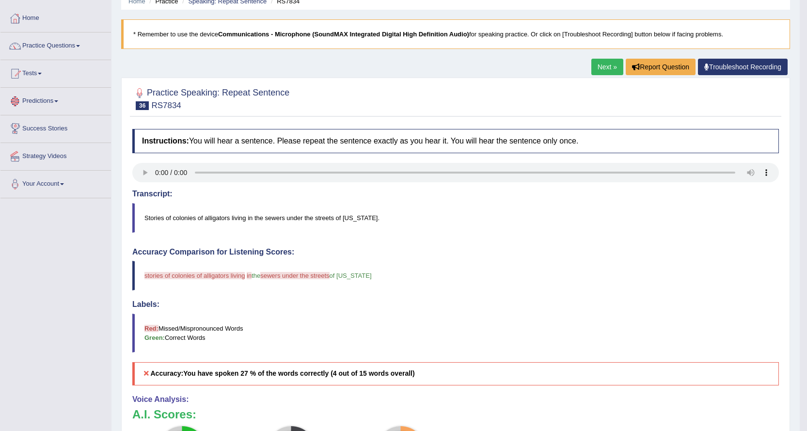
scroll to position [0, 0]
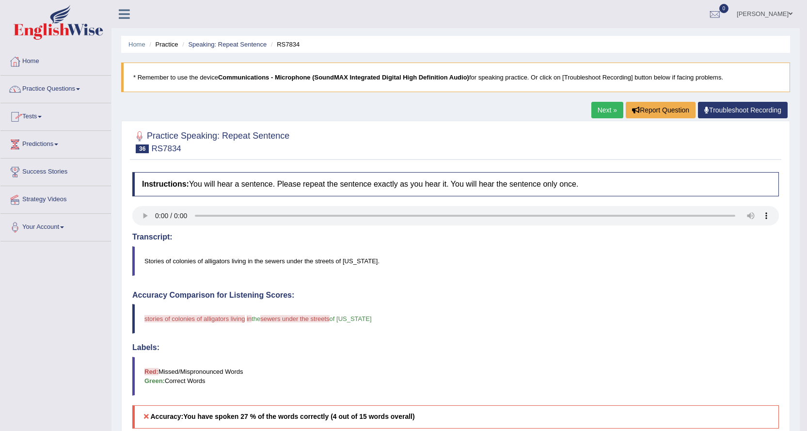
click at [75, 85] on link "Practice Questions" at bounding box center [55, 88] width 111 height 24
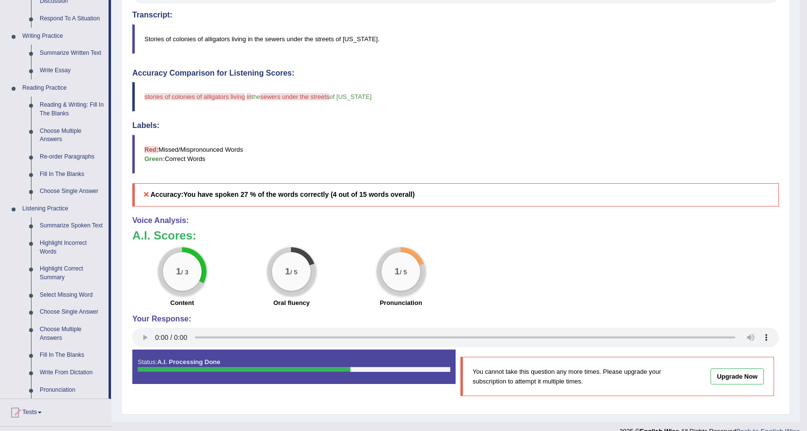
scroll to position [291, 0]
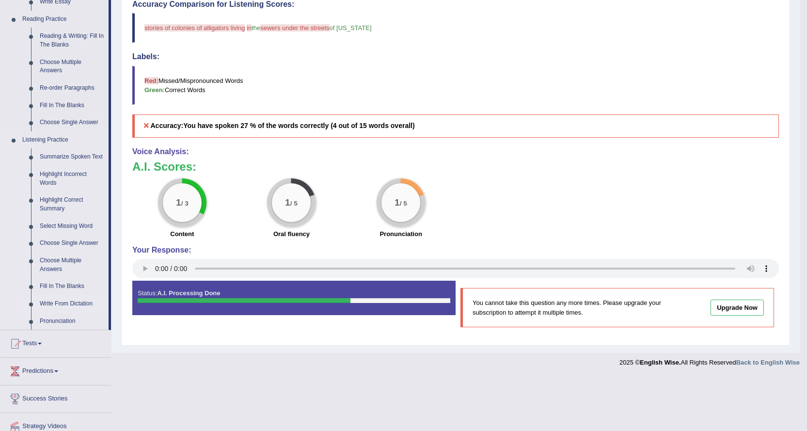
click at [65, 301] on link "Write From Dictation" at bounding box center [71, 303] width 73 height 17
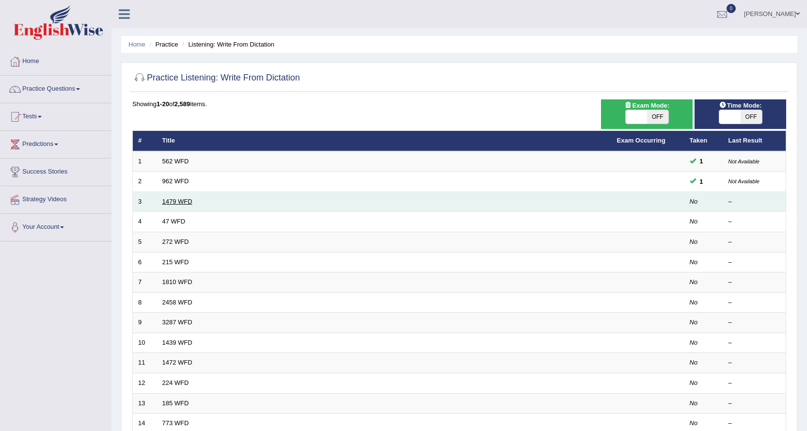
click at [170, 203] on link "1479 WFD" at bounding box center [177, 201] width 30 height 7
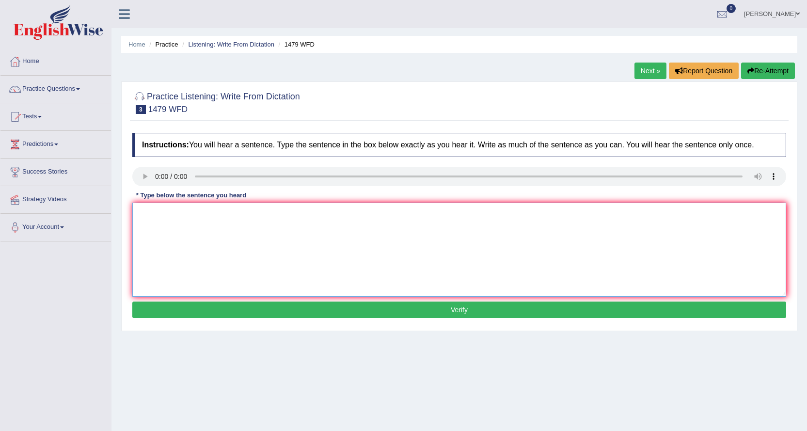
click at [196, 247] on textarea at bounding box center [459, 250] width 654 height 94
click at [200, 212] on textarea "The teacher requere to students after ceremony in sumeer vacation" at bounding box center [459, 250] width 654 height 94
click at [349, 215] on textarea "The teacher requered to students after ceremony in sumeer vacation" at bounding box center [459, 250] width 654 height 94
click at [211, 214] on textarea "The teacher requered to students after ceremony in sumeer vacation" at bounding box center [459, 250] width 654 height 94
click at [400, 216] on textarea "The teacher requered to attend students after ceremony in sumeer vacation" at bounding box center [459, 250] width 654 height 94
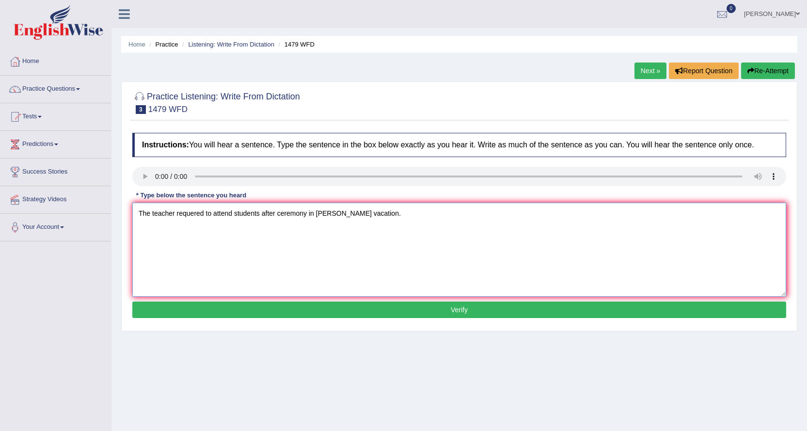
type textarea "The teacher requered to attend students after ceremony in sumeer vacation."
click at [378, 308] on button "Verify" at bounding box center [459, 310] width 654 height 16
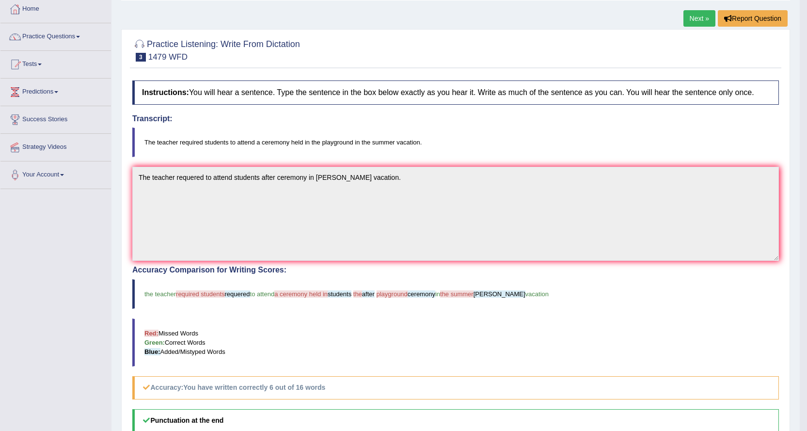
scroll to position [34, 0]
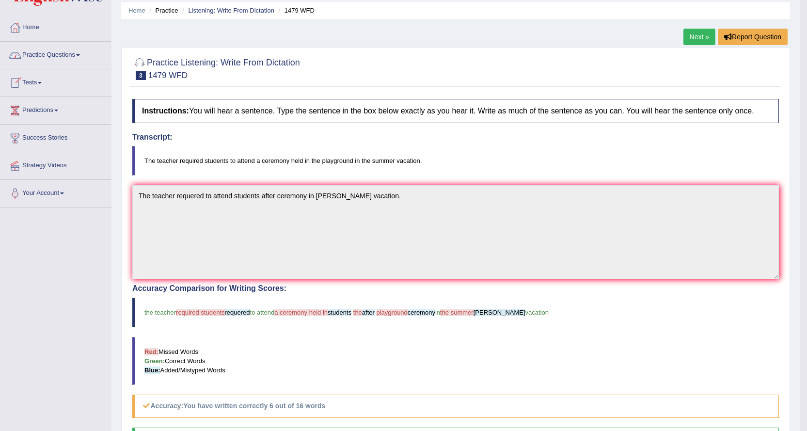
click at [59, 53] on link "Practice Questions" at bounding box center [55, 54] width 111 height 24
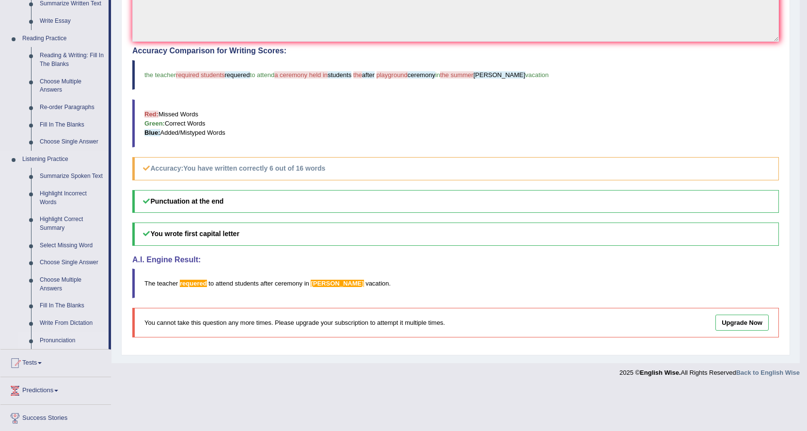
scroll to position [276, 0]
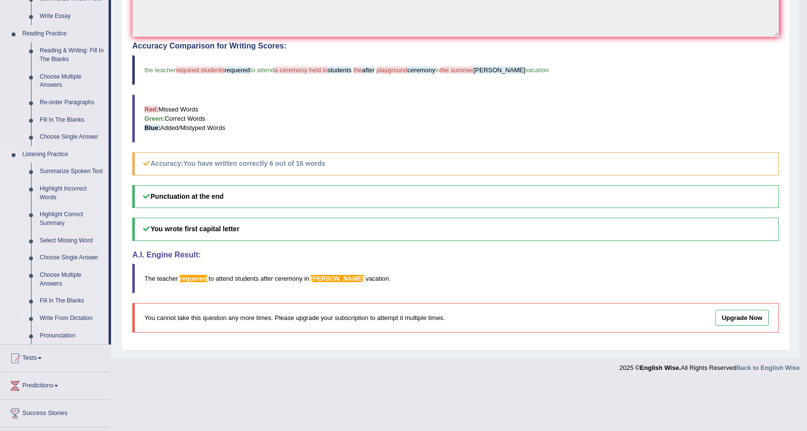
click at [60, 317] on link "Write From Dictation" at bounding box center [71, 318] width 73 height 17
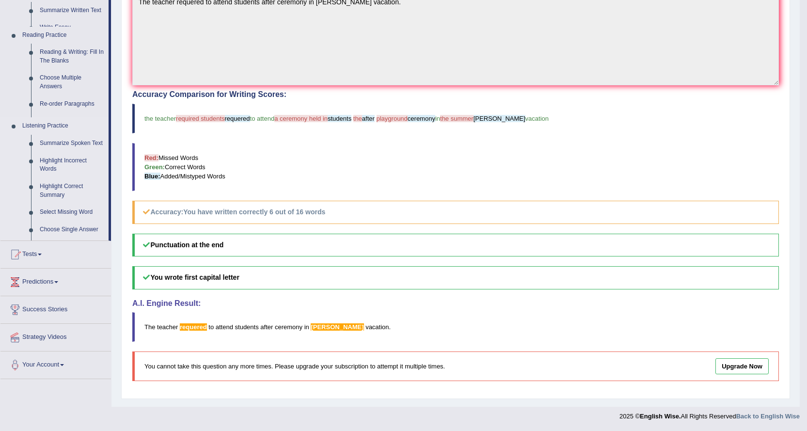
scroll to position [228, 0]
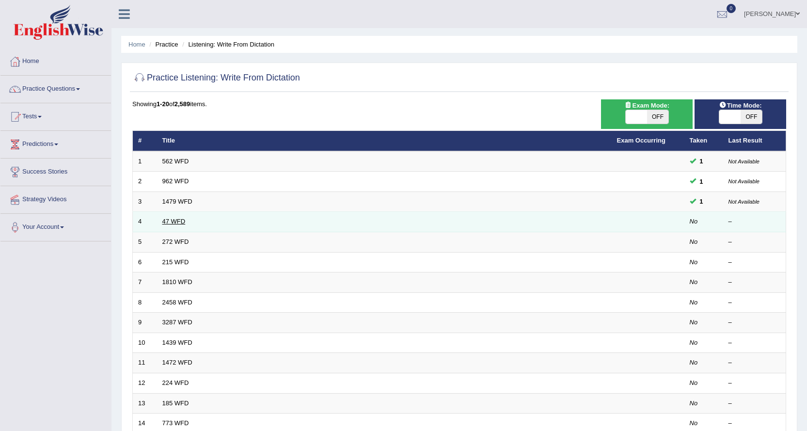
click at [176, 220] on link "47 WFD" at bounding box center [173, 221] width 23 height 7
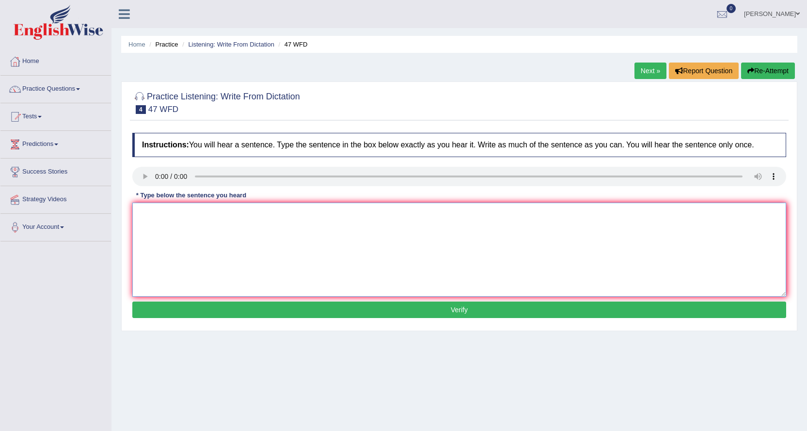
click at [162, 214] on textarea at bounding box center [459, 250] width 654 height 94
click at [197, 285] on textarea "Two drops of sollut ion in test tube." at bounding box center [459, 250] width 654 height 94
click at [160, 222] on textarea "Two drops of sollut ion in test tube." at bounding box center [459, 250] width 654 height 94
drag, startPoint x: 164, startPoint y: 219, endPoint x: 170, endPoint y: 210, distance: 10.8
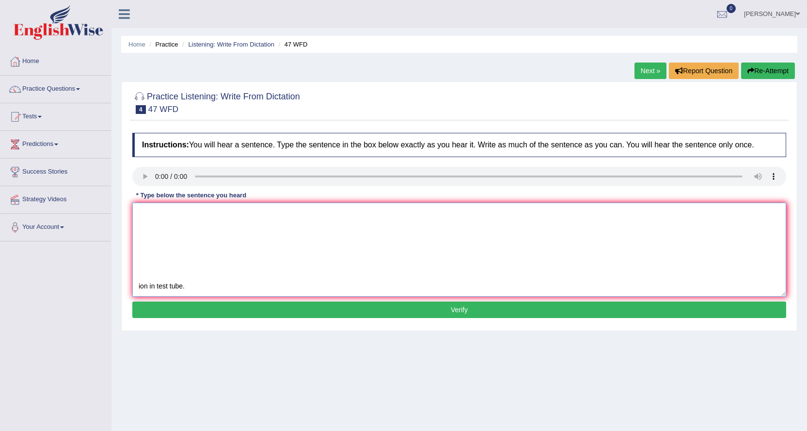
click at [166, 216] on textarea "Two drops of sollut ion in test tube." at bounding box center [459, 250] width 654 height 94
click at [170, 210] on textarea "Two drops of sollut ion in test tube." at bounding box center [459, 250] width 654 height 94
click at [168, 217] on textarea "Two drops of sollut ion in test tube." at bounding box center [459, 250] width 654 height 94
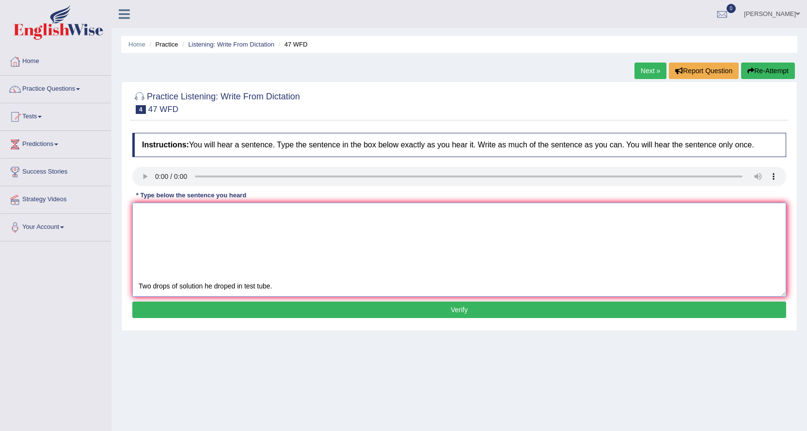
type textarea "Two drops of sollut ion in test tube. Two drops of solution he droped in test t…"
click at [299, 309] on button "Verify" at bounding box center [459, 310] width 654 height 16
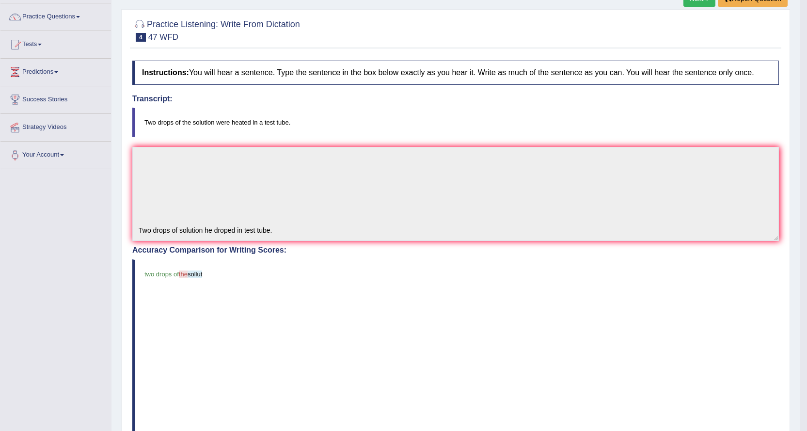
scroll to position [0, 0]
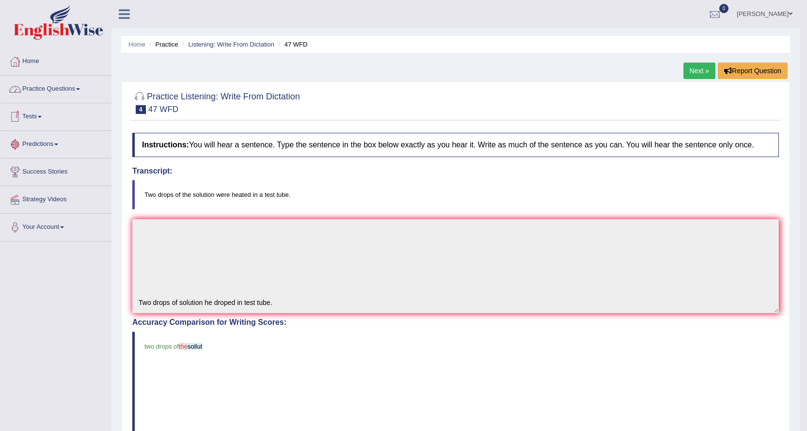
click at [58, 91] on link "Practice Questions" at bounding box center [55, 88] width 111 height 24
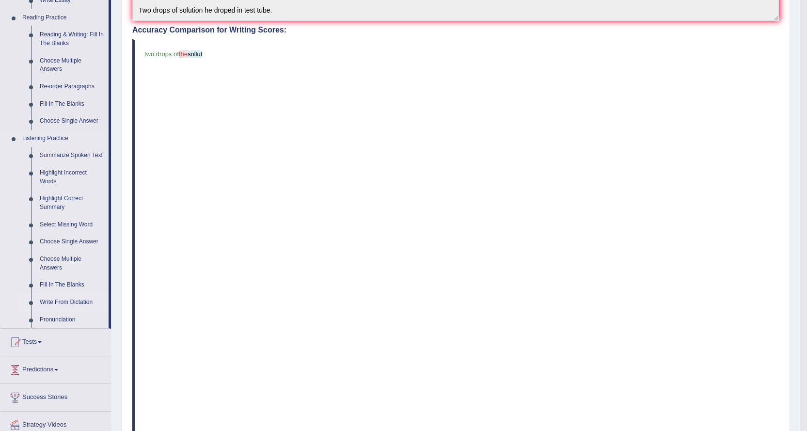
scroll to position [291, 0]
click at [80, 299] on link "Write From Dictation" at bounding box center [71, 303] width 73 height 17
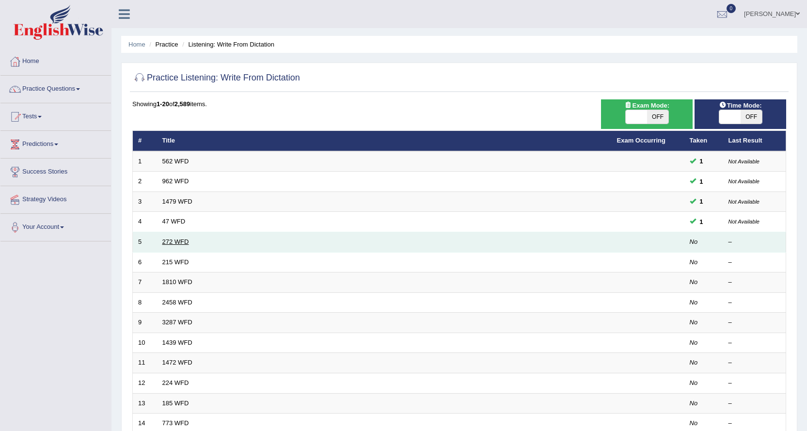
click at [180, 243] on link "272 WFD" at bounding box center [175, 241] width 27 height 7
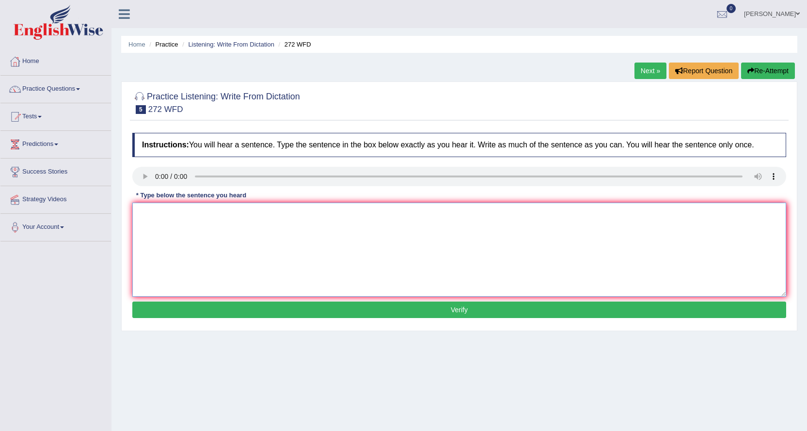
click at [209, 226] on textarea at bounding box center [459, 250] width 654 height 94
type textarea "The development has great negative impact on an environment."
click at [265, 307] on button "Verify" at bounding box center [459, 310] width 654 height 16
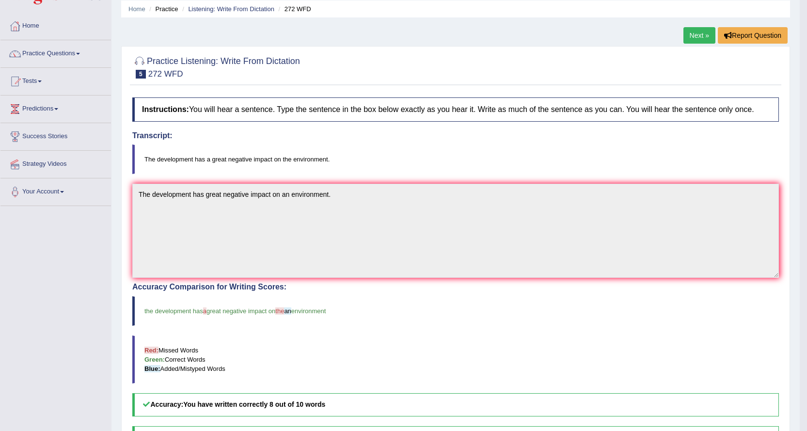
scroll to position [34, 0]
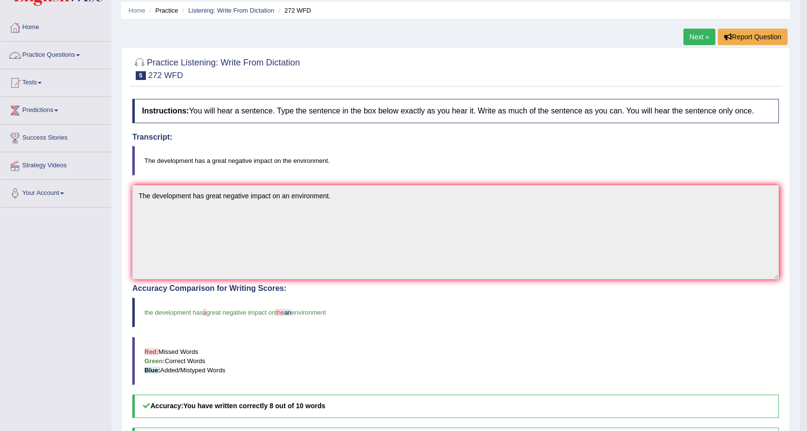
click at [71, 54] on link "Practice Questions" at bounding box center [55, 54] width 111 height 24
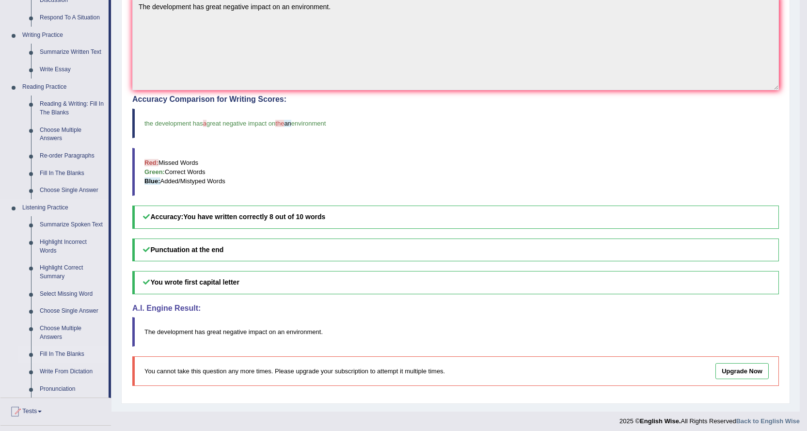
scroll to position [228, 0]
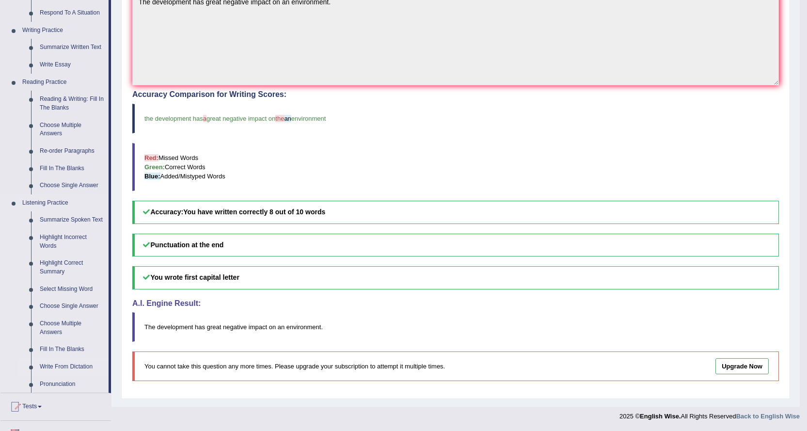
click at [73, 365] on link "Write From Dictation" at bounding box center [71, 366] width 73 height 17
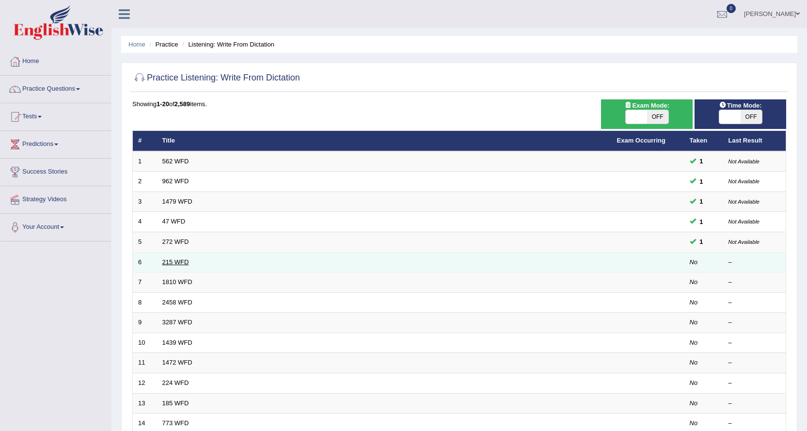
click at [174, 262] on link "215 WFD" at bounding box center [175, 261] width 27 height 7
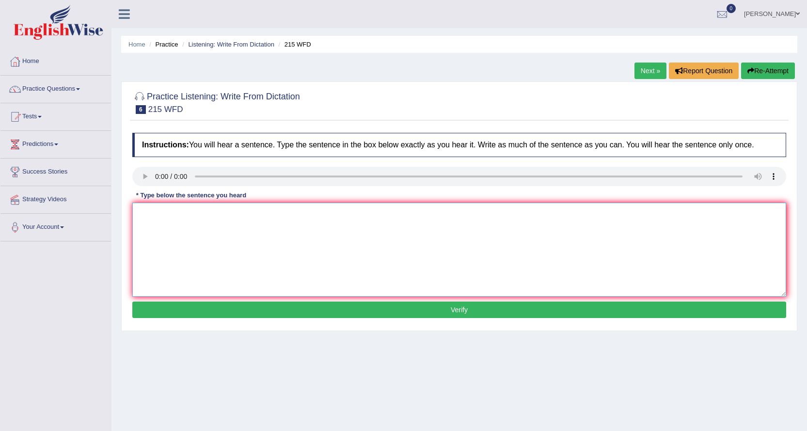
drag, startPoint x: 172, startPoint y: 216, endPoint x: 176, endPoint y: 220, distance: 5.2
click at [174, 219] on textarea at bounding box center [459, 250] width 654 height 94
click at [171, 211] on textarea "science is found everywhere in society today." at bounding box center [459, 250] width 654 height 94
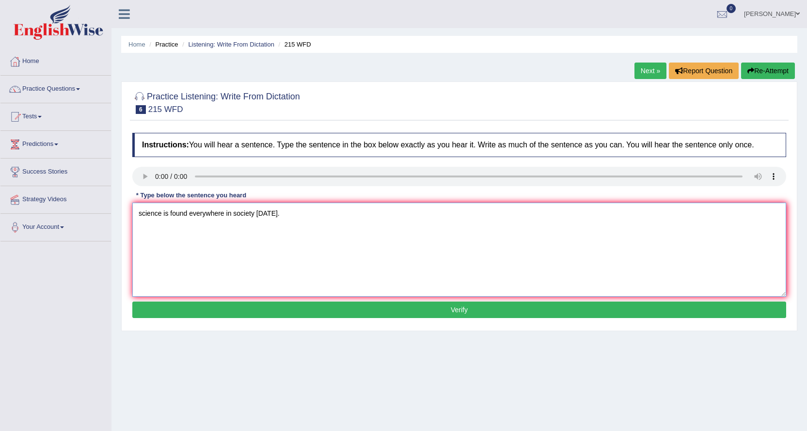
click at [172, 211] on textarea "science is found everywhere in society today." at bounding box center [459, 250] width 654 height 94
click at [172, 208] on textarea "science is found everywhere in society today." at bounding box center [459, 250] width 654 height 94
click at [137, 214] on textarea "science is found everywhere in society today." at bounding box center [459, 250] width 654 height 94
click at [234, 214] on textarea "science is found everywhere in society today." at bounding box center [459, 250] width 654 height 94
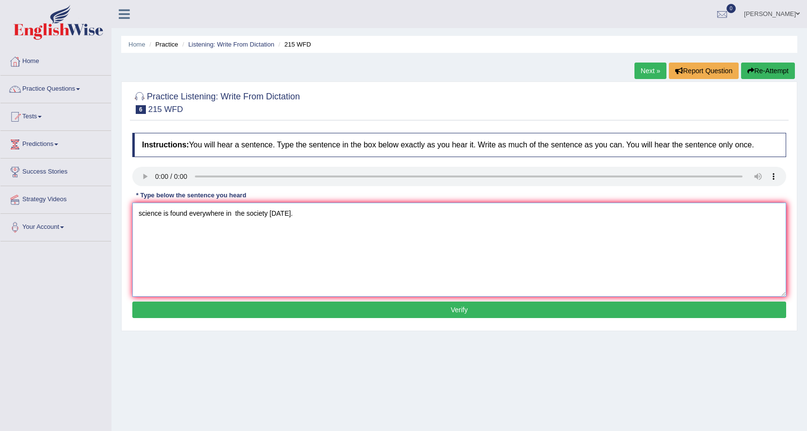
click at [314, 223] on textarea "science is found everywhere in the society today." at bounding box center [459, 250] width 654 height 94
click at [290, 213] on textarea "science is found everywhere in the society today." at bounding box center [459, 250] width 654 height 94
type textarea "science is found everywhere in the society today."
click at [317, 306] on button "Verify" at bounding box center [459, 310] width 654 height 16
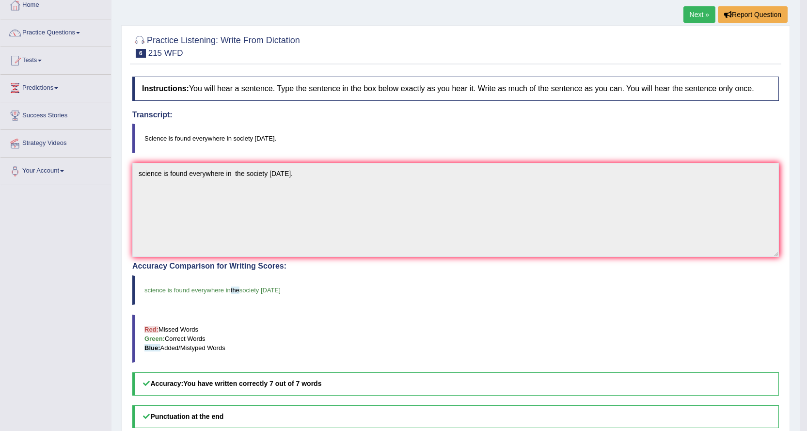
scroll to position [34, 0]
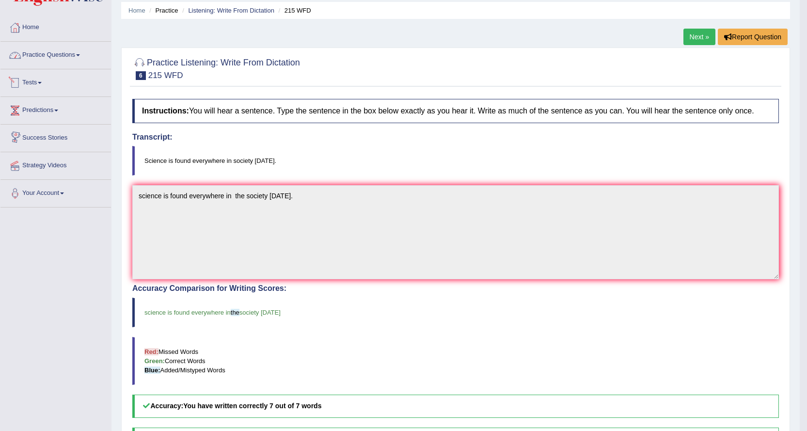
click at [60, 52] on link "Practice Questions" at bounding box center [55, 54] width 111 height 24
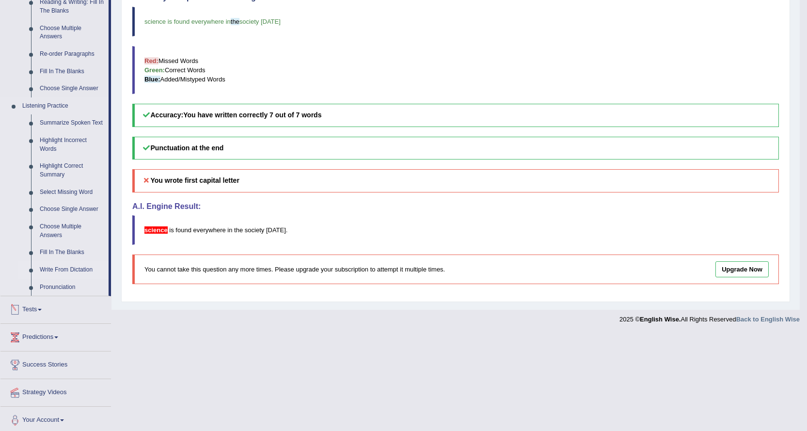
scroll to position [329, 0]
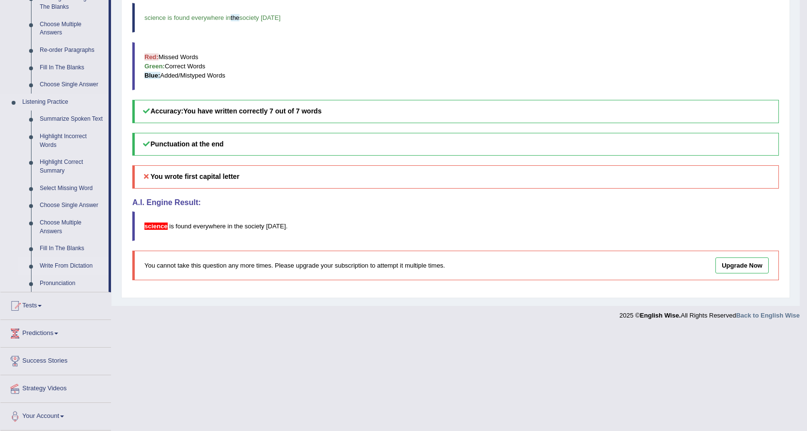
click at [84, 265] on link "Write From Dictation" at bounding box center [71, 265] width 73 height 17
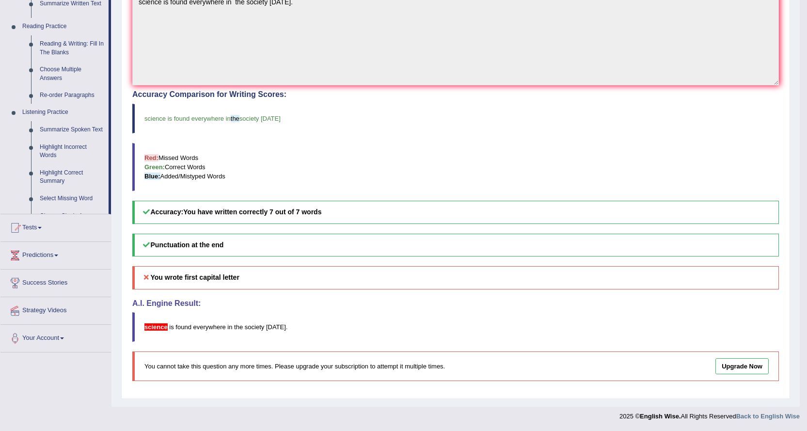
scroll to position [228, 0]
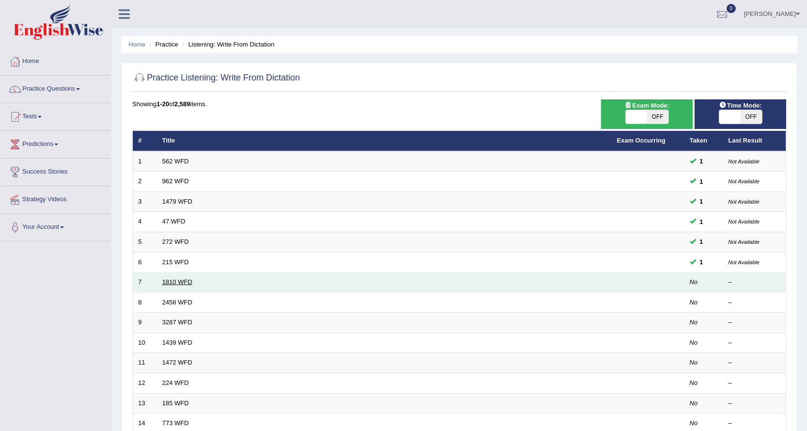
click at [192, 283] on link "1810 WFD" at bounding box center [177, 281] width 30 height 7
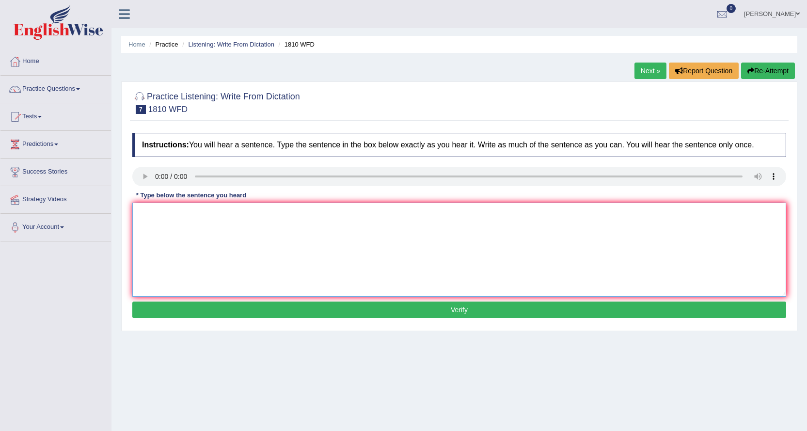
click at [187, 217] on textarea at bounding box center [459, 250] width 654 height 94
type textarea "You can borow a book from the library at a time."
click at [343, 305] on button "Verify" at bounding box center [459, 310] width 654 height 16
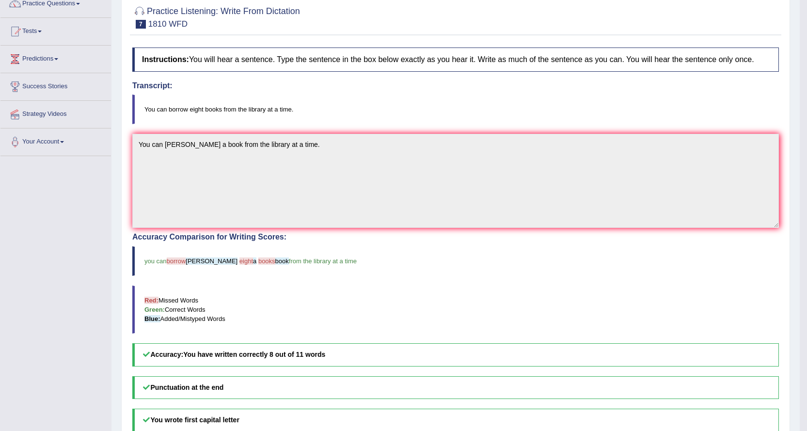
scroll to position [56, 0]
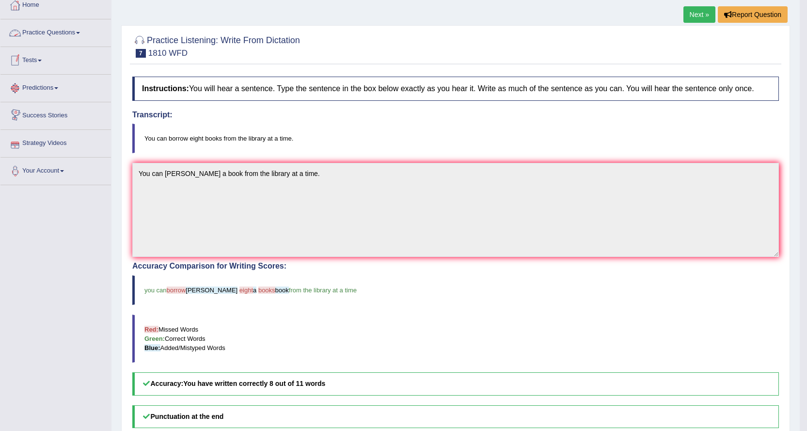
click at [53, 34] on link "Practice Questions" at bounding box center [55, 31] width 111 height 24
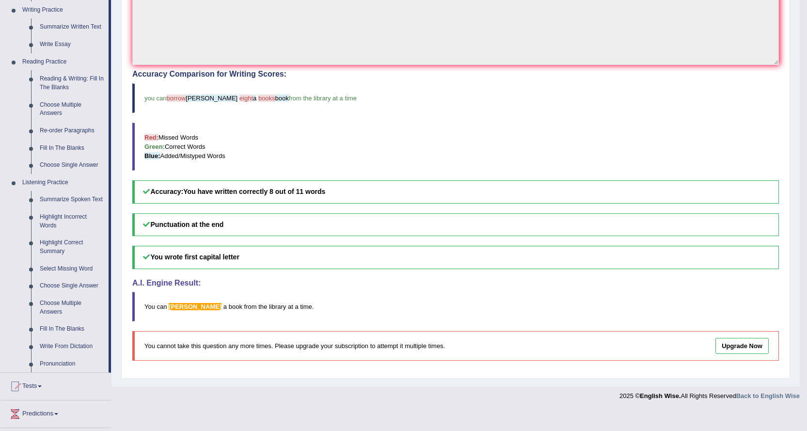
scroll to position [250, 0]
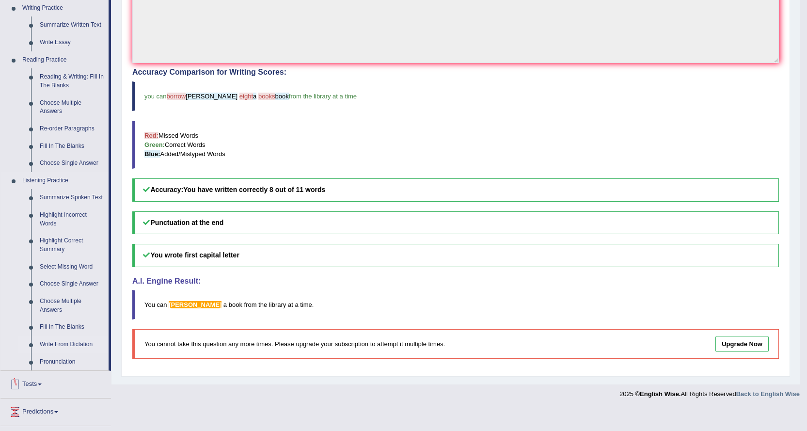
click at [73, 344] on link "Write From Dictation" at bounding box center [71, 344] width 73 height 17
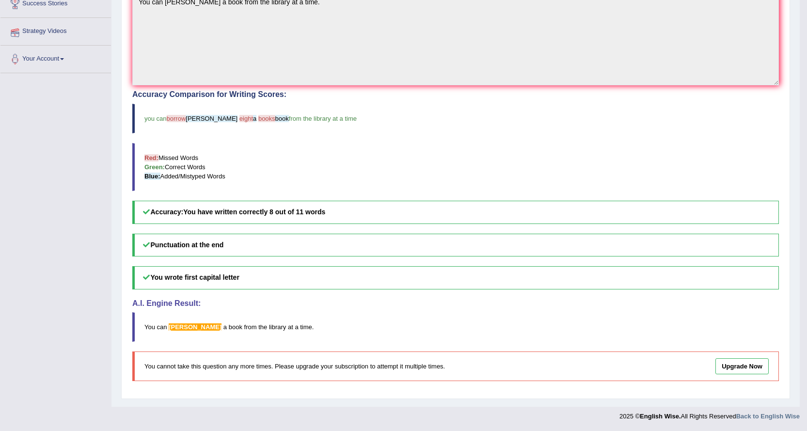
scroll to position [125, 0]
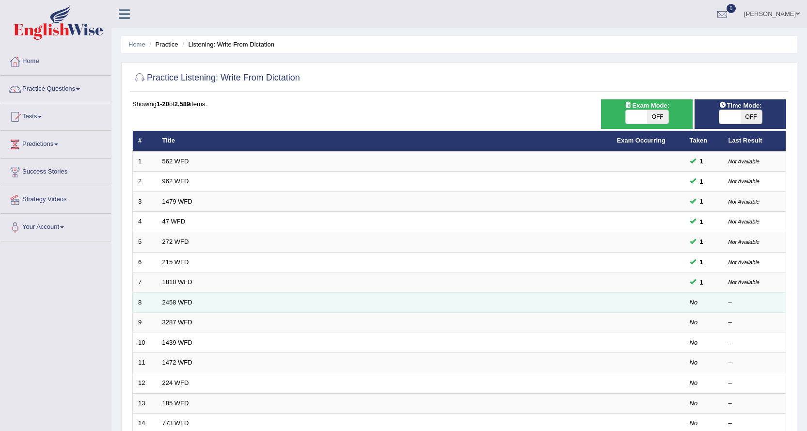
click at [152, 297] on td "8" at bounding box center [145, 302] width 24 height 20
click at [174, 305] on link "2458 WFD" at bounding box center [177, 302] width 30 height 7
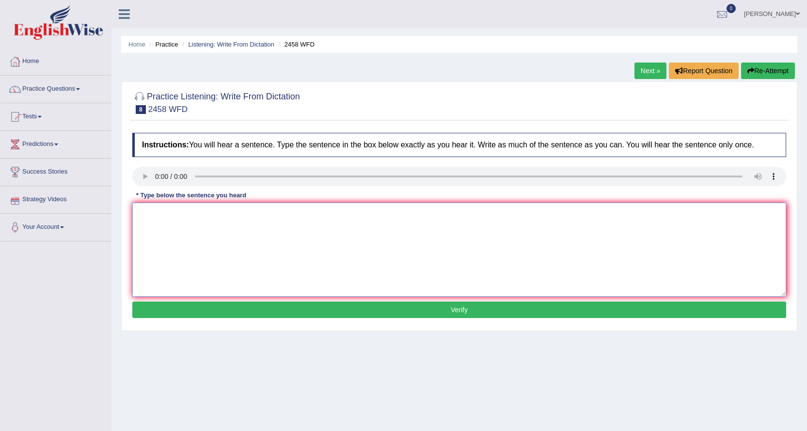
click at [175, 212] on textarea at bounding box center [459, 250] width 654 height 94
type textarea "Courses on nutrition are growing in popularity every year."
click at [221, 311] on button "Verify" at bounding box center [459, 310] width 654 height 16
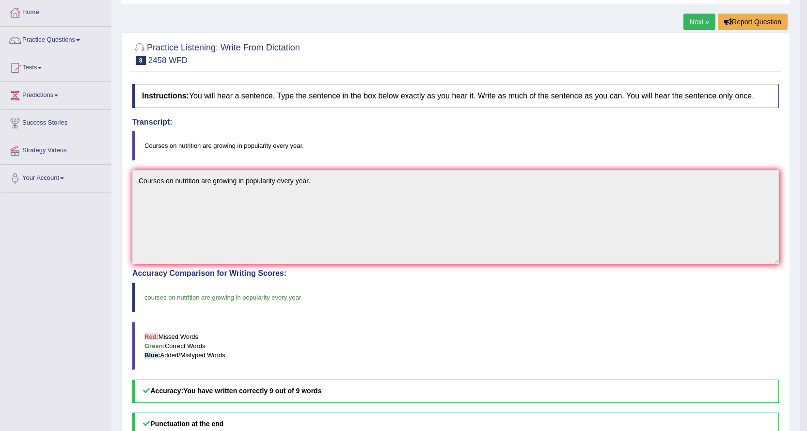
scroll to position [48, 0]
click at [67, 40] on link "Practice Questions" at bounding box center [55, 39] width 111 height 24
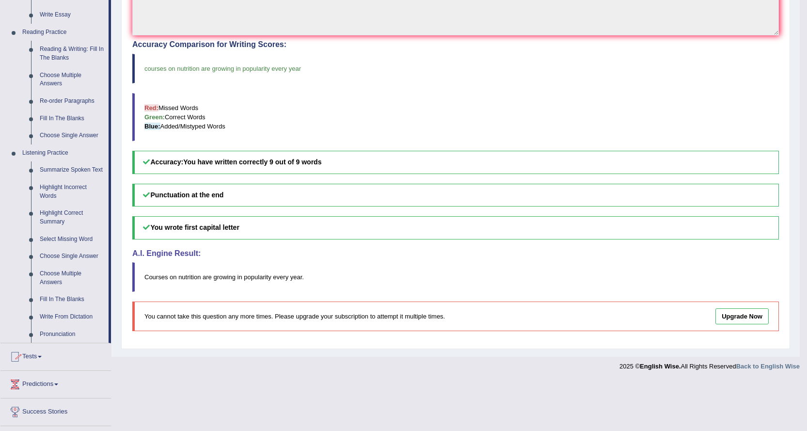
scroll to position [291, 0]
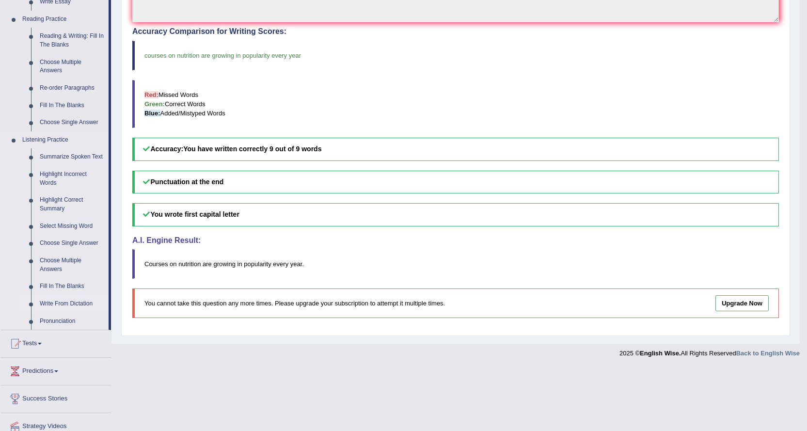
click at [72, 301] on link "Write From Dictation" at bounding box center [71, 303] width 73 height 17
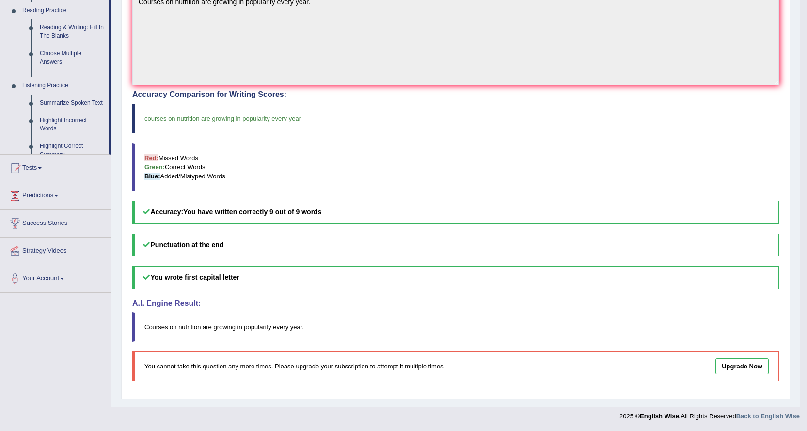
scroll to position [228, 0]
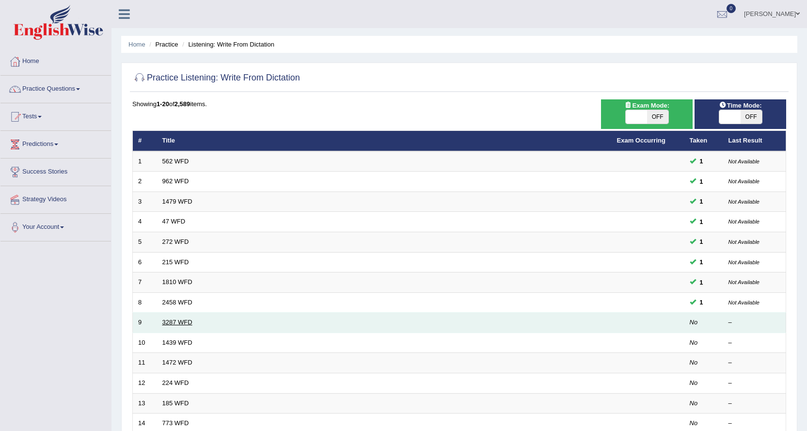
click at [165, 320] on link "3287 WFD" at bounding box center [177, 322] width 30 height 7
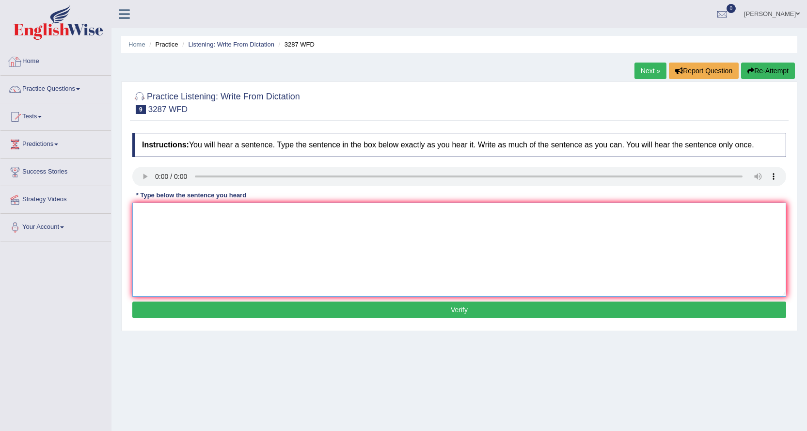
click at [162, 224] on textarea at bounding box center [459, 250] width 654 height 94
type textarea "The article was published at university on last week."
click at [321, 309] on button "Verify" at bounding box center [459, 310] width 654 height 16
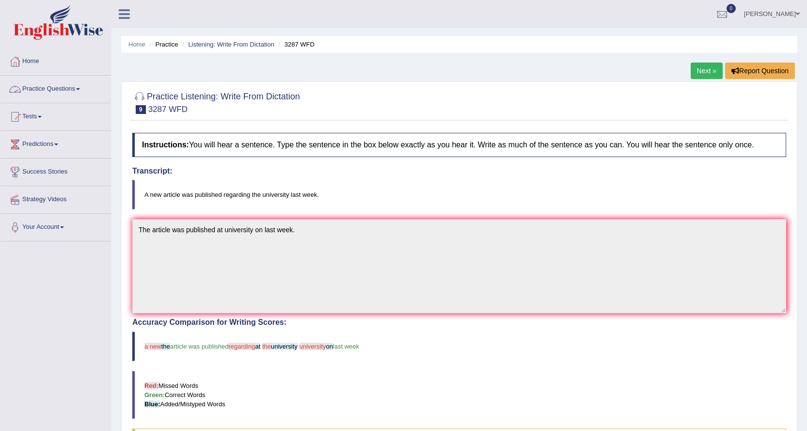
click at [74, 89] on link "Practice Questions" at bounding box center [55, 88] width 111 height 24
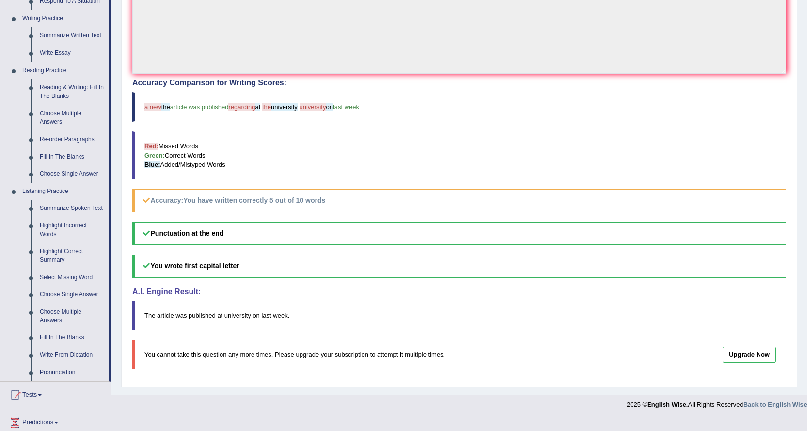
scroll to position [242, 0]
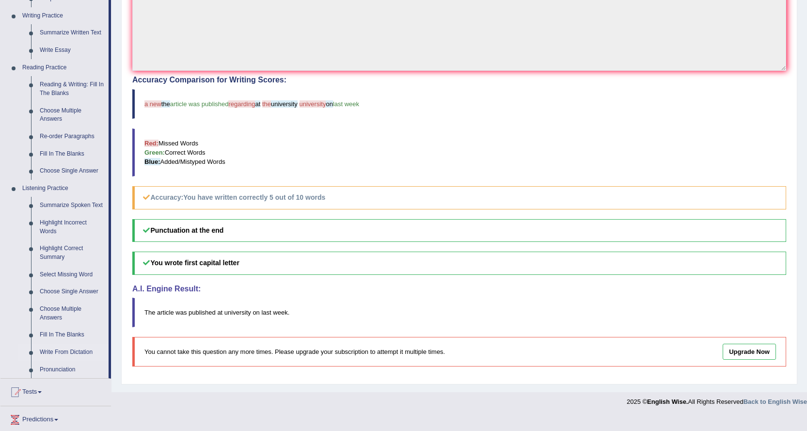
click at [81, 351] on link "Write From Dictation" at bounding box center [71, 352] width 73 height 17
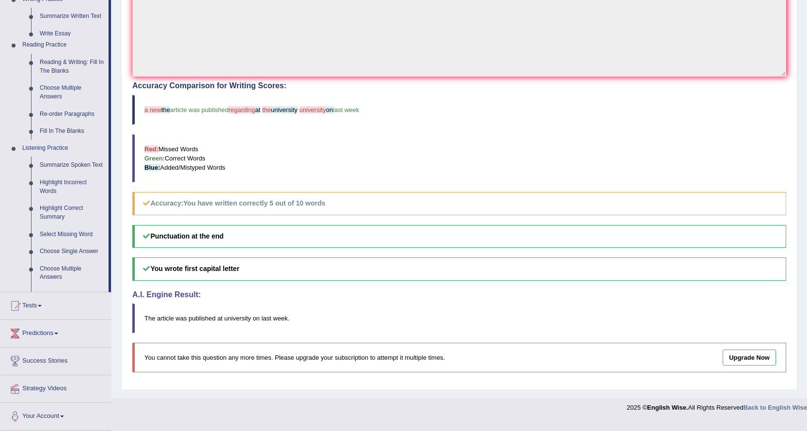
scroll to position [228, 0]
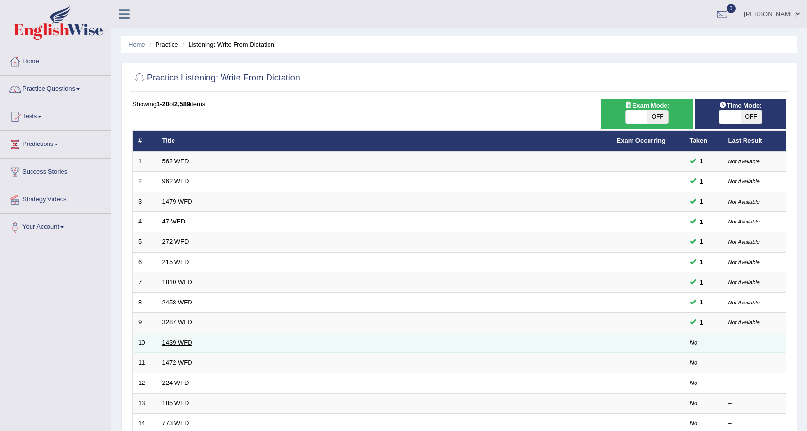
click at [182, 339] on link "1439 WFD" at bounding box center [177, 342] width 30 height 7
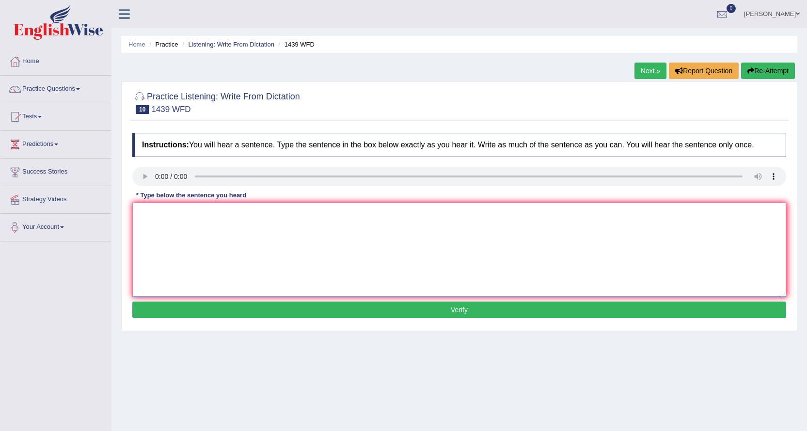
click at [155, 234] on textarea at bounding box center [459, 250] width 654 height 94
type textarea "The fiction books just picks at the counter."
click at [261, 301] on div "Instructions: You will hear a sentence. Type the sentence in the box below exac…" at bounding box center [459, 227] width 659 height 198
click at [265, 305] on button "Verify" at bounding box center [459, 310] width 654 height 16
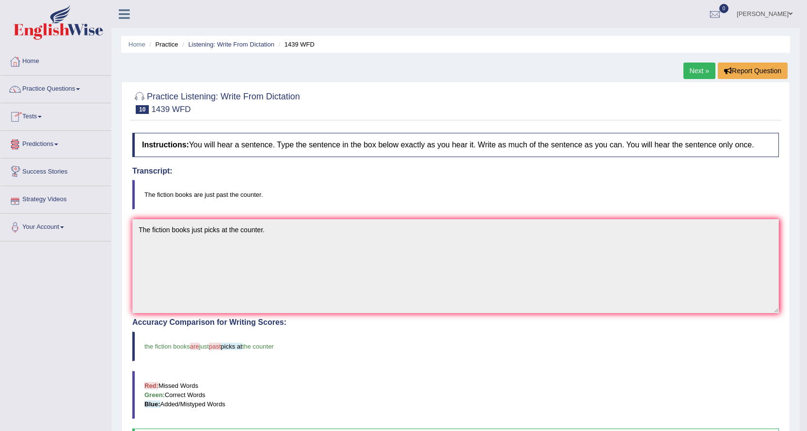
click at [67, 88] on link "Practice Questions" at bounding box center [55, 88] width 111 height 24
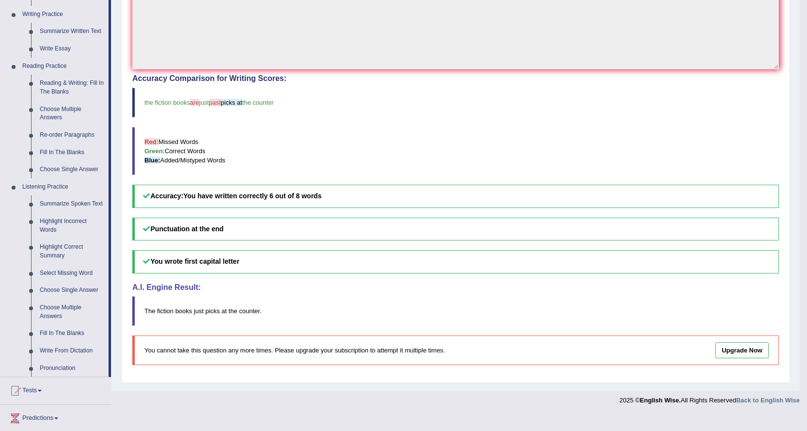
scroll to position [329, 0]
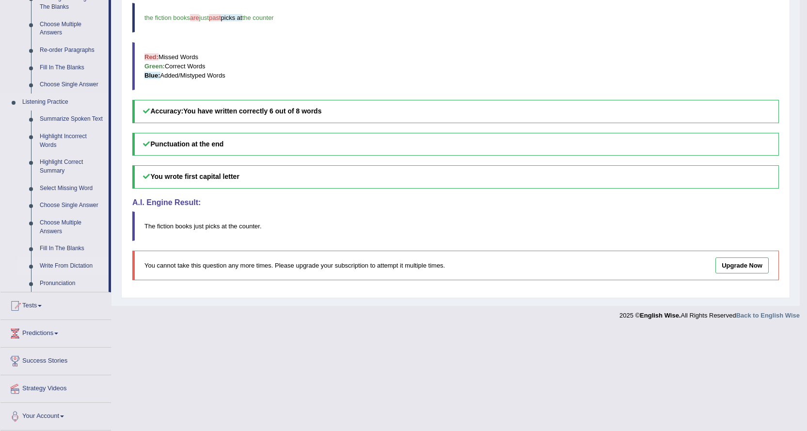
click at [84, 263] on link "Write From Dictation" at bounding box center [71, 265] width 73 height 17
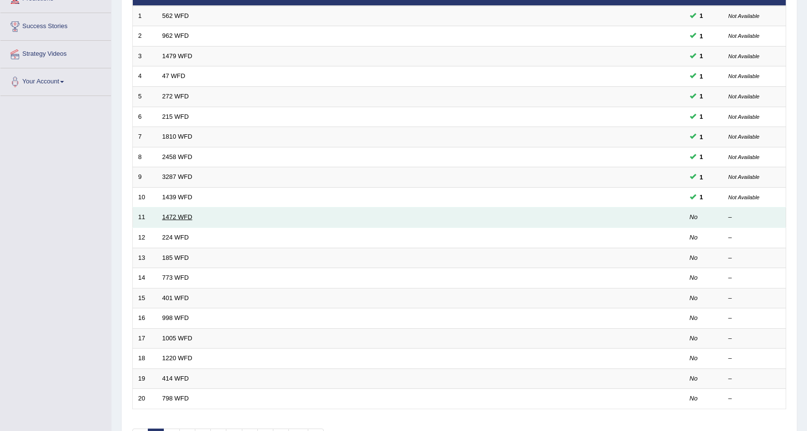
click at [182, 217] on link "1472 WFD" at bounding box center [177, 216] width 30 height 7
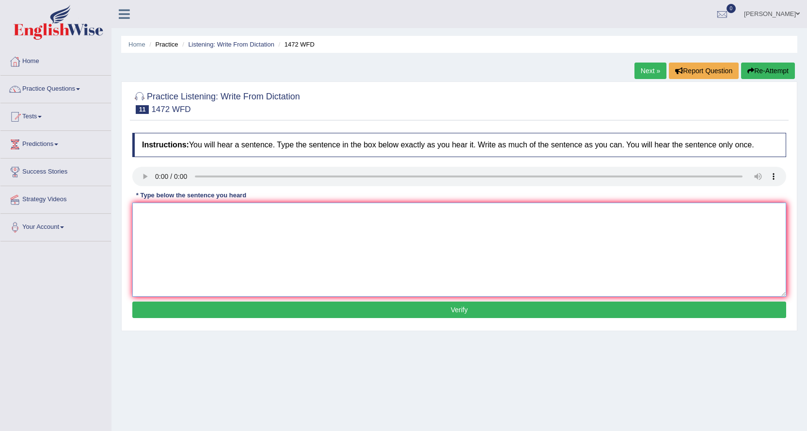
drag, startPoint x: 157, startPoint y: 209, endPoint x: 161, endPoint y: 216, distance: 8.3
click at [159, 212] on textarea at bounding box center [459, 250] width 654 height 94
type textarea "The local government has adopted a plan for infrasrtucture development."
click at [253, 305] on button "Verify" at bounding box center [459, 310] width 654 height 16
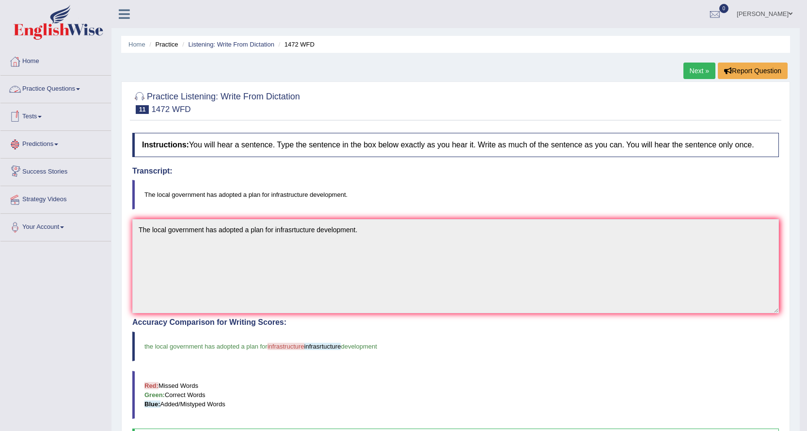
click at [72, 86] on link "Practice Questions" at bounding box center [55, 88] width 111 height 24
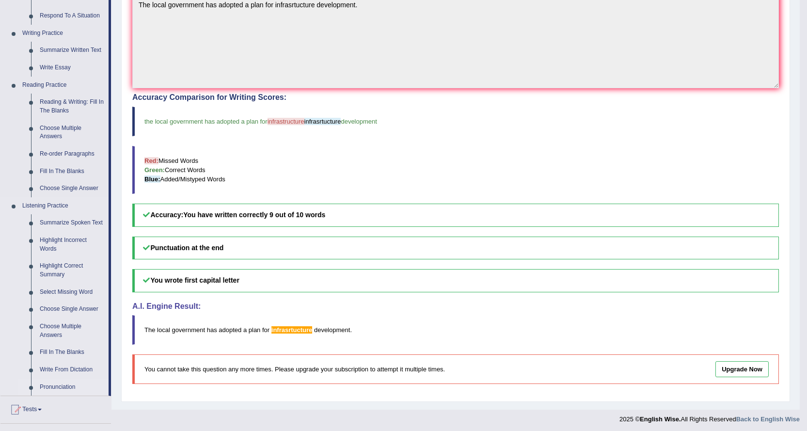
scroll to position [242, 0]
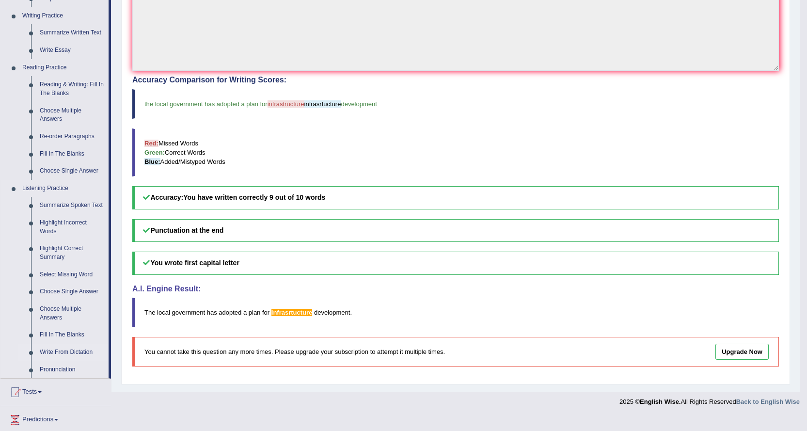
click at [69, 352] on link "Write From Dictation" at bounding box center [71, 352] width 73 height 17
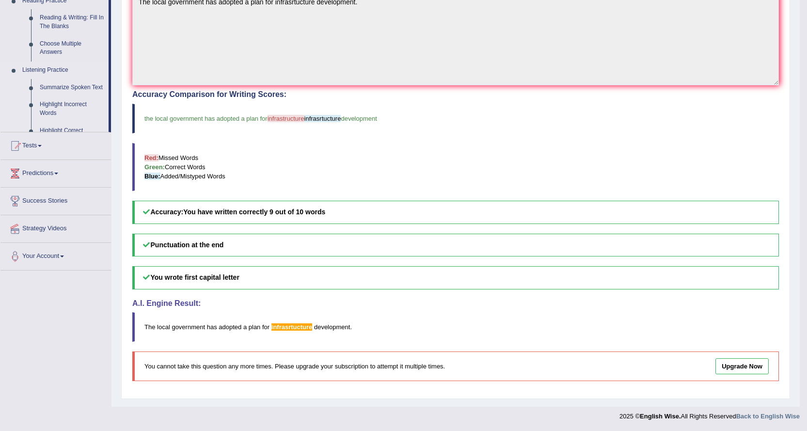
scroll to position [228, 0]
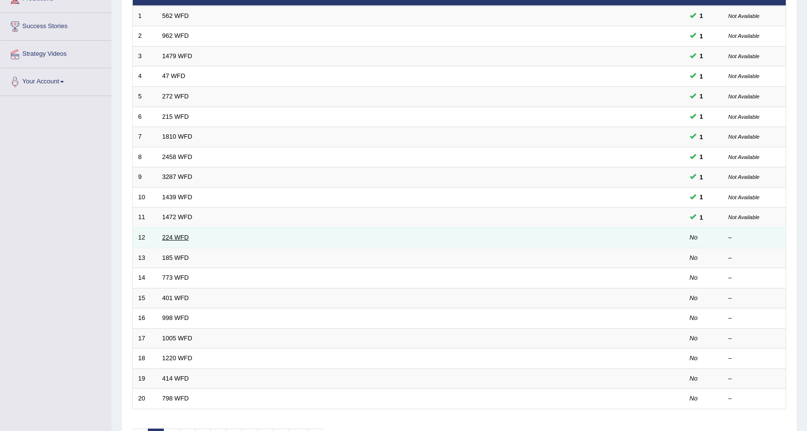
click at [182, 238] on link "224 WFD" at bounding box center [175, 237] width 27 height 7
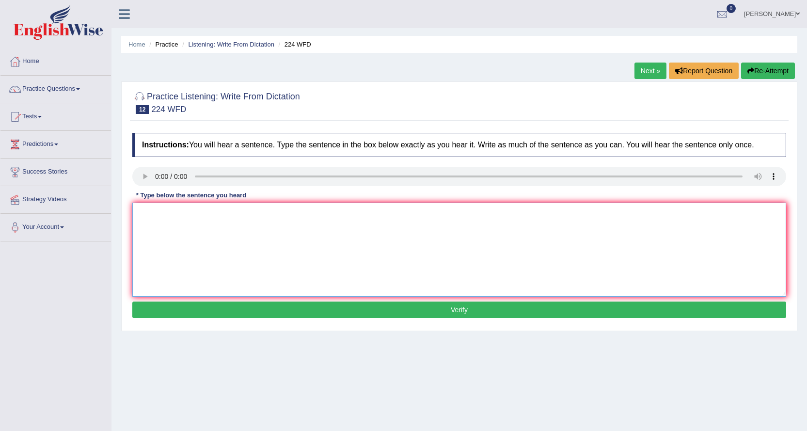
click at [179, 218] on textarea at bounding box center [459, 250] width 654 height 94
click at [221, 213] on textarea "In winter its hars but it want initiative it hot [PERSON_NAME]." at bounding box center [459, 250] width 654 height 94
click at [262, 213] on textarea "In winter its hars but it was not initiative it hot hiter." at bounding box center [459, 250] width 654 height 94
click at [296, 215] on textarea "In winter its hars but it was not initiative for hot hiter." at bounding box center [459, 250] width 654 height 94
type textarea "In winter its hars but it was not initiative for hot hiter."
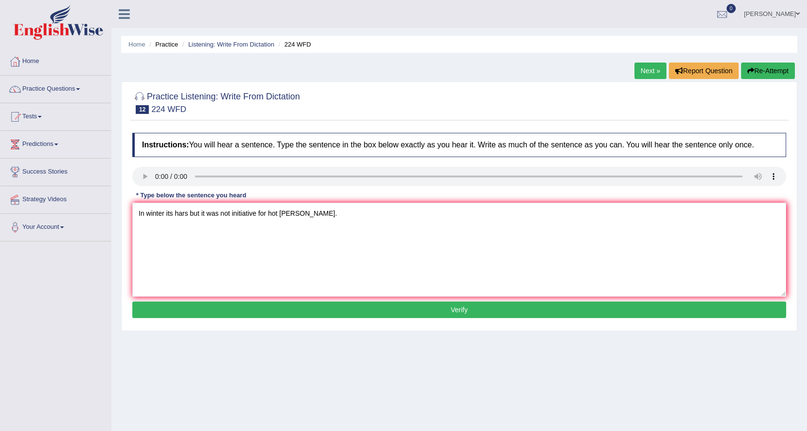
click at [331, 305] on button "Verify" at bounding box center [459, 310] width 654 height 16
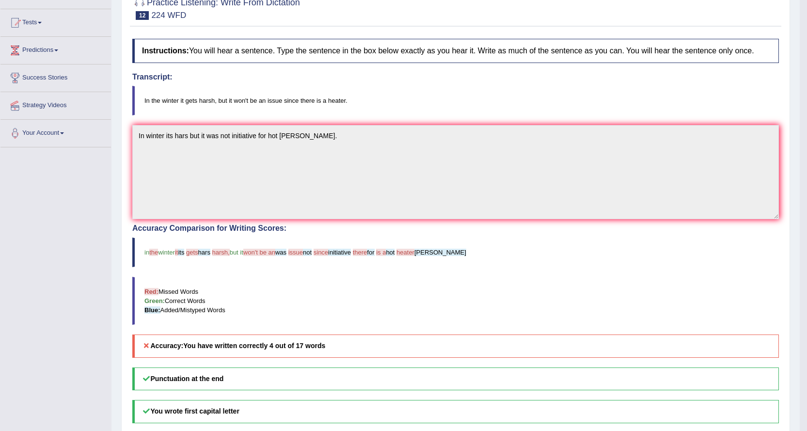
scroll to position [97, 0]
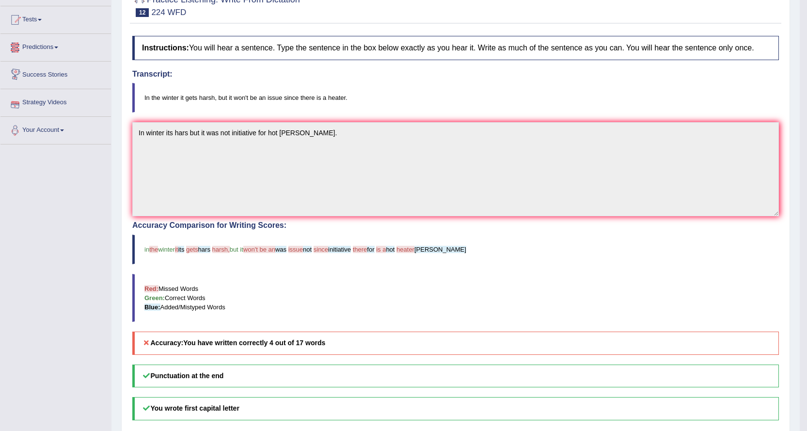
click at [53, 43] on link "Predictions" at bounding box center [55, 46] width 111 height 24
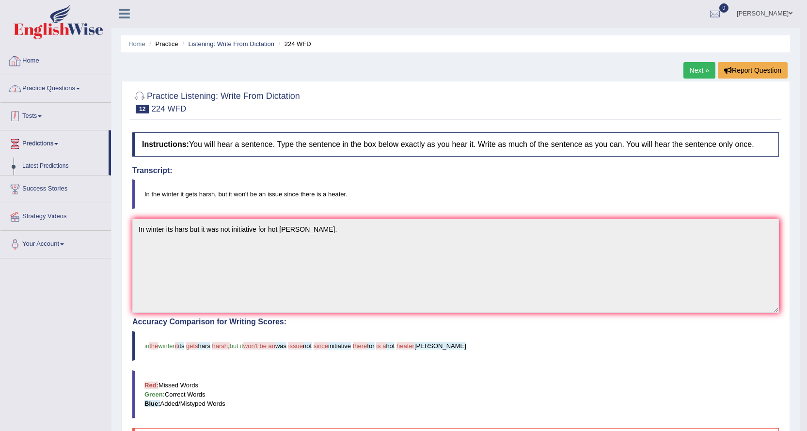
scroll to position [0, 0]
click at [69, 86] on link "Practice Questions" at bounding box center [55, 88] width 111 height 24
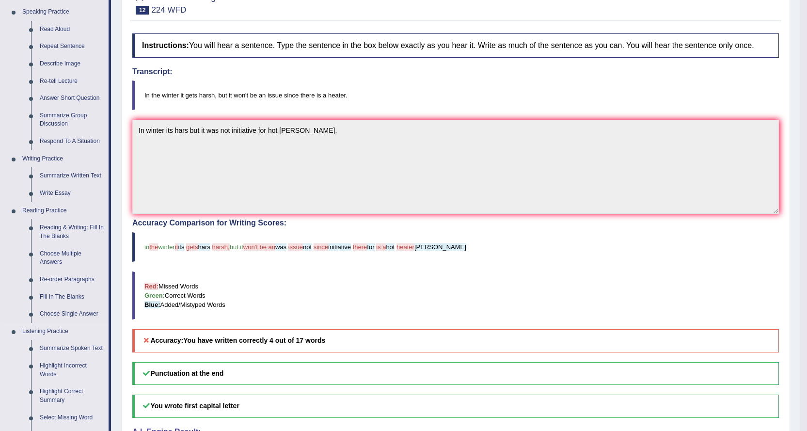
scroll to position [291, 0]
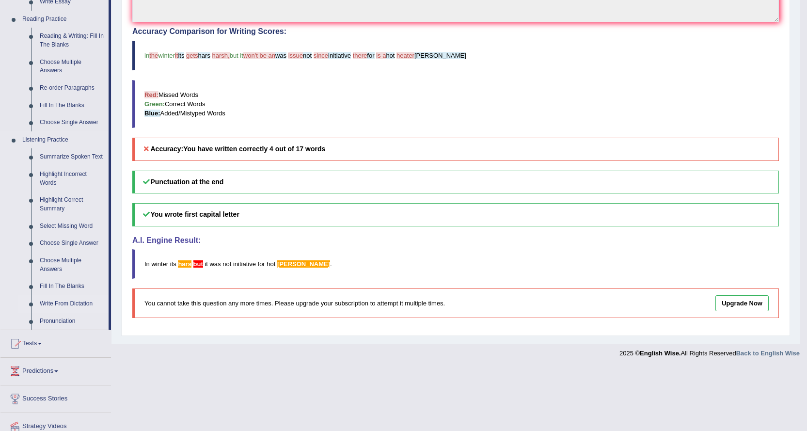
click at [72, 303] on link "Write From Dictation" at bounding box center [71, 303] width 73 height 17
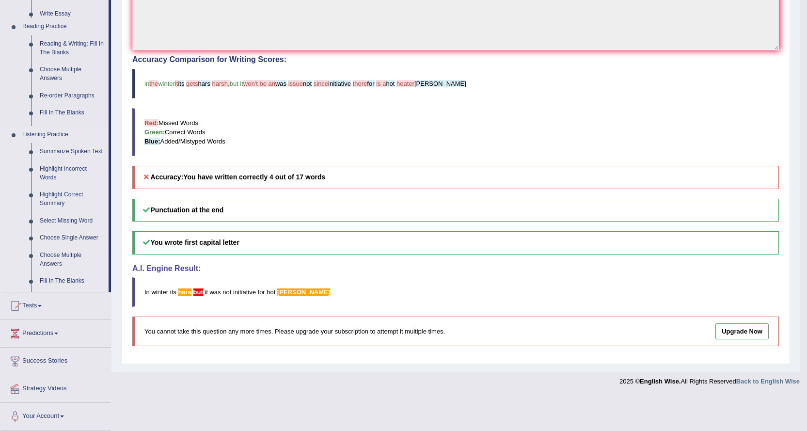
scroll to position [228, 0]
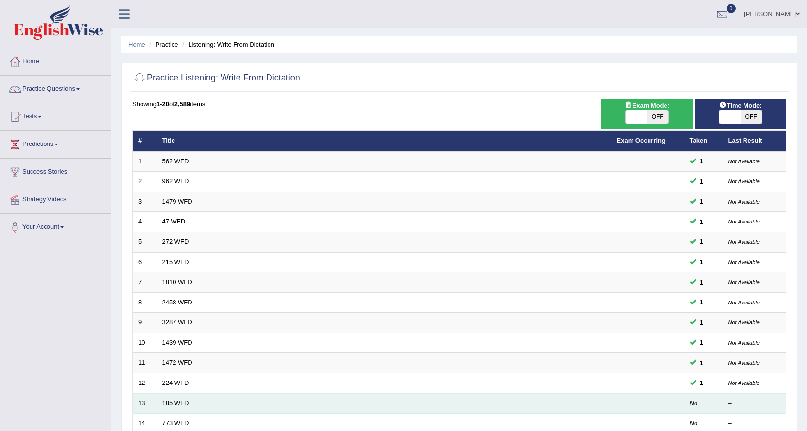
click at [168, 401] on link "185 WFD" at bounding box center [175, 403] width 27 height 7
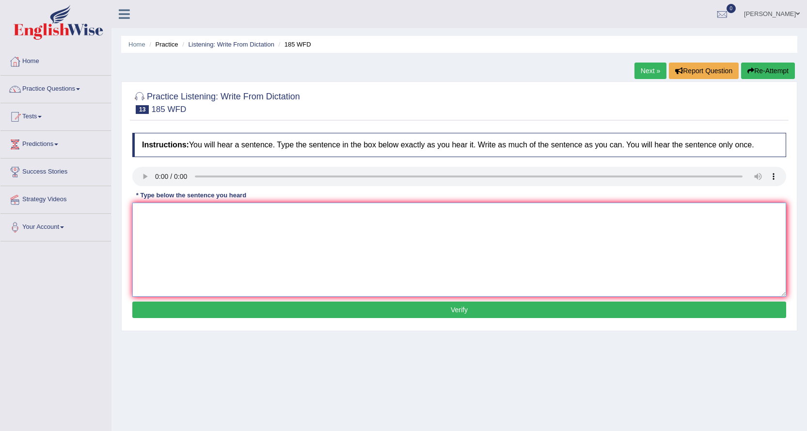
click at [165, 216] on textarea at bounding box center [459, 250] width 654 height 94
type textarea "Researcher seen many students felt stressed and it affect in academic results."
click at [264, 306] on button "Verify" at bounding box center [459, 310] width 654 height 16
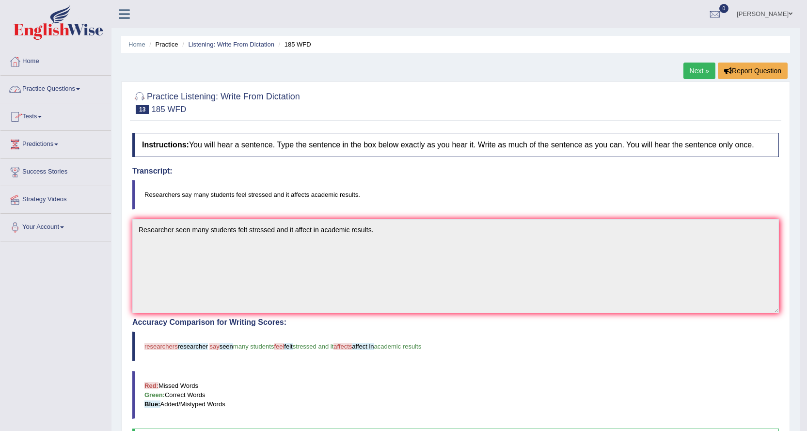
click at [56, 87] on link "Practice Questions" at bounding box center [55, 88] width 111 height 24
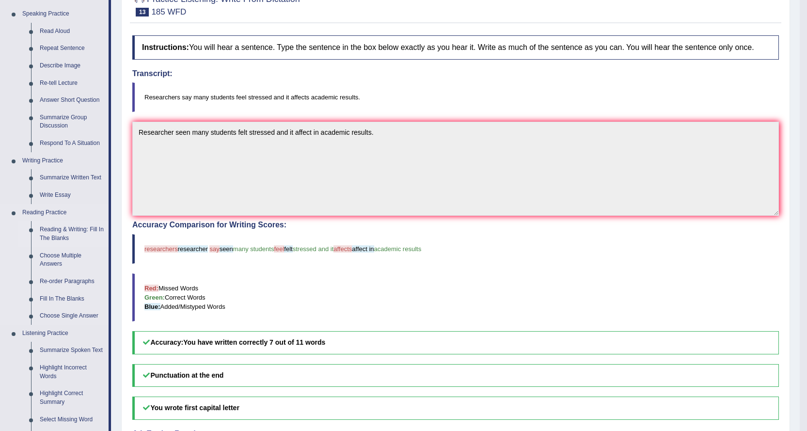
scroll to position [97, 0]
click at [49, 125] on link "Summarize Group Discussion" at bounding box center [71, 123] width 73 height 26
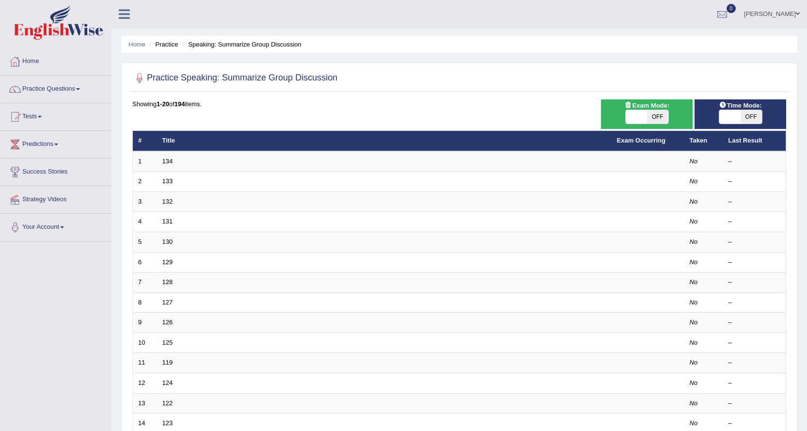
click at [53, 87] on link "Practice Questions" at bounding box center [55, 88] width 111 height 24
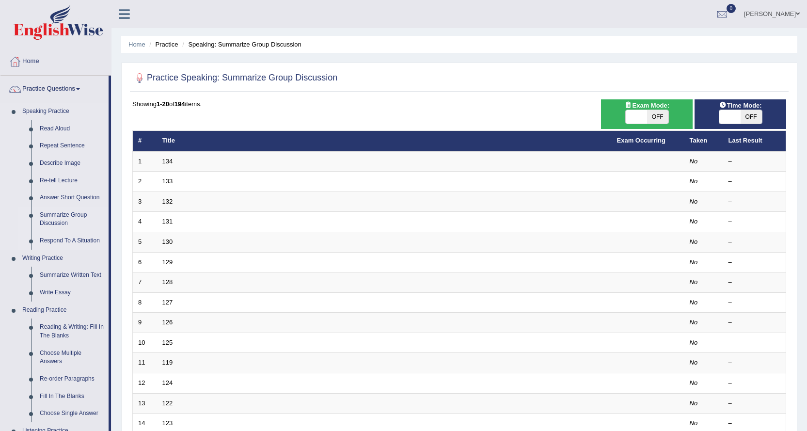
click at [62, 239] on link "Respond To A Situation" at bounding box center [71, 240] width 73 height 17
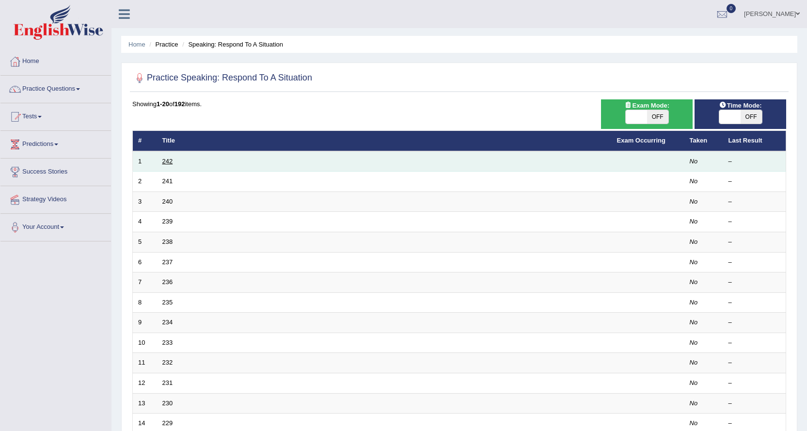
click at [169, 162] on link "242" at bounding box center [167, 161] width 11 height 7
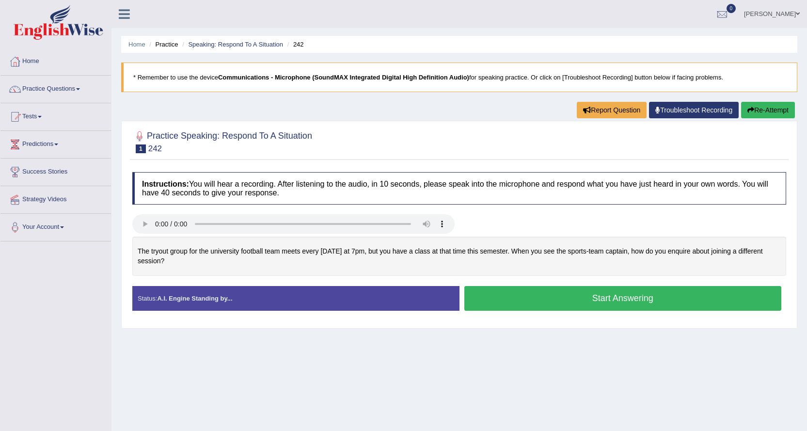
click at [496, 300] on button "Start Answering" at bounding box center [623, 298] width 318 height 25
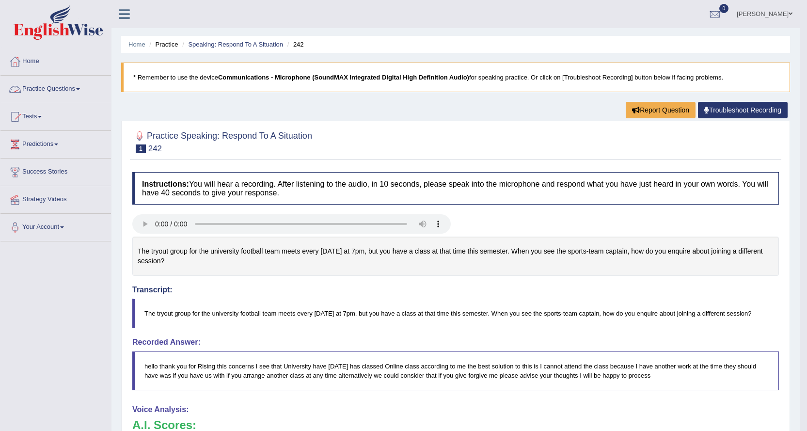
click at [74, 88] on link "Practice Questions" at bounding box center [55, 88] width 111 height 24
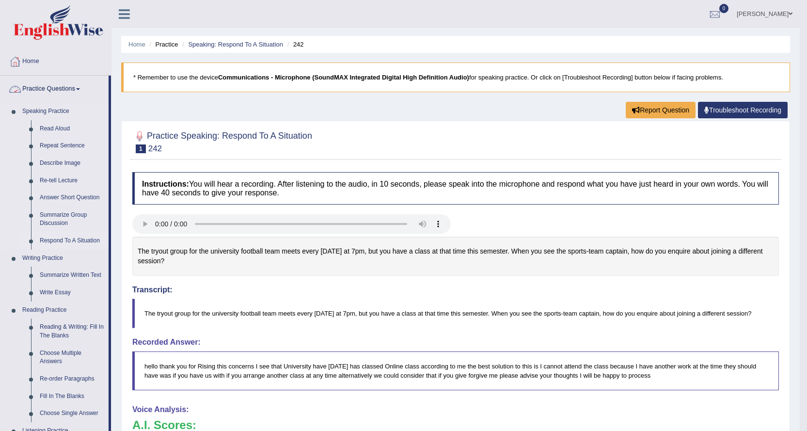
scroll to position [48, 0]
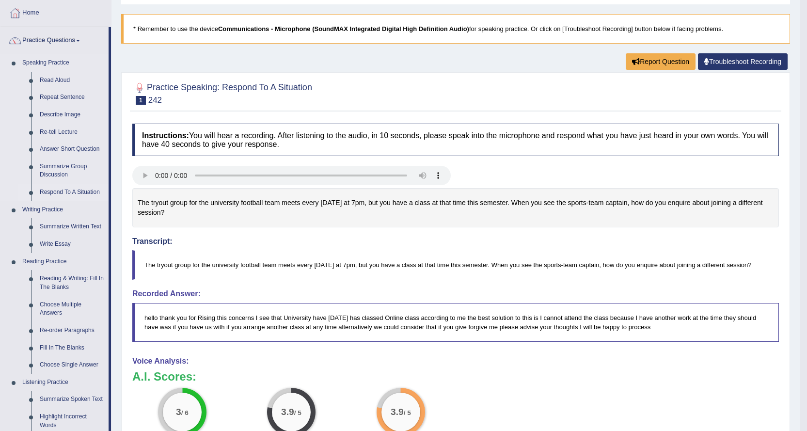
click at [77, 191] on link "Respond To A Situation" at bounding box center [71, 192] width 73 height 17
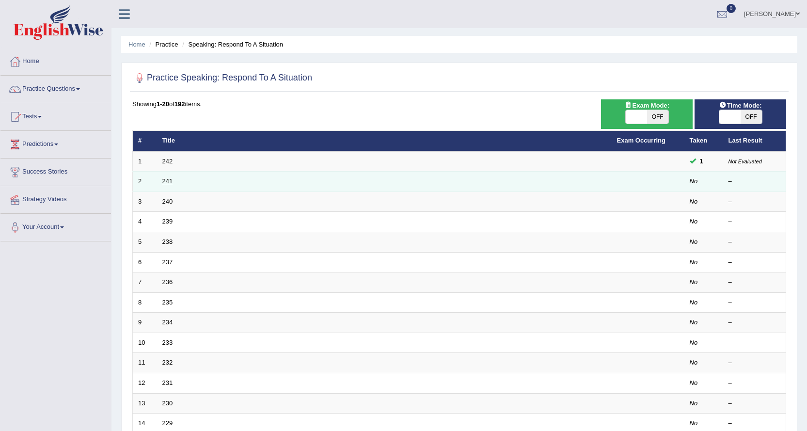
click at [173, 181] on link "241" at bounding box center [167, 180] width 11 height 7
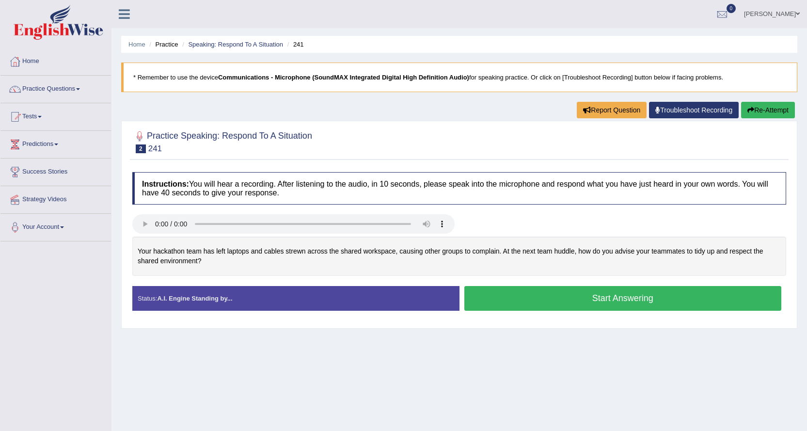
click at [548, 302] on button "Start Answering" at bounding box center [623, 298] width 318 height 25
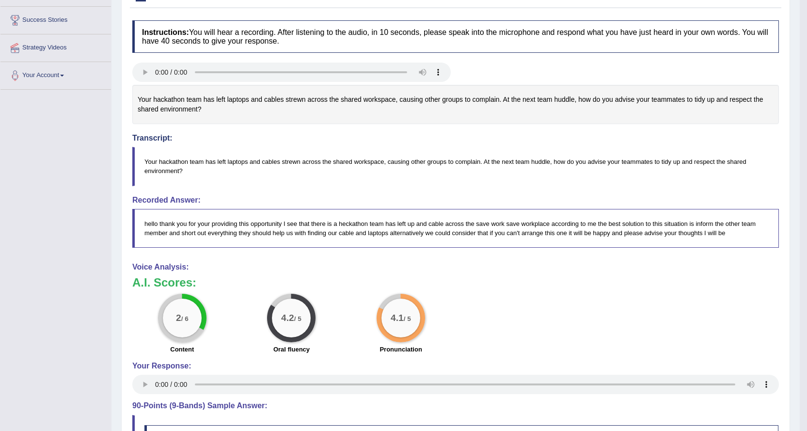
scroll to position [297, 0]
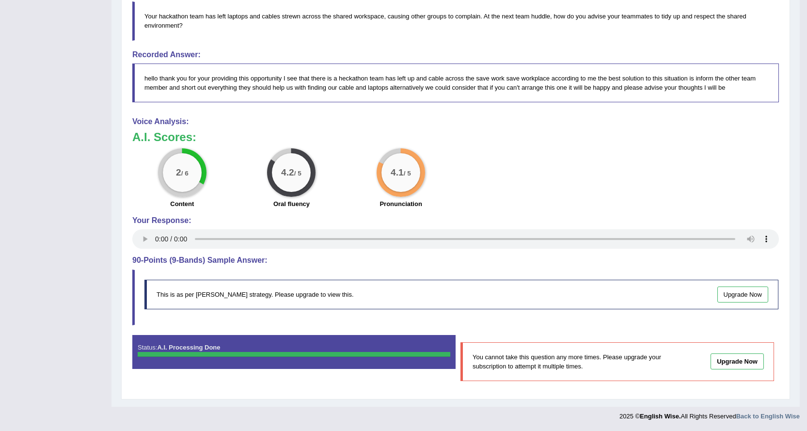
click at [183, 259] on h4 "90-Points (9-Bands) Sample Answer:" at bounding box center [455, 260] width 647 height 9
click at [169, 295] on div "This is as per English Wise's strategy. Please upgrade to view this. Upgrade Now" at bounding box center [461, 295] width 634 height 30
click at [214, 342] on div "Status: A.I. Processing Done" at bounding box center [293, 352] width 323 height 34
click at [496, 364] on p "You cannot take this question any more times. Please upgrade your subscription …" at bounding box center [582, 361] width 219 height 18
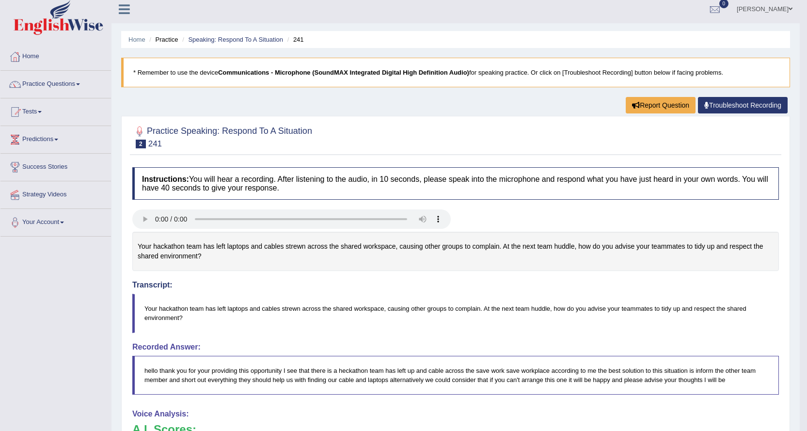
scroll to position [0, 0]
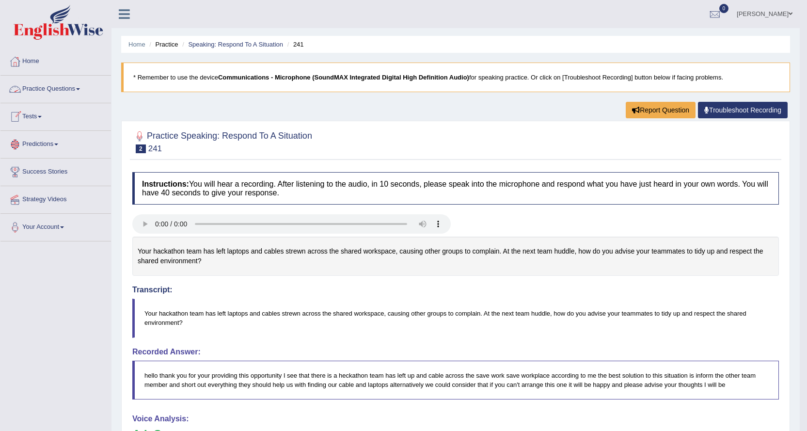
click at [64, 90] on link "Practice Questions" at bounding box center [55, 88] width 111 height 24
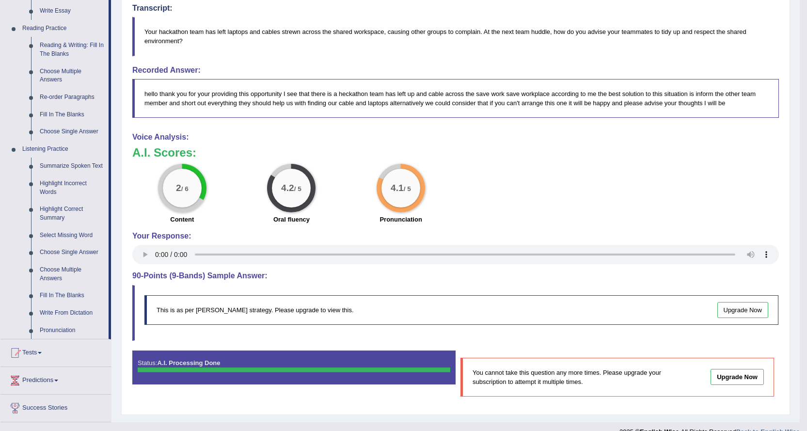
scroll to position [291, 0]
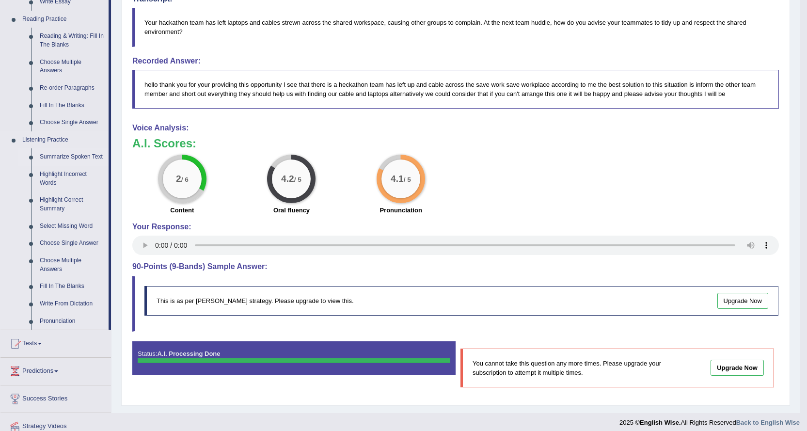
click at [81, 153] on link "Summarize Spoken Text" at bounding box center [71, 156] width 73 height 17
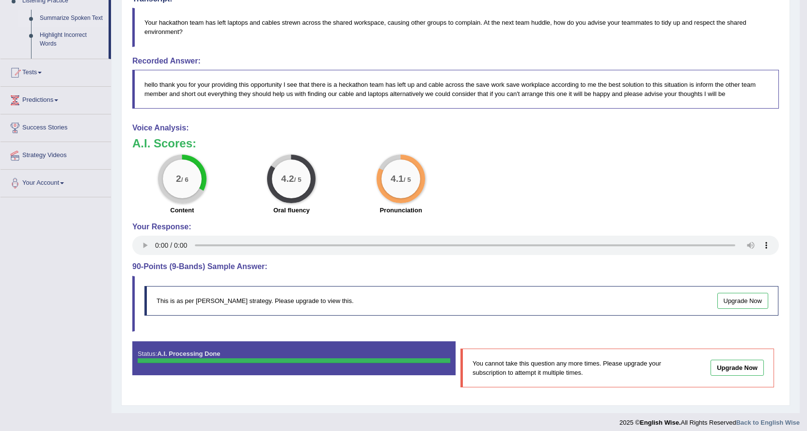
scroll to position [206, 0]
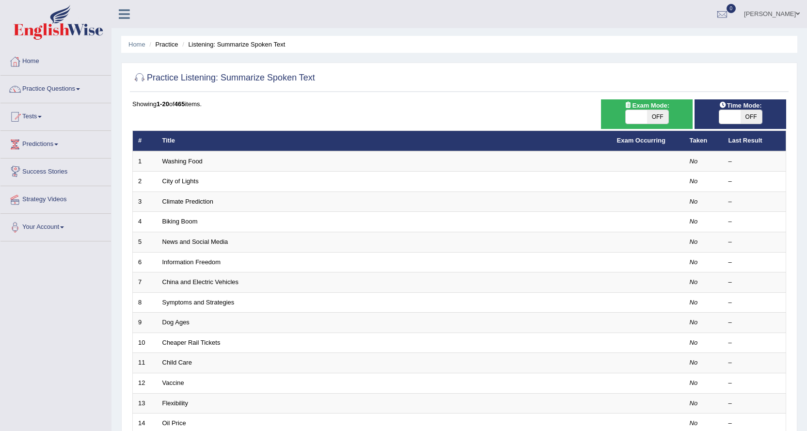
click at [206, 160] on td "Washing Food" at bounding box center [384, 161] width 455 height 20
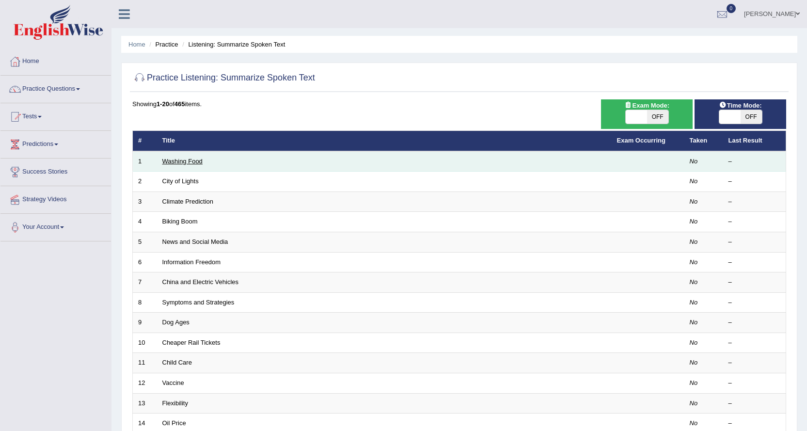
click at [191, 162] on link "Washing Food" at bounding box center [182, 161] width 40 height 7
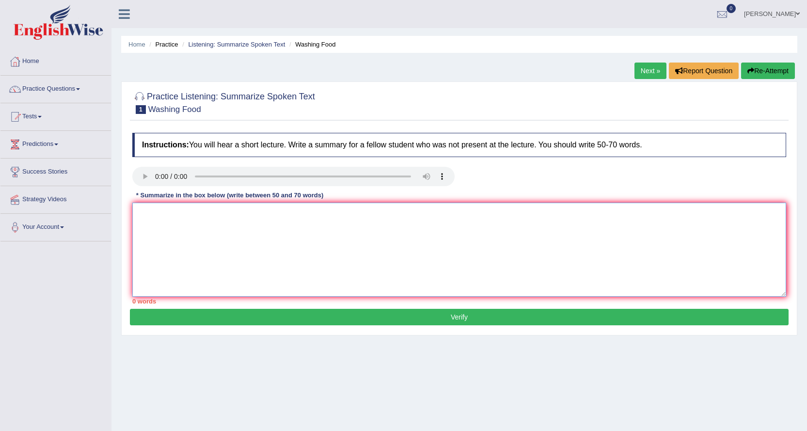
drag, startPoint x: 185, startPoint y: 219, endPoint x: 213, endPoint y: 227, distance: 29.8
click at [189, 220] on textarea at bounding box center [459, 250] width 654 height 94
click at [459, 263] on textarea "A" at bounding box center [459, 250] width 654 height 94
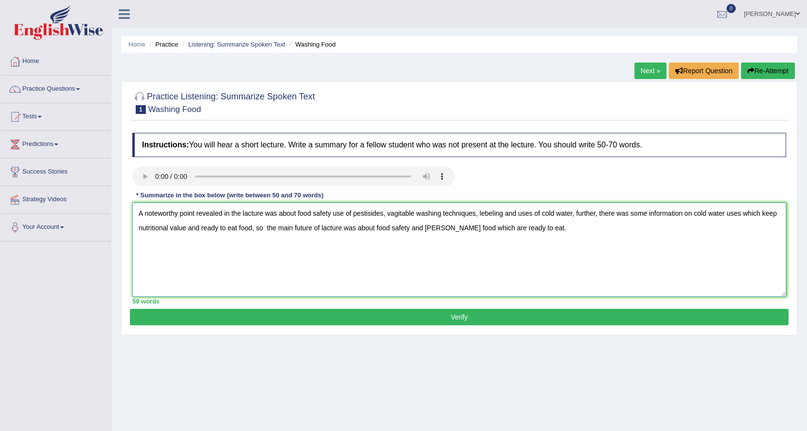
type textarea "A noteworthy point revealed in the lacture was about food safety use of pestisi…"
click at [418, 312] on button "Verify" at bounding box center [459, 317] width 659 height 16
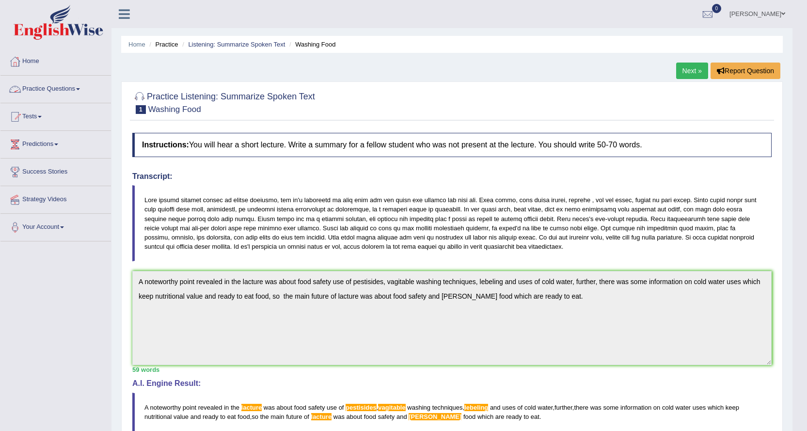
click at [55, 89] on link "Practice Questions" at bounding box center [55, 88] width 111 height 24
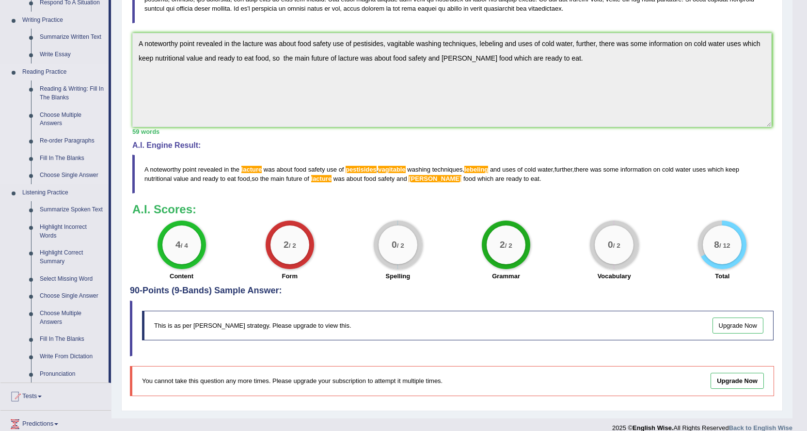
scroll to position [242, 0]
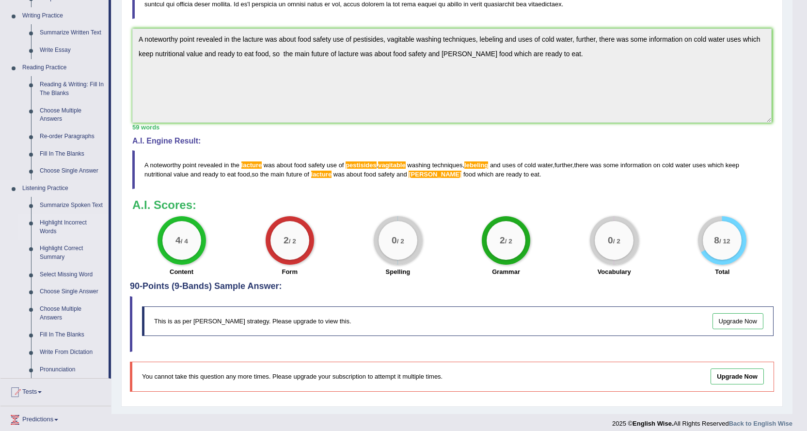
click at [63, 220] on link "Highlight Incorrect Words" at bounding box center [71, 227] width 73 height 26
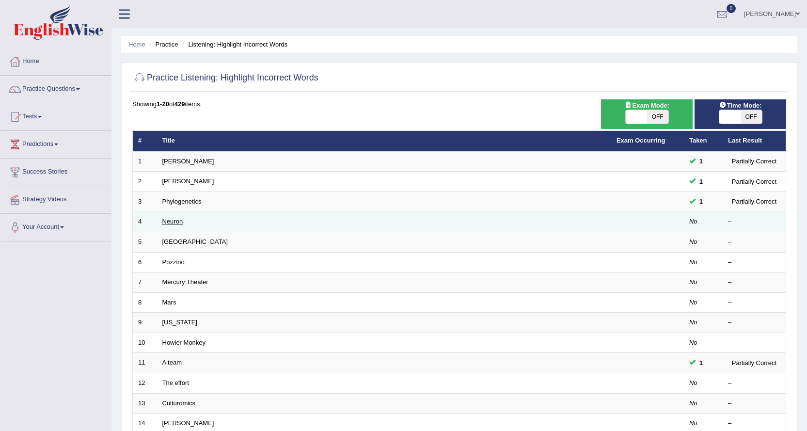
click at [166, 220] on link "Neuron" at bounding box center [172, 221] width 21 height 7
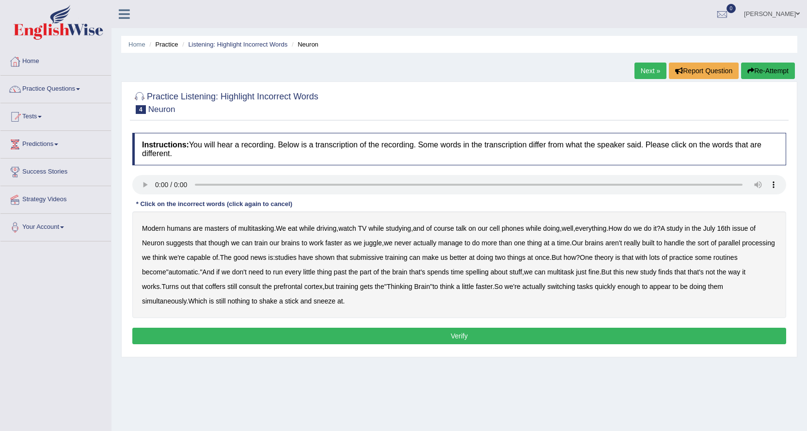
click at [337, 243] on b "faster" at bounding box center [333, 243] width 17 height 8
click at [369, 244] on b "juggle" at bounding box center [373, 243] width 18 height 8
click at [383, 256] on b "submissive" at bounding box center [366, 258] width 33 height 8
click at [343, 303] on b "at" at bounding box center [340, 301] width 6 height 8
click at [355, 329] on button "Verify" at bounding box center [459, 336] width 654 height 16
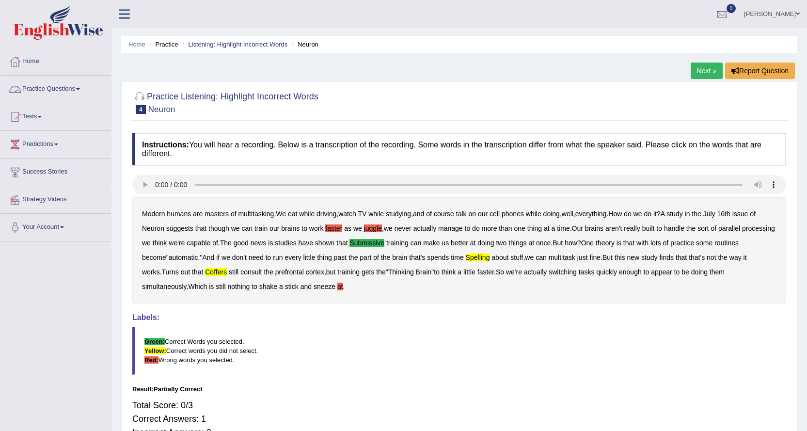
click at [76, 88] on link "Practice Questions" at bounding box center [55, 88] width 111 height 24
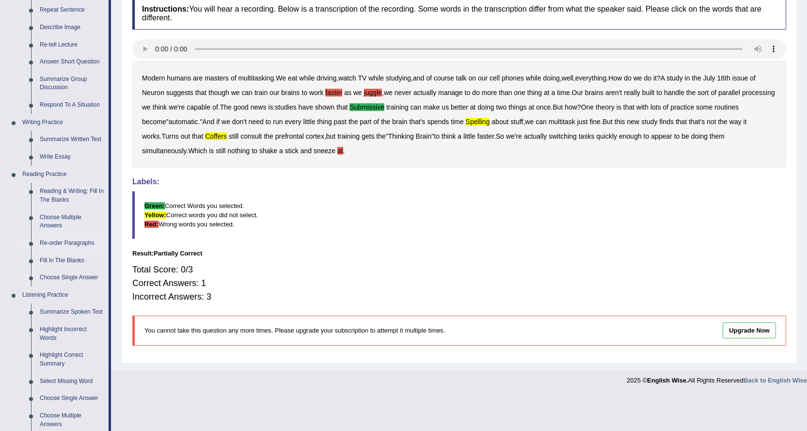
scroll to position [194, 0]
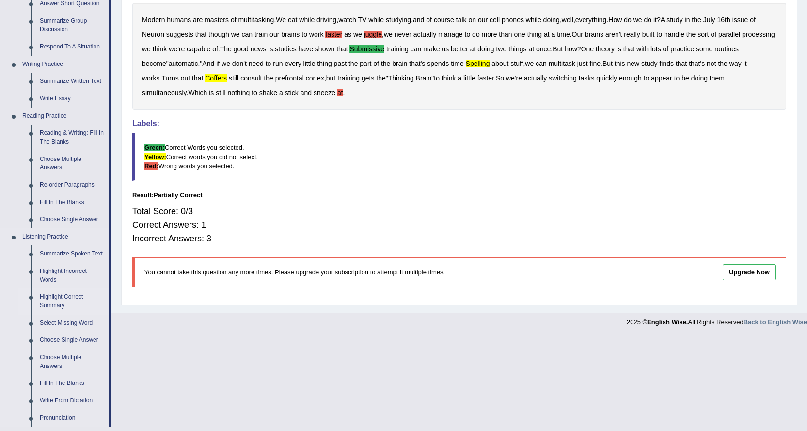
click at [68, 293] on link "Highlight Correct Summary" at bounding box center [71, 301] width 73 height 26
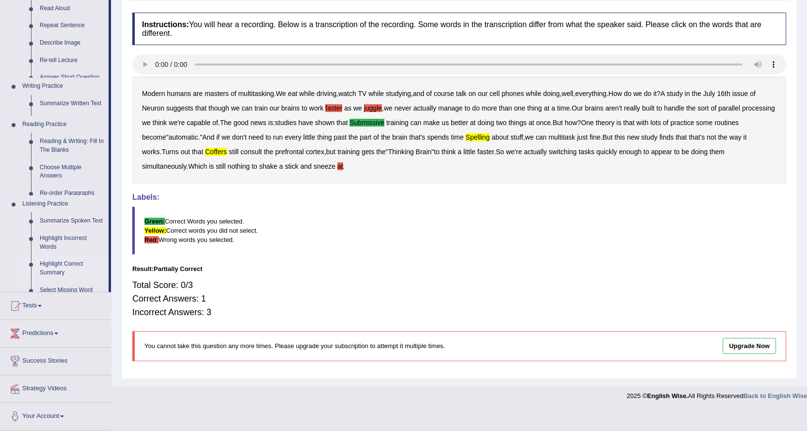
scroll to position [100, 0]
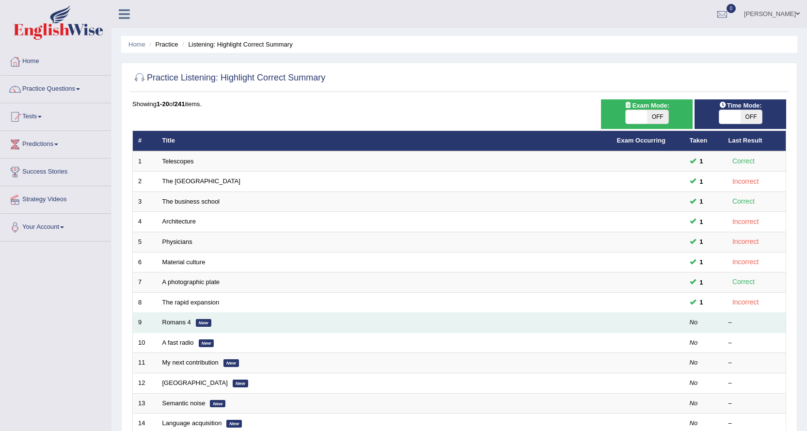
click at [406, 327] on td "Romans 4 New" at bounding box center [384, 323] width 455 height 20
click at [186, 321] on link "Romans 4" at bounding box center [176, 322] width 29 height 7
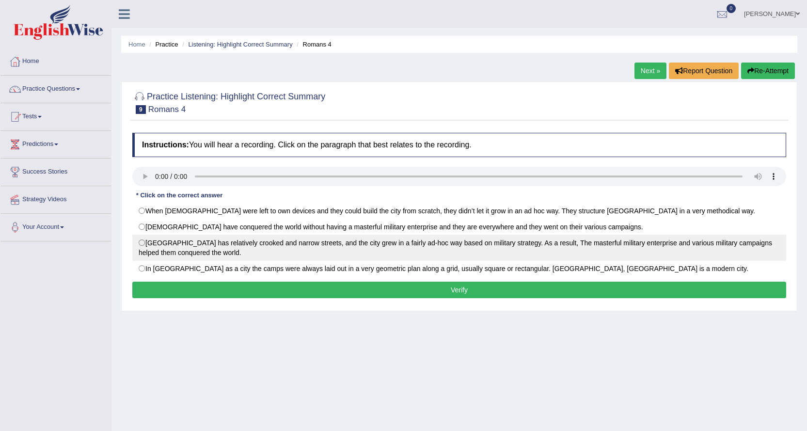
click at [316, 244] on label "[GEOGRAPHIC_DATA] has relatively crooked and narrow streets, and the city grew …" at bounding box center [459, 248] width 654 height 26
radio input "true"
click at [474, 245] on label "Rome City has relatively crooked and narrow streets, and the city grew in a fai…" at bounding box center [459, 248] width 654 height 26
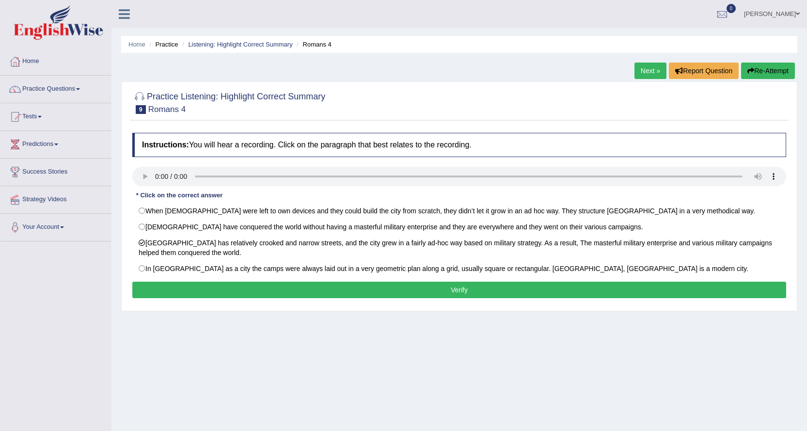
click at [469, 286] on button "Verify" at bounding box center [459, 290] width 654 height 16
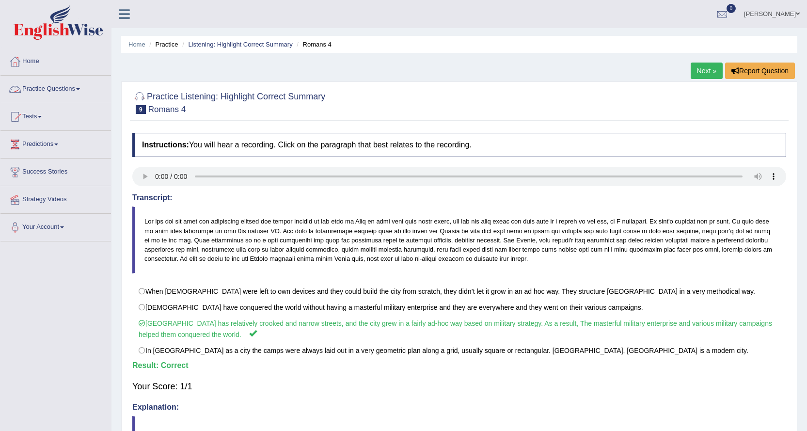
click at [61, 88] on link "Practice Questions" at bounding box center [55, 88] width 111 height 24
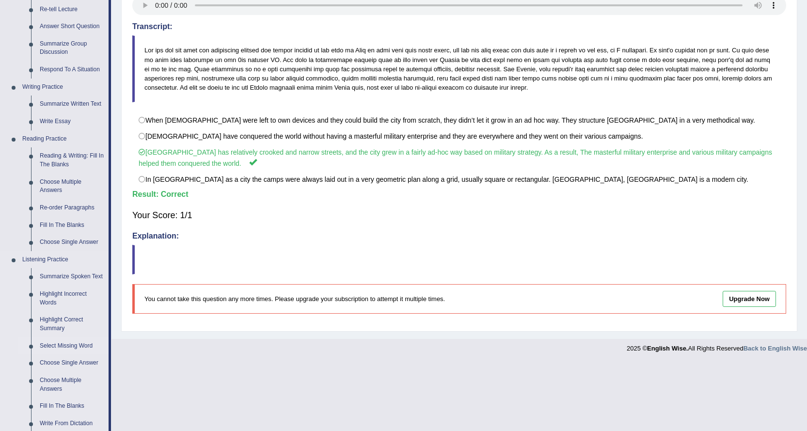
scroll to position [194, 0]
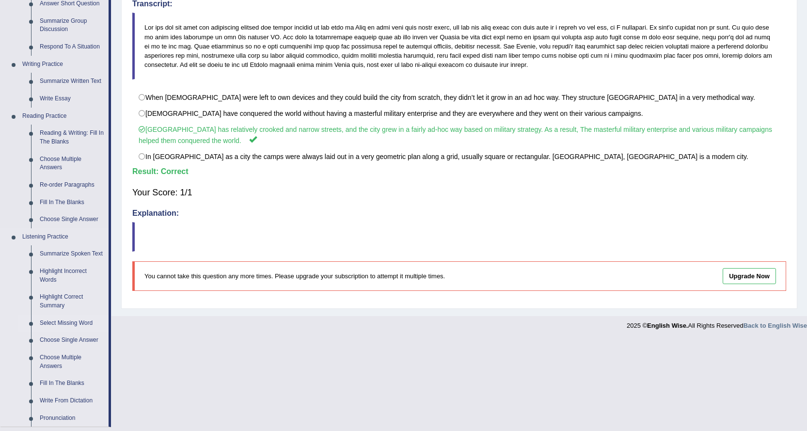
click at [72, 323] on link "Select Missing Word" at bounding box center [71, 323] width 73 height 17
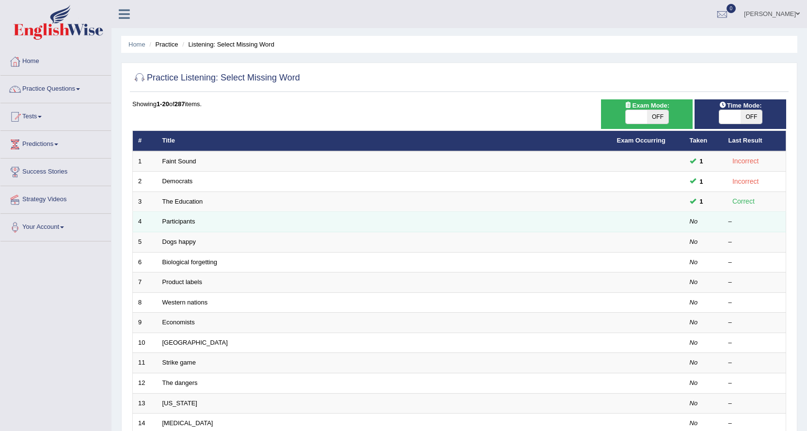
click at [183, 214] on td "Participants" at bounding box center [384, 222] width 455 height 20
click at [180, 223] on link "Participants" at bounding box center [178, 221] width 33 height 7
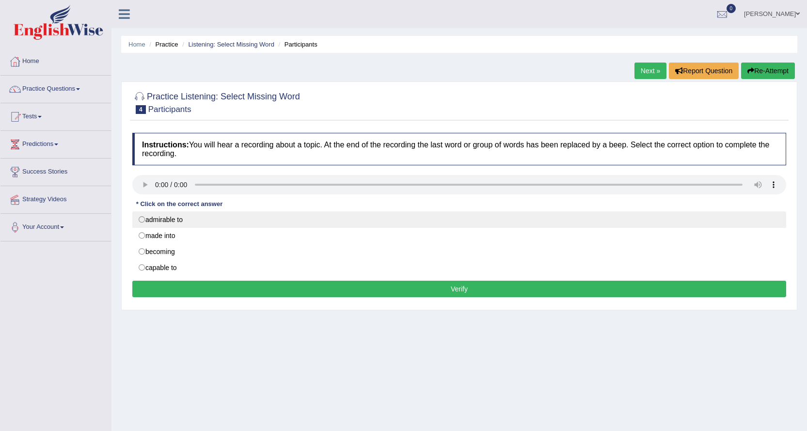
click at [189, 215] on label "admirable to" at bounding box center [459, 219] width 654 height 16
radio input "true"
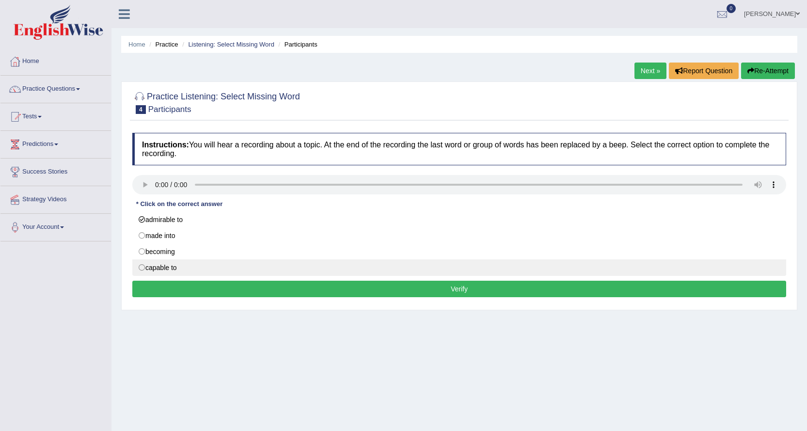
click at [208, 283] on button "Verify" at bounding box center [459, 289] width 654 height 16
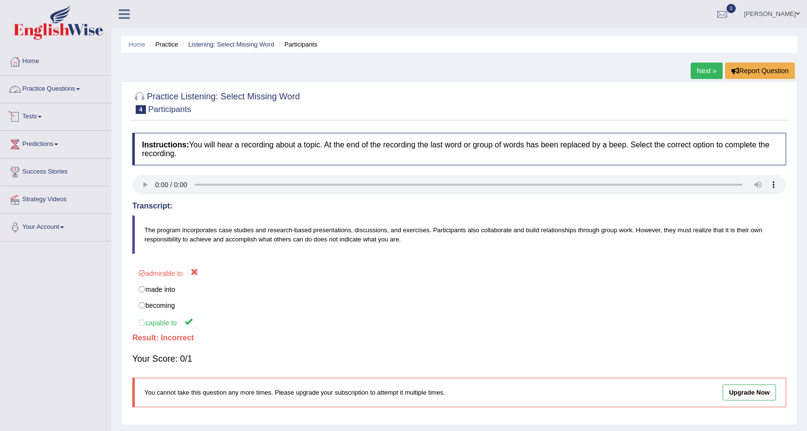
click at [70, 85] on link "Practice Questions" at bounding box center [55, 88] width 111 height 24
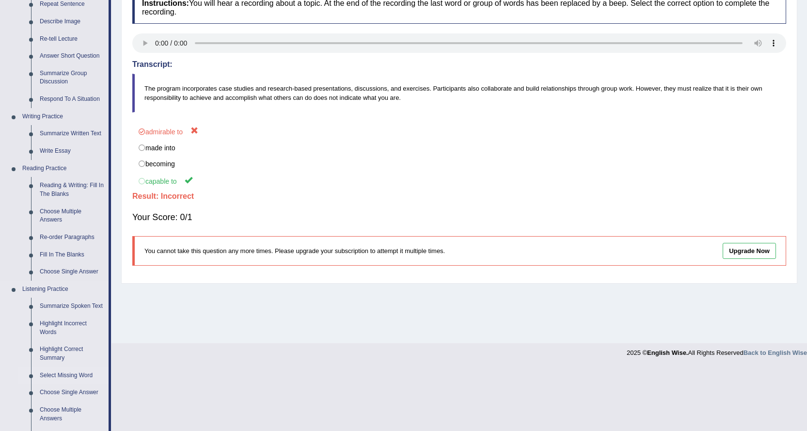
scroll to position [145, 0]
